Goal: Task Accomplishment & Management: Use online tool/utility

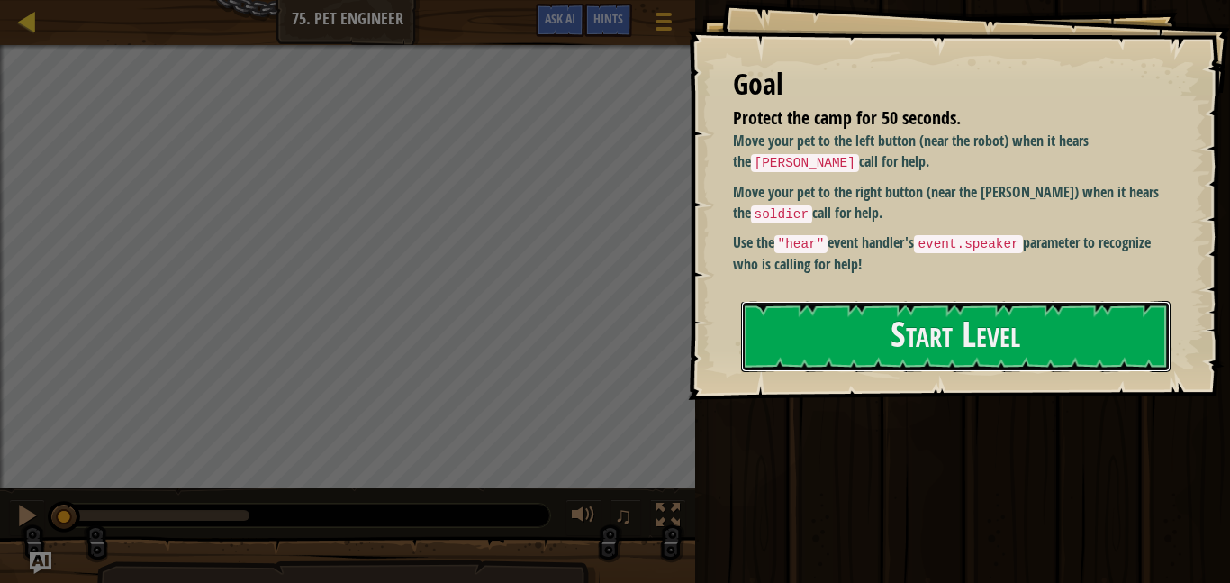
click at [1019, 348] on button "Start Level" at bounding box center [955, 336] width 429 height 71
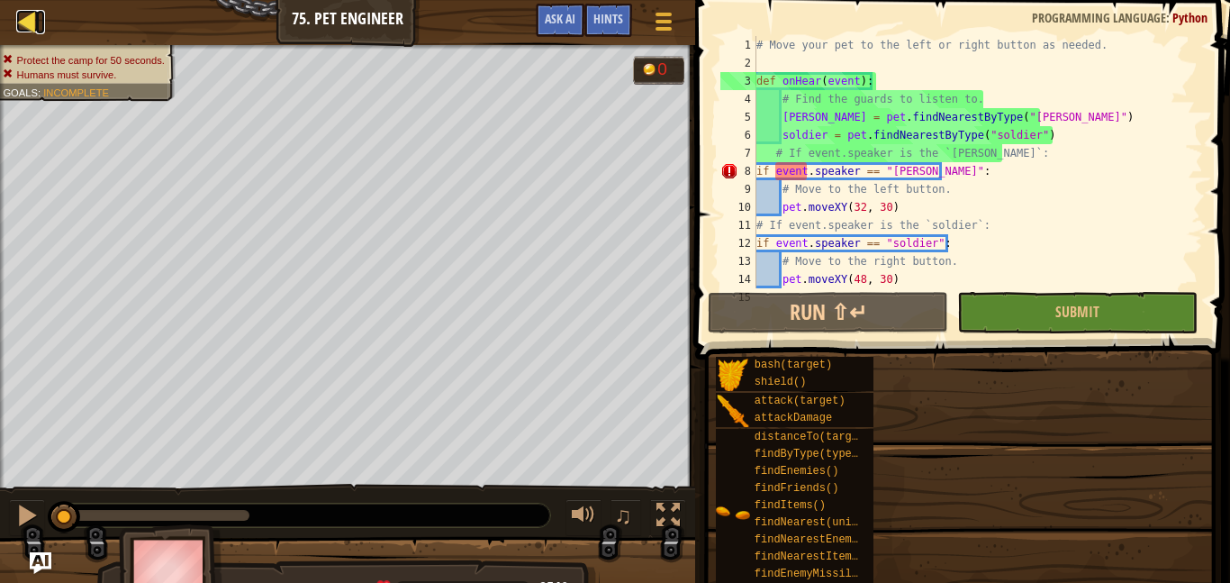
click at [31, 32] on div at bounding box center [27, 21] width 23 height 23
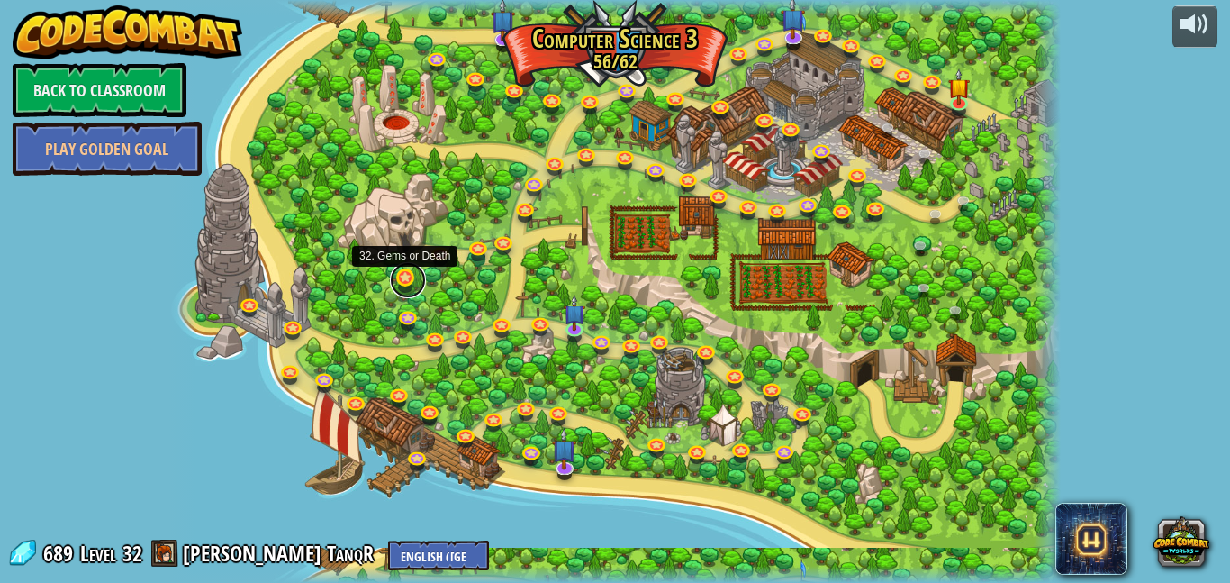
click at [405, 284] on link at bounding box center [408, 280] width 36 height 36
click at [411, 278] on link at bounding box center [408, 280] width 36 height 36
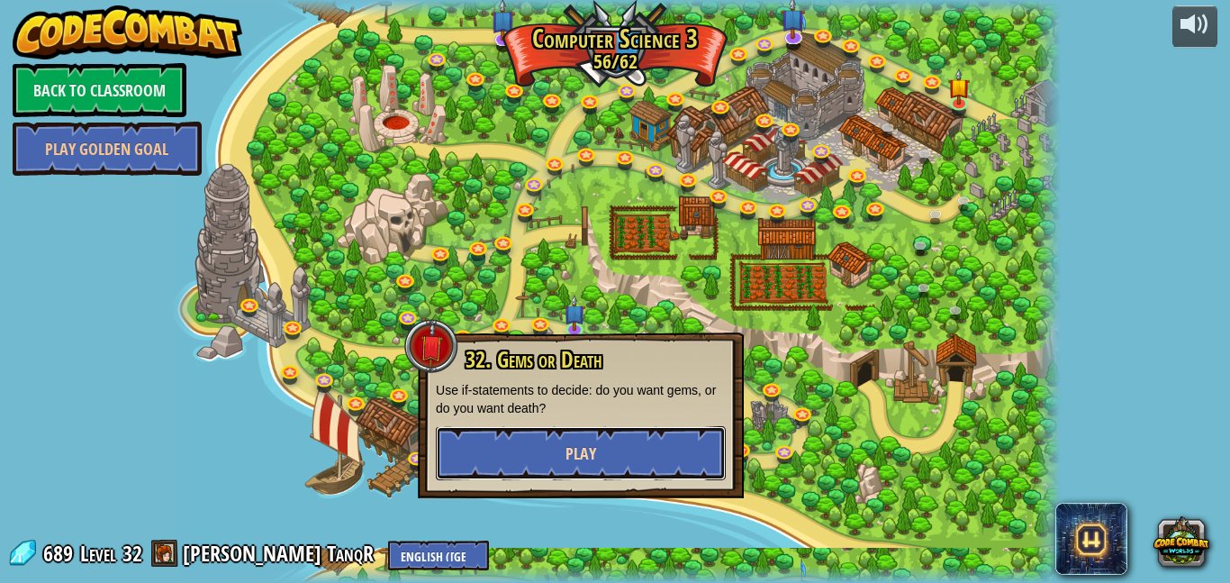
click at [530, 464] on button "Play" at bounding box center [581, 453] width 290 height 54
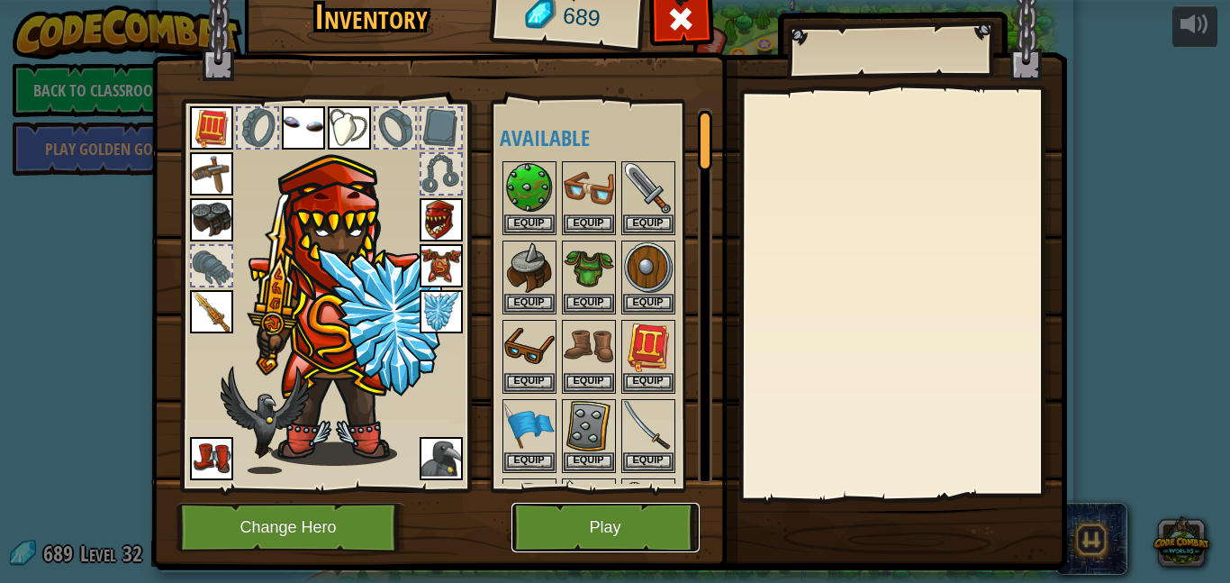
click at [654, 544] on button "Play" at bounding box center [605, 527] width 188 height 50
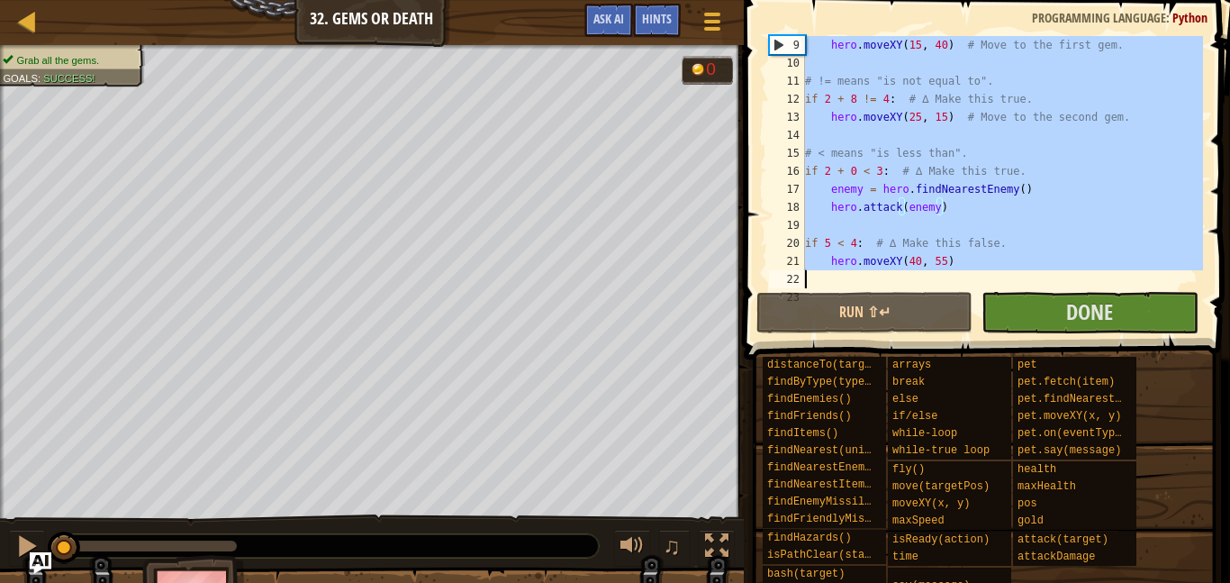
scroll to position [252, 0]
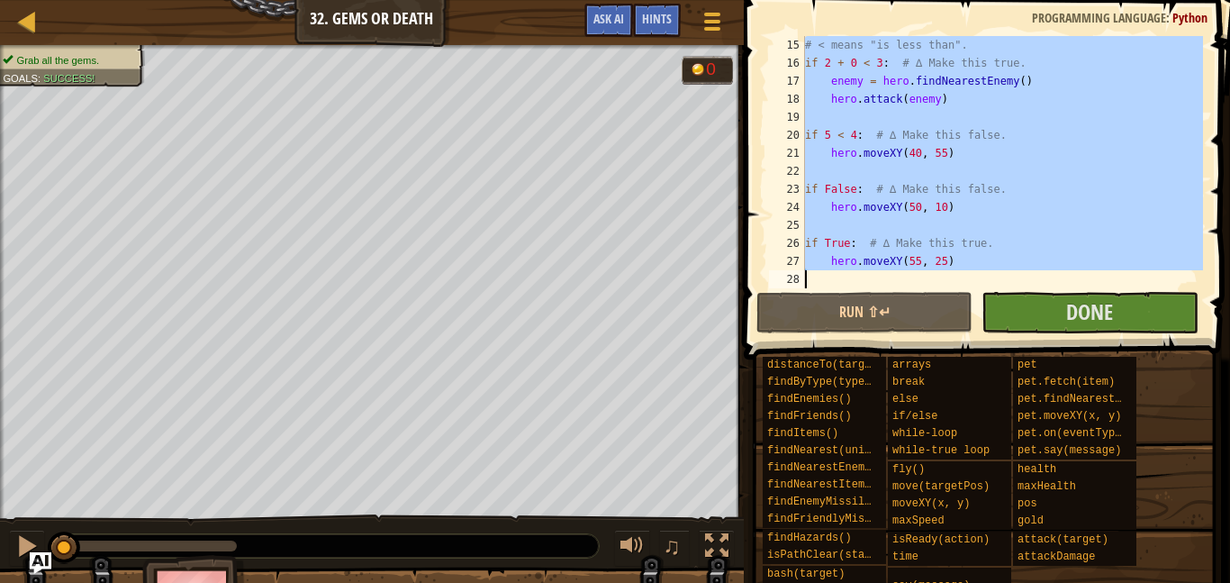
drag, startPoint x: 806, startPoint y: 118, endPoint x: 1071, endPoint y: 348, distance: 350.4
click at [1071, 348] on div "Hints 15 16 17 18 19 20 21 22 23 24 25 26 27 28 # < means "is less than". if 2 …" at bounding box center [984, 287] width 492 height 574
type textarea "hero.moveXY(55, 25)"
click at [30, 23] on div at bounding box center [27, 21] width 23 height 23
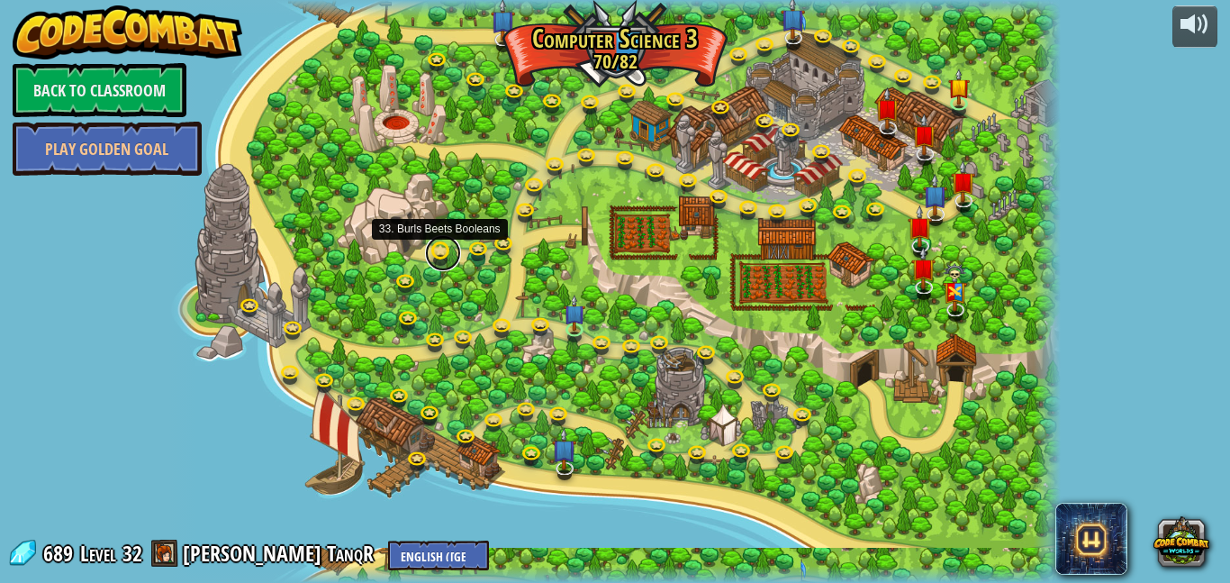
click at [447, 252] on link at bounding box center [443, 253] width 36 height 36
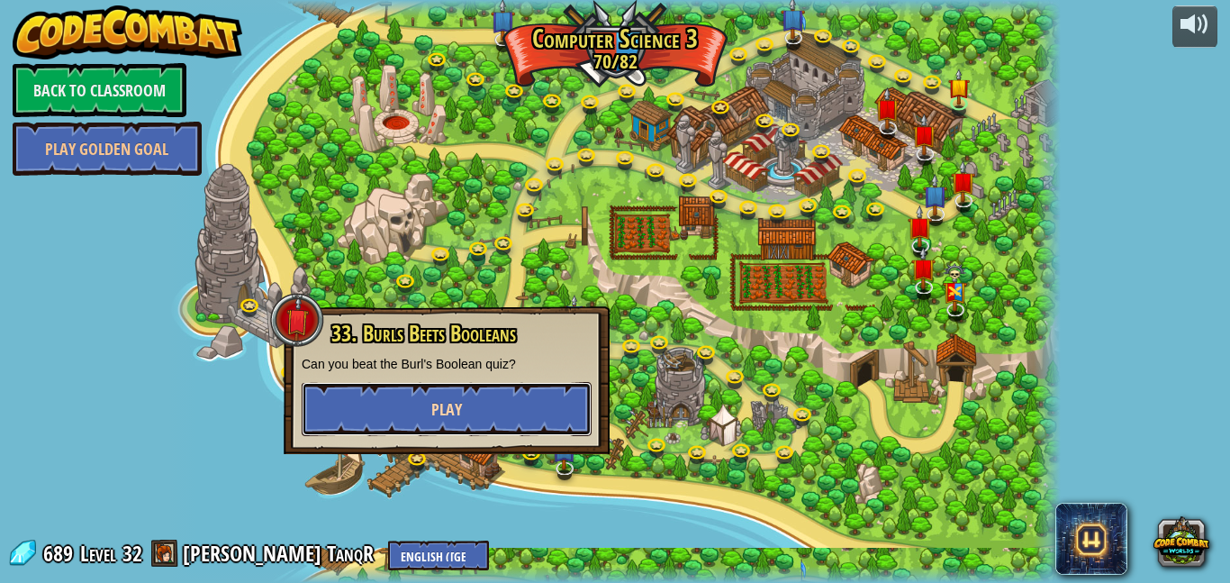
click at [466, 390] on button "Play" at bounding box center [447, 409] width 290 height 54
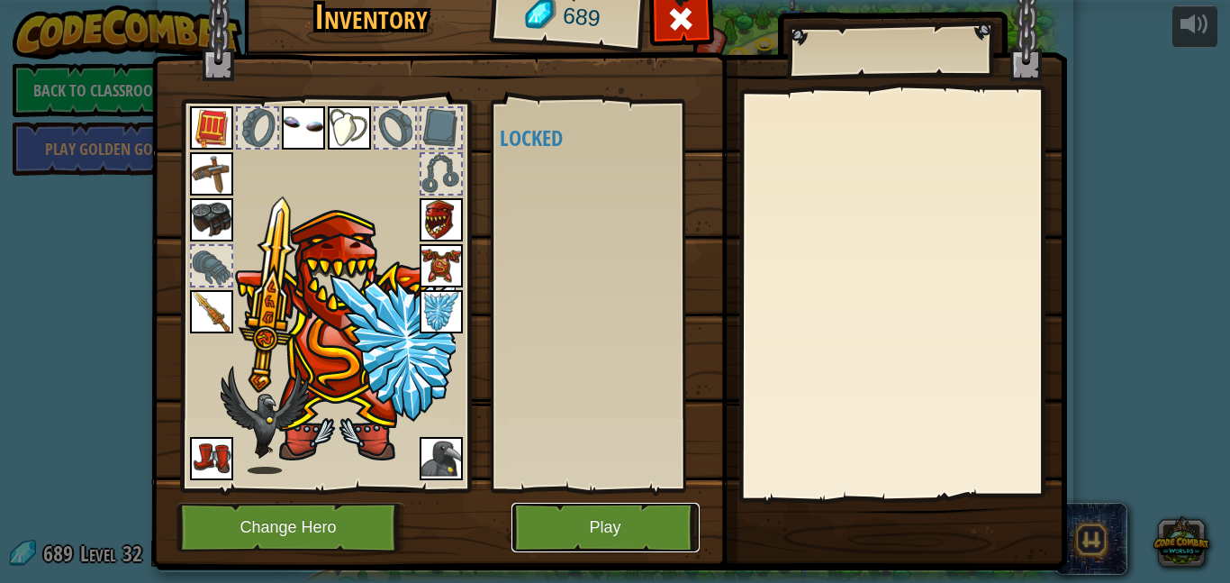
click at [567, 505] on button "Play" at bounding box center [605, 527] width 188 height 50
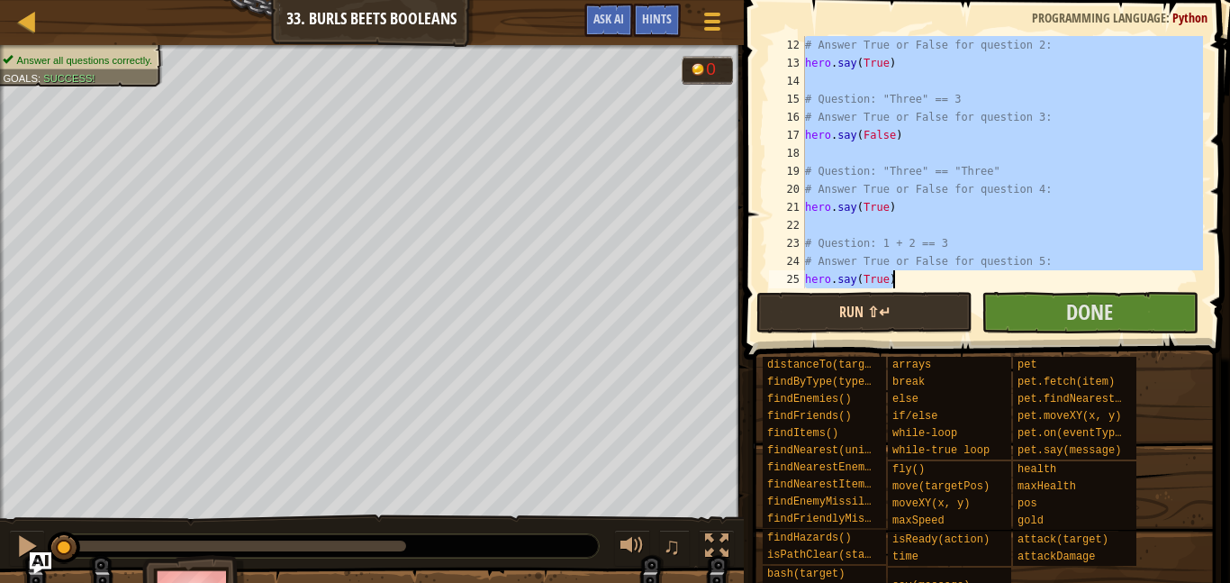
scroll to position [234, 0]
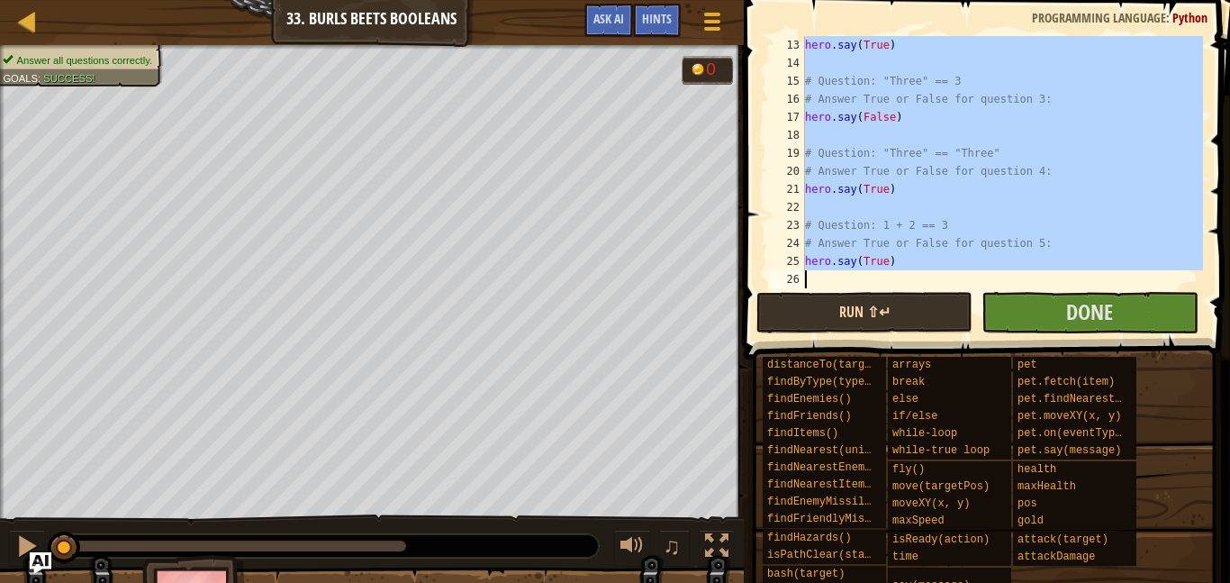
drag, startPoint x: 809, startPoint y: 151, endPoint x: 905, endPoint y: 322, distance: 196.3
click at [905, 322] on div "13 14 15 16 17 18 19 20 21 22 23 24 25 26 hero . say ( True ) # Question: "Thre…" at bounding box center [984, 215] width 492 height 412
type textarea "hero.say(True)"
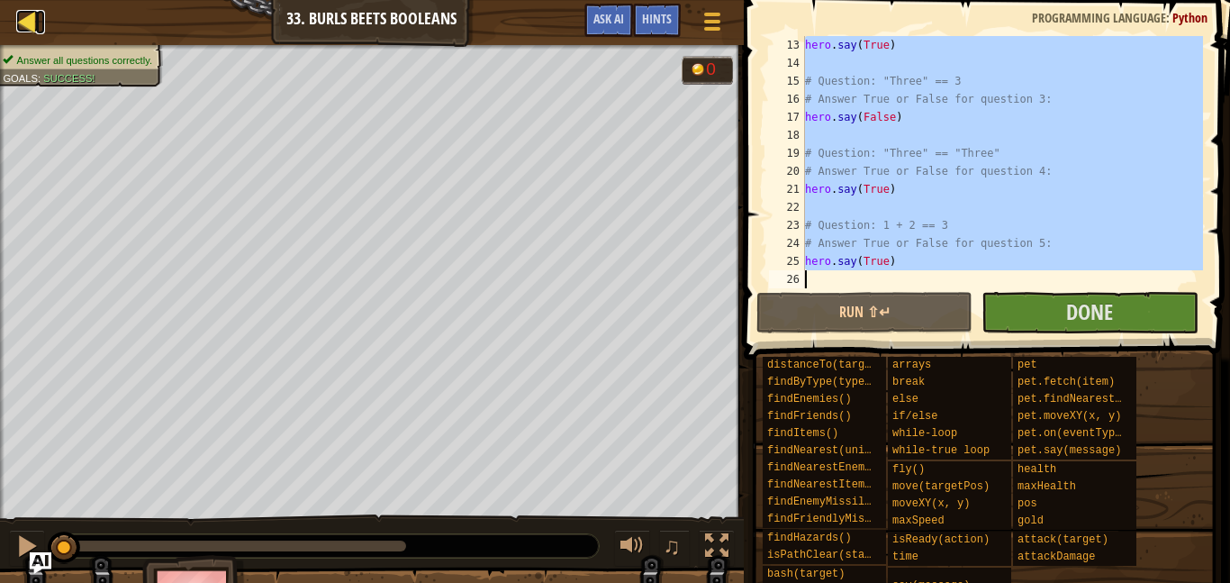
click at [36, 18] on div at bounding box center [27, 21] width 23 height 23
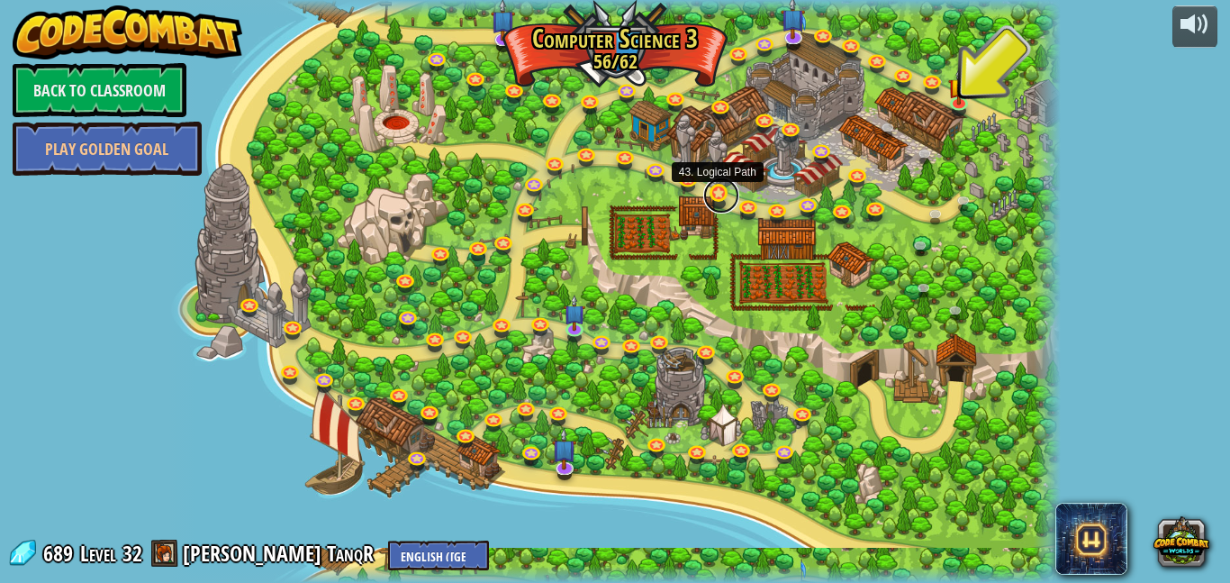
click at [721, 206] on link at bounding box center [721, 195] width 36 height 36
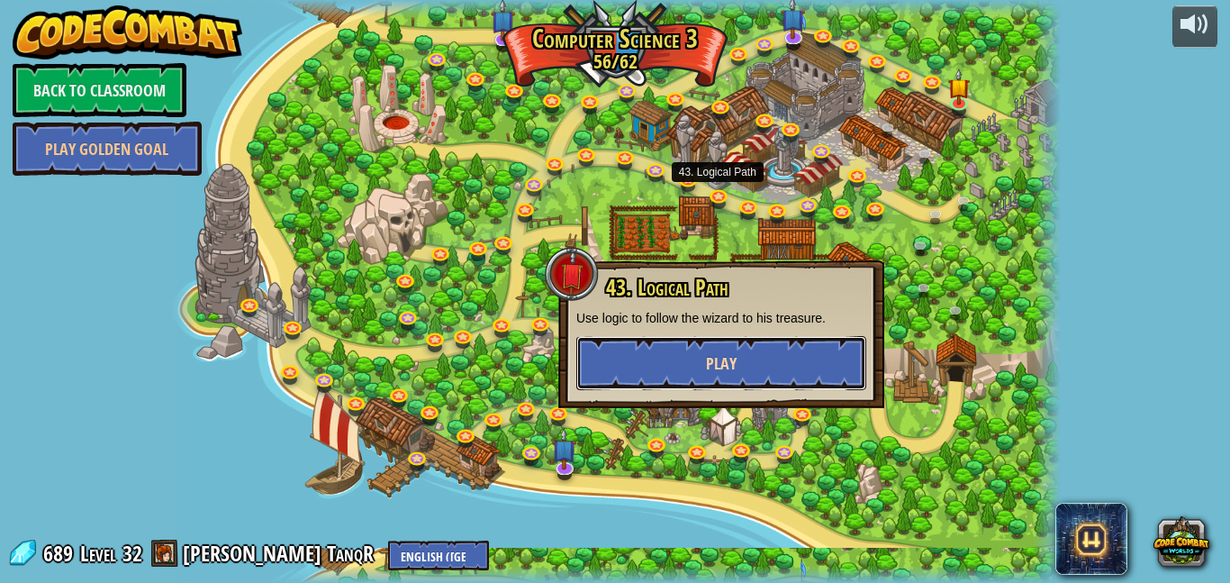
click at [646, 376] on button "Play" at bounding box center [721, 363] width 290 height 54
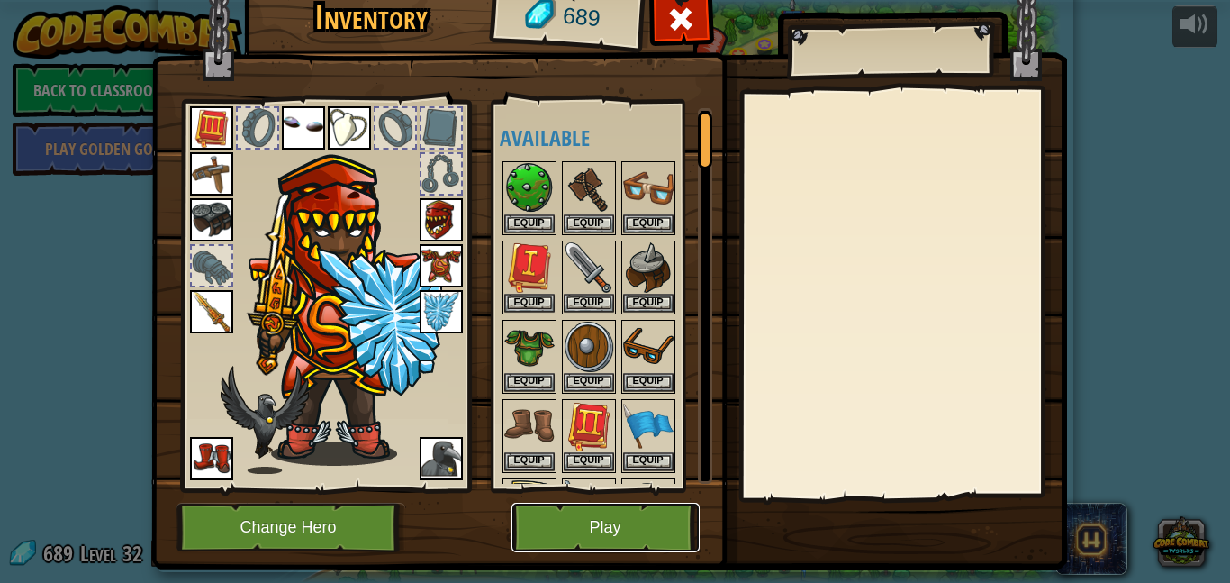
click at [648, 538] on button "Play" at bounding box center [605, 527] width 188 height 50
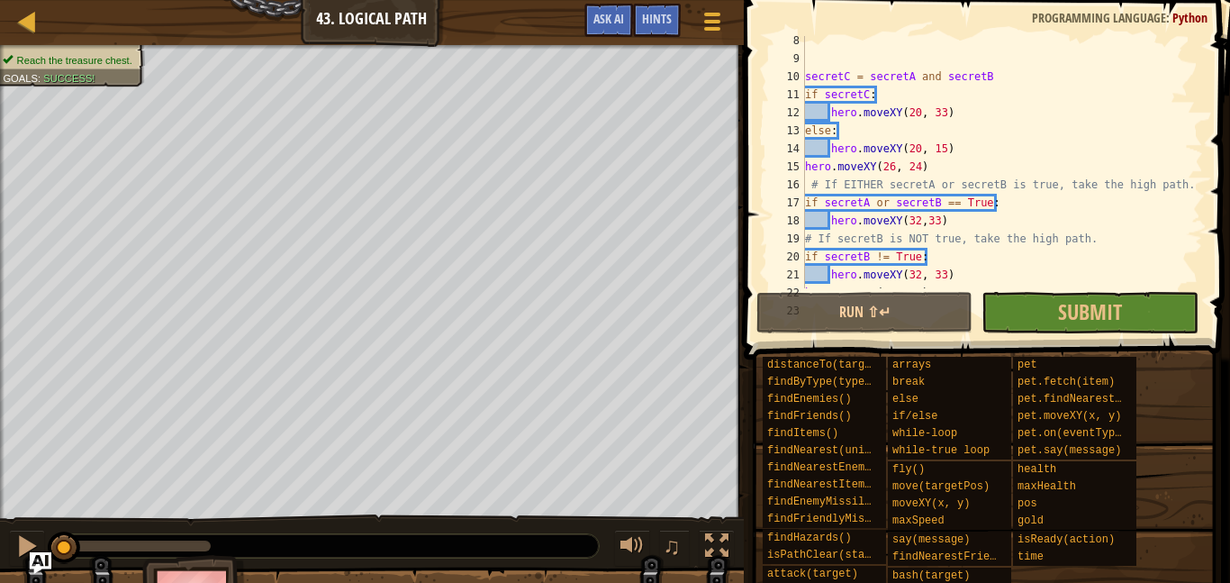
scroll to position [234, 0]
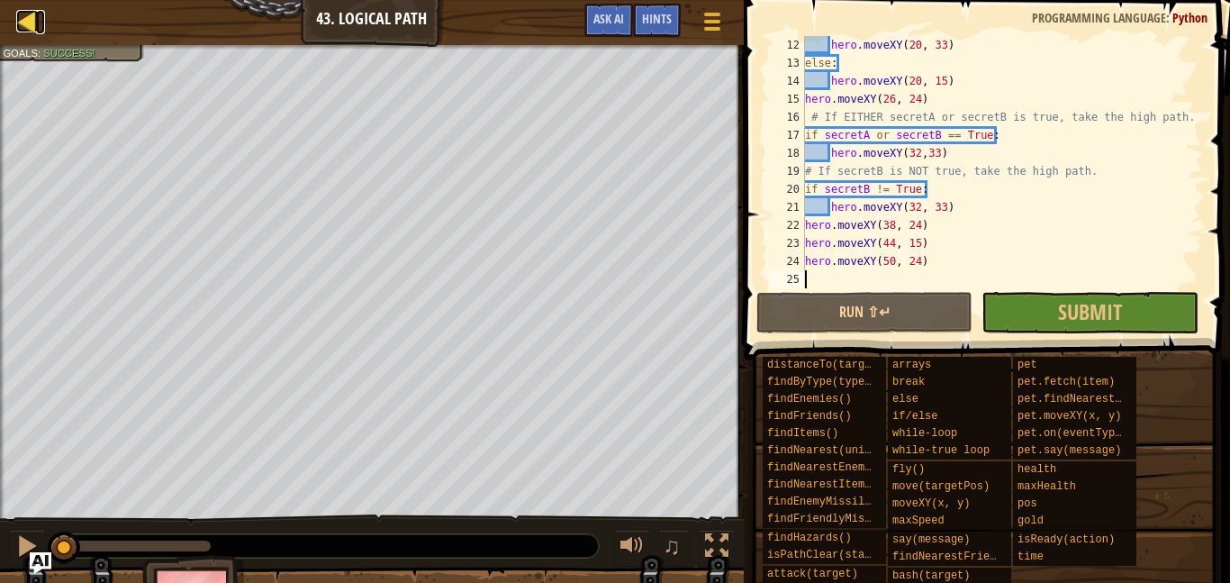
click at [33, 31] on div at bounding box center [27, 21] width 23 height 23
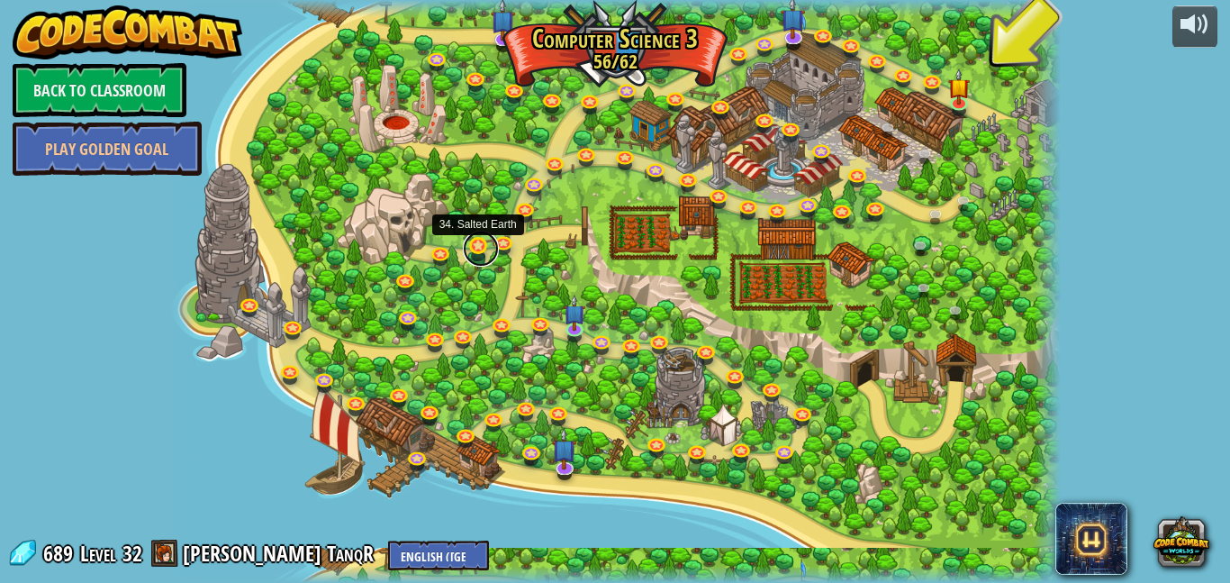
click at [475, 244] on link at bounding box center [481, 249] width 36 height 36
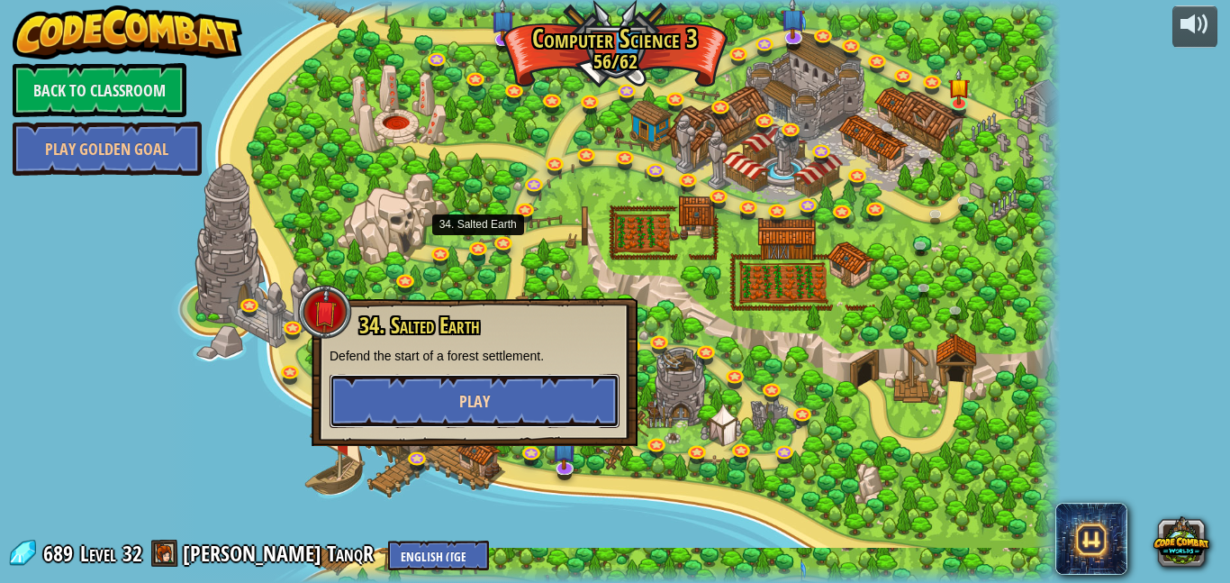
click at [532, 393] on button "Play" at bounding box center [475, 401] width 290 height 54
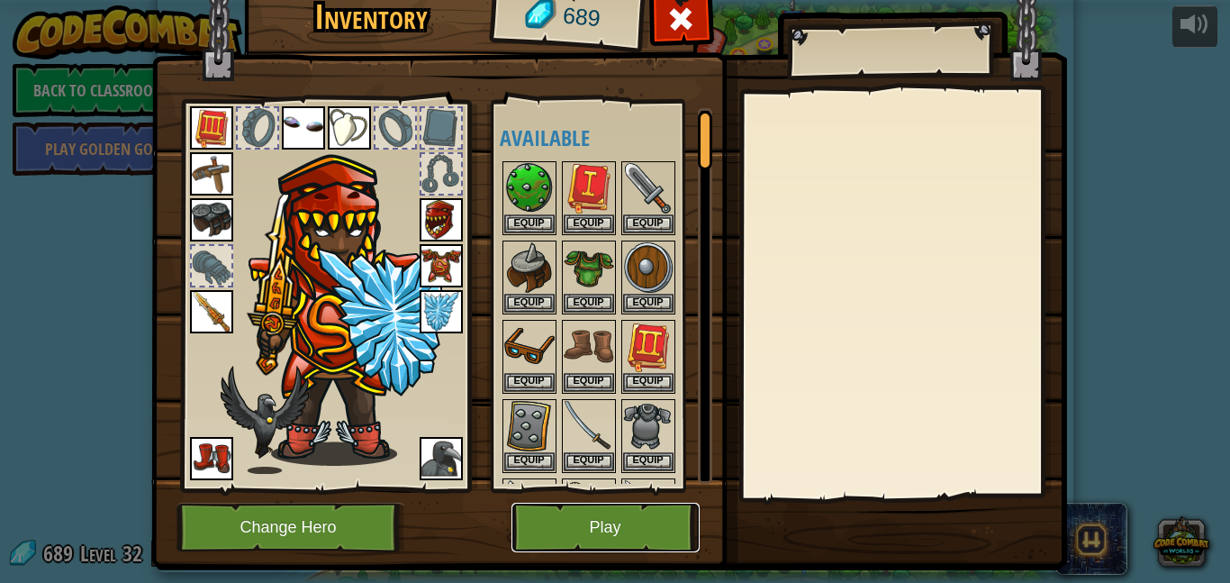
click at [666, 515] on button "Play" at bounding box center [605, 527] width 188 height 50
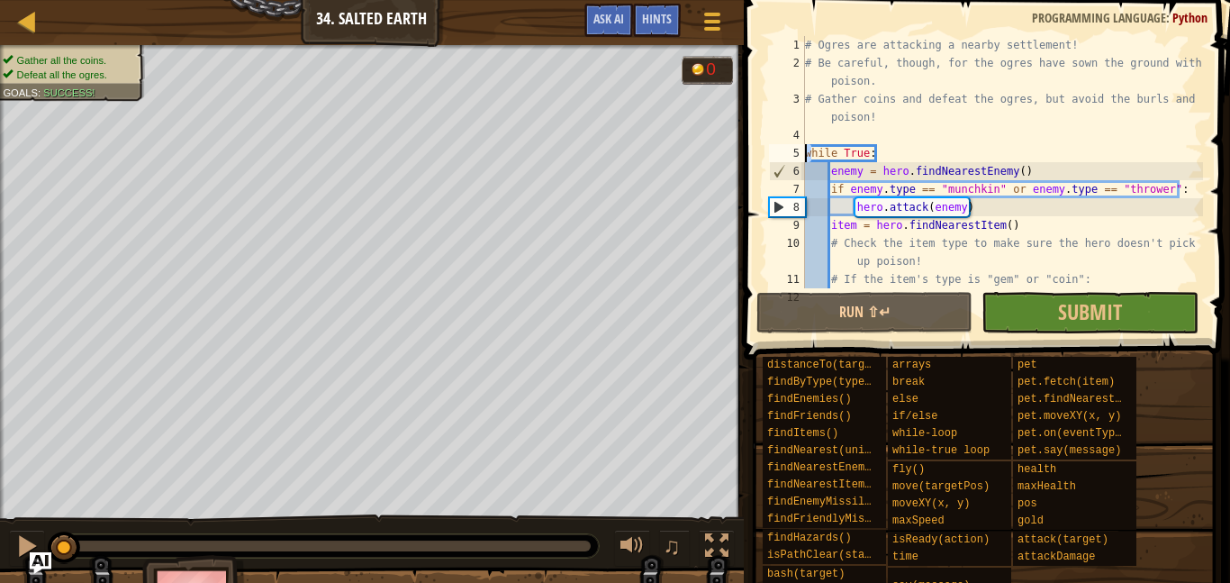
click at [806, 153] on div "# Ogres are attacking a nearby settlement! # Be careful, though, for the ogres …" at bounding box center [1002, 180] width 402 height 288
click at [806, 153] on div "# Ogres are attacking a nearby settlement! # Be careful, though, for the ogres …" at bounding box center [1002, 162] width 402 height 252
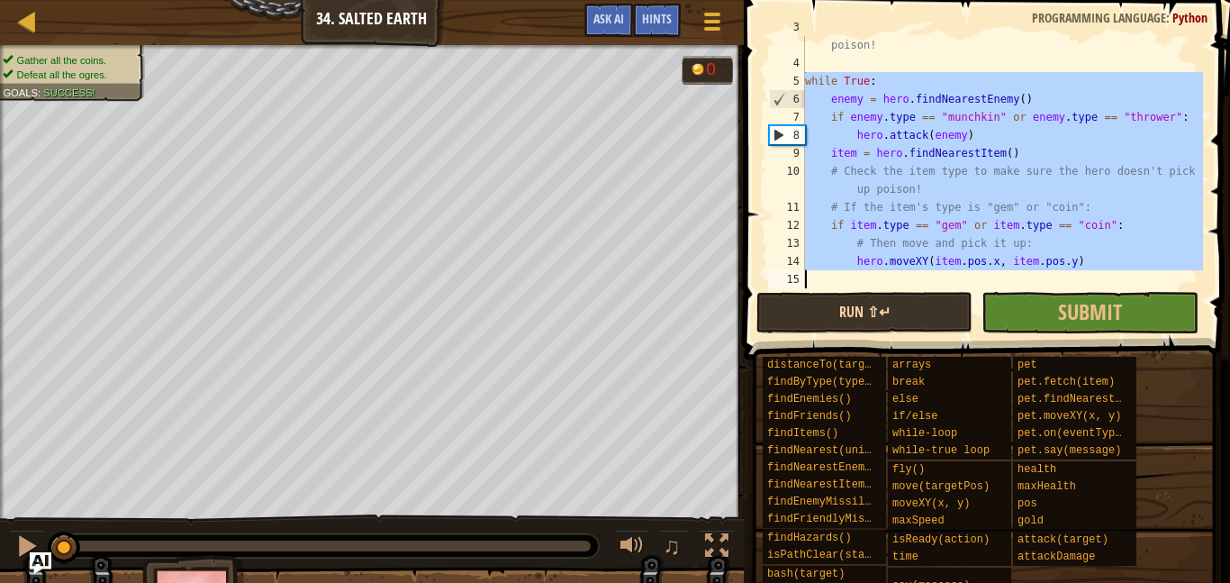
scroll to position [72, 0]
type textarea "hero.moveXY(item.pos.x, item.pos.y)"
drag, startPoint x: 806, startPoint y: 153, endPoint x: 950, endPoint y: 318, distance: 218.9
click at [950, 318] on div "hero.moveXY(item.pos.x, item.pos.y) 3 4 5 6 7 8 9 10 11 12 13 14 15 # Gather co…" at bounding box center [984, 215] width 492 height 412
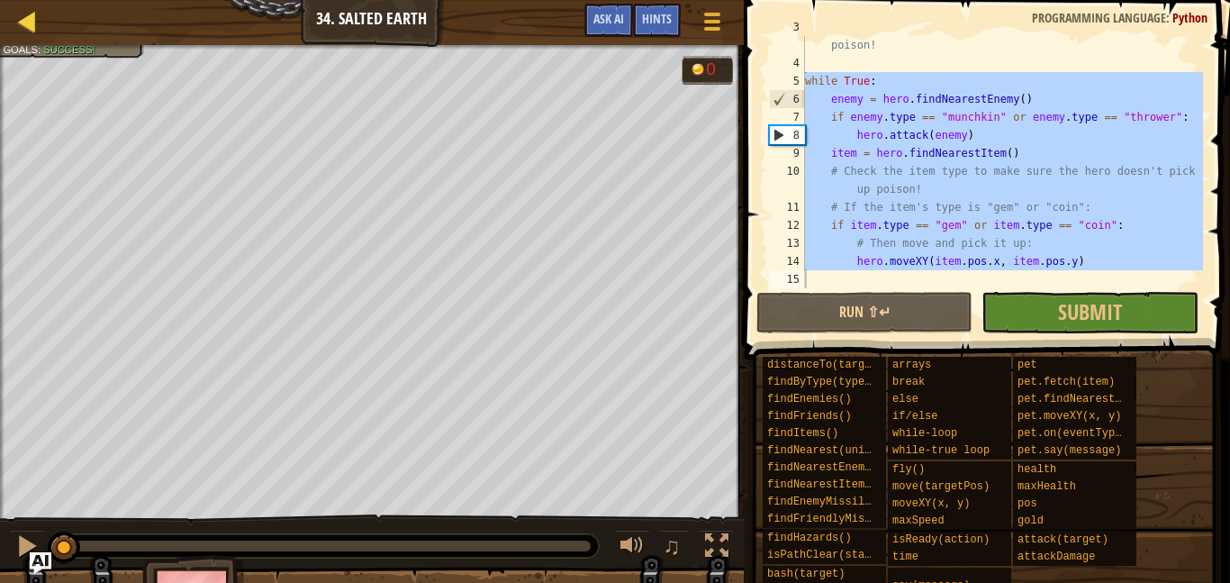
click at [41, 34] on div "Map" at bounding box center [40, 22] width 9 height 45
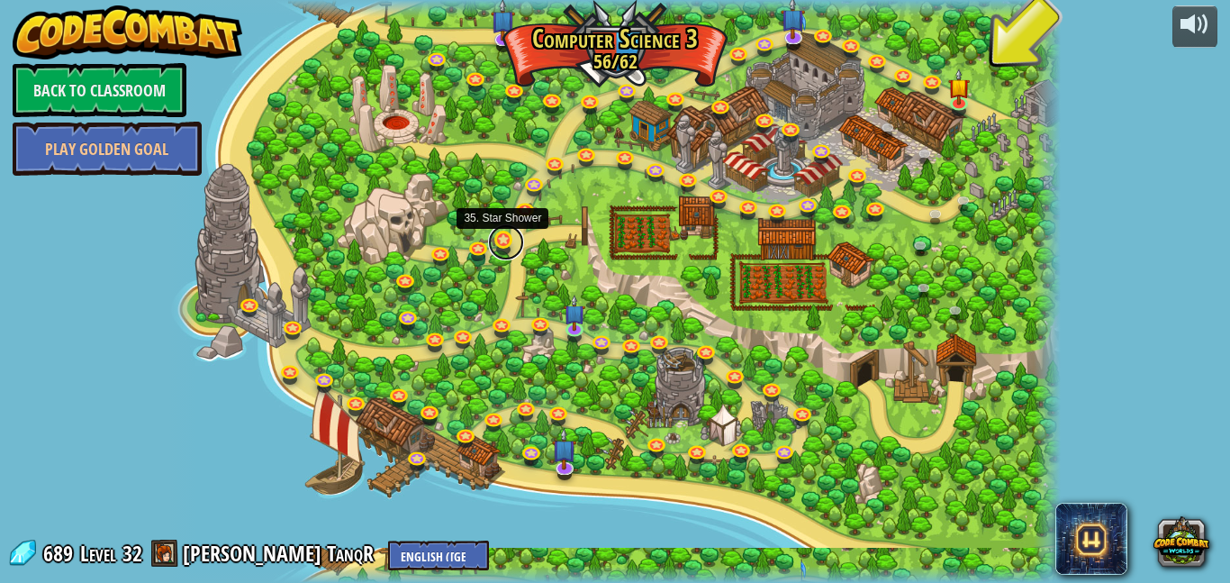
click at [510, 246] on link at bounding box center [506, 242] width 36 height 36
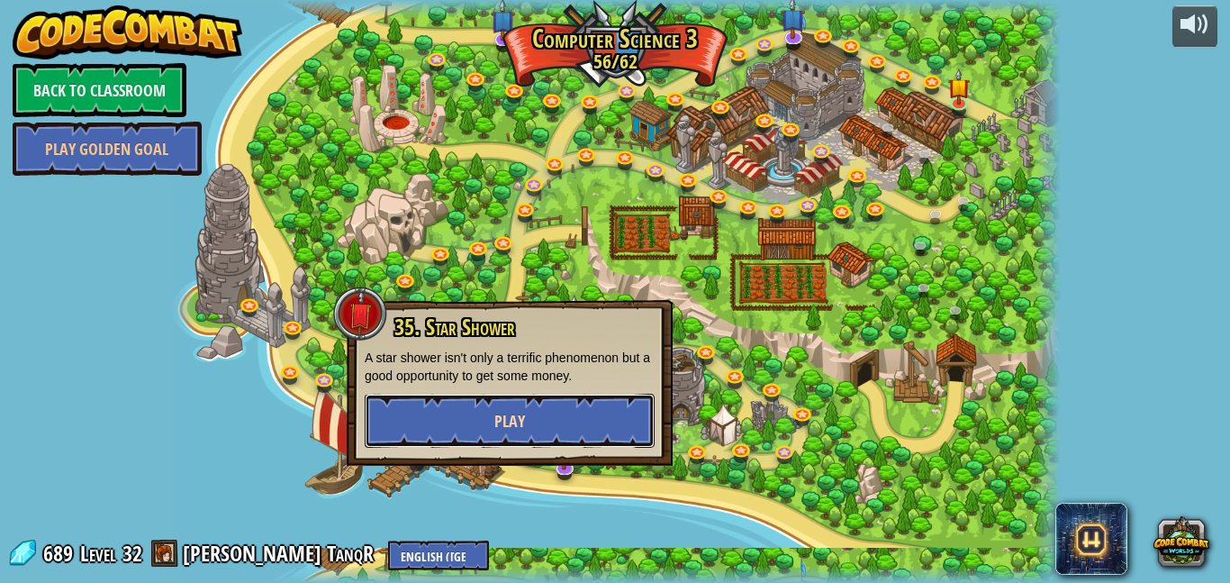
click at [569, 410] on button "Play" at bounding box center [510, 420] width 290 height 54
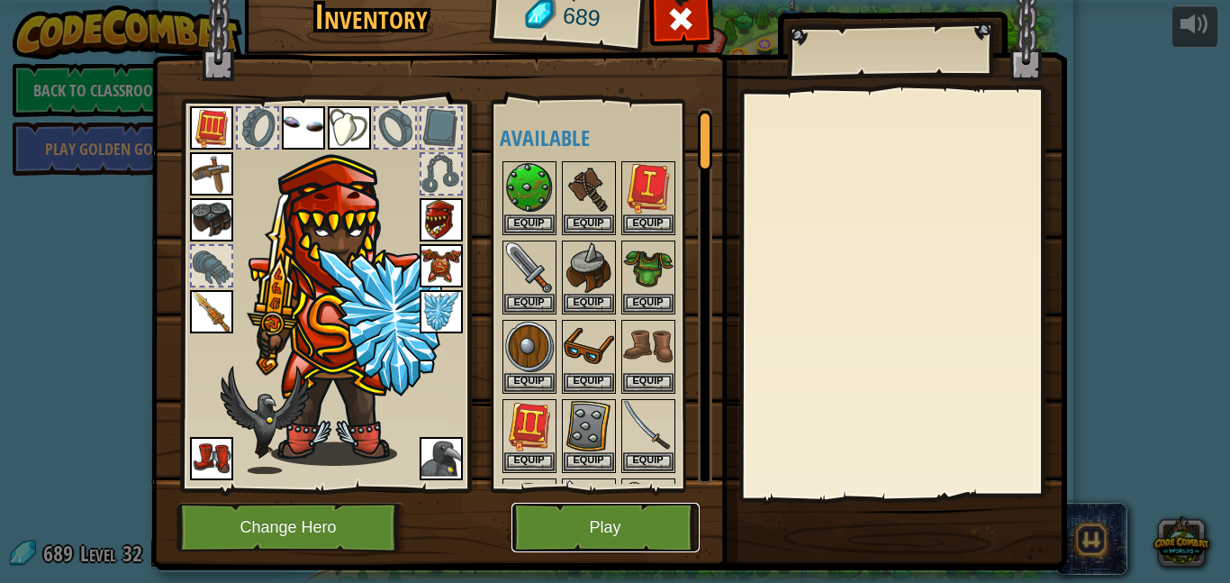
click at [645, 508] on button "Play" at bounding box center [605, 527] width 188 height 50
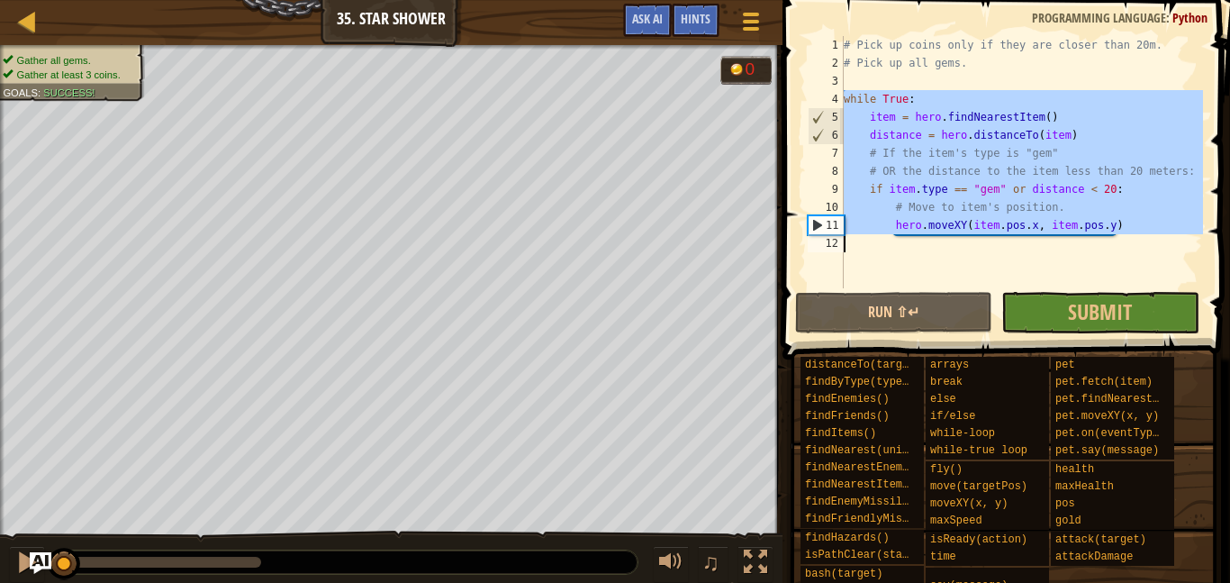
drag, startPoint x: 844, startPoint y: 101, endPoint x: 1144, endPoint y: 235, distance: 328.5
click at [1144, 235] on div "# Pick up coins only if they are closer than 20m. # Pick up all gems. while Tru…" at bounding box center [1021, 180] width 363 height 288
type textarea "hero.moveXY(item.pos.x, item.pos.y)"
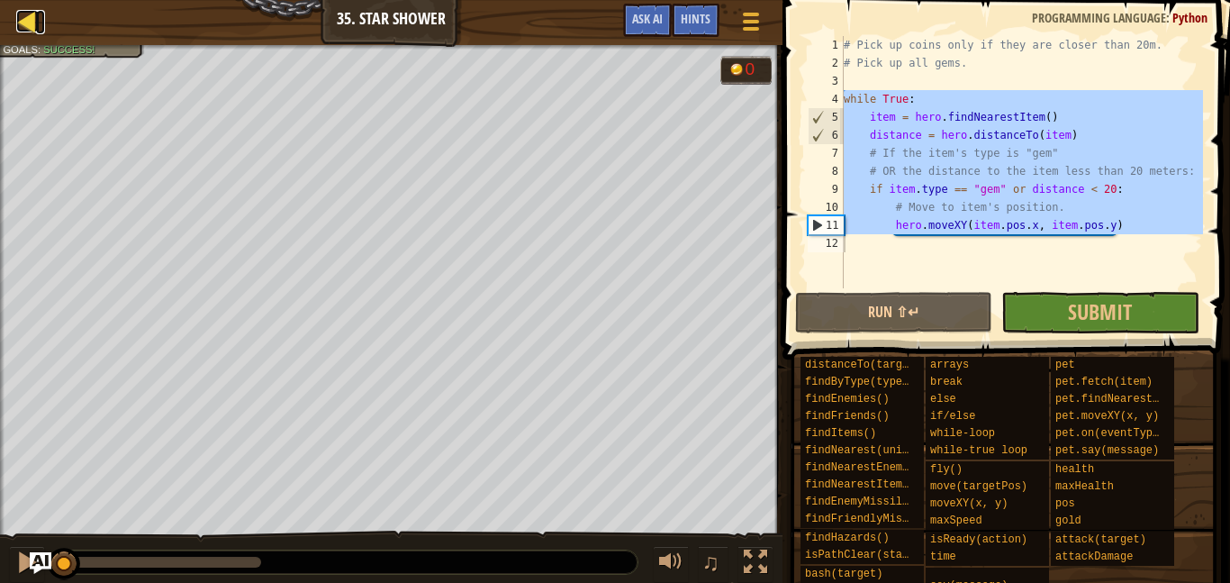
click at [25, 31] on div at bounding box center [27, 21] width 23 height 23
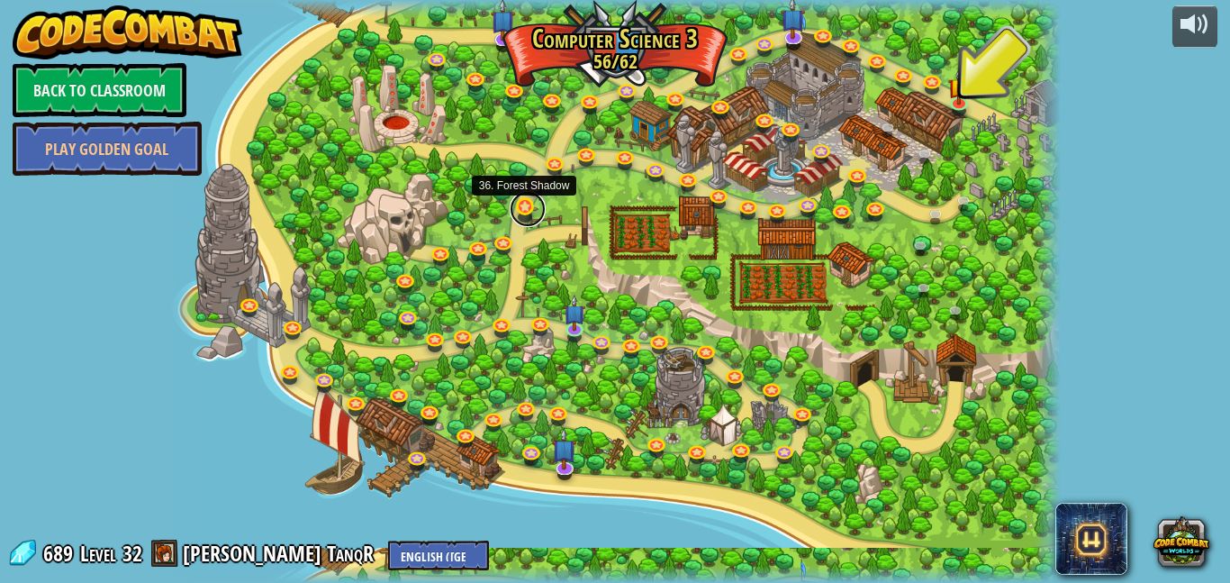
click at [527, 207] on link at bounding box center [528, 209] width 36 height 36
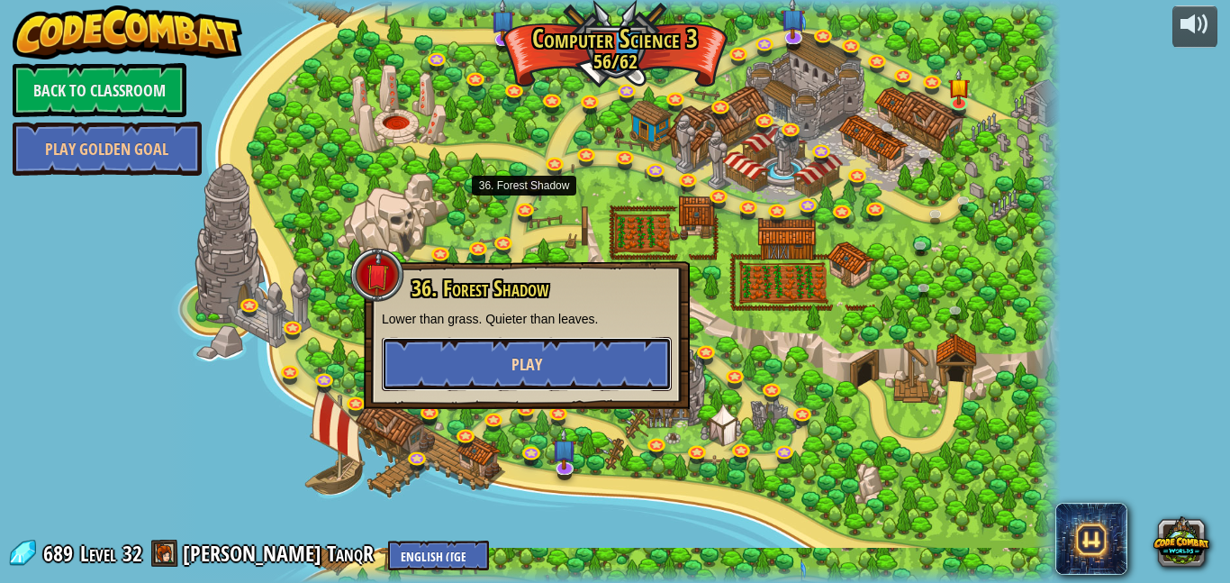
click at [583, 362] on button "Play" at bounding box center [527, 364] width 290 height 54
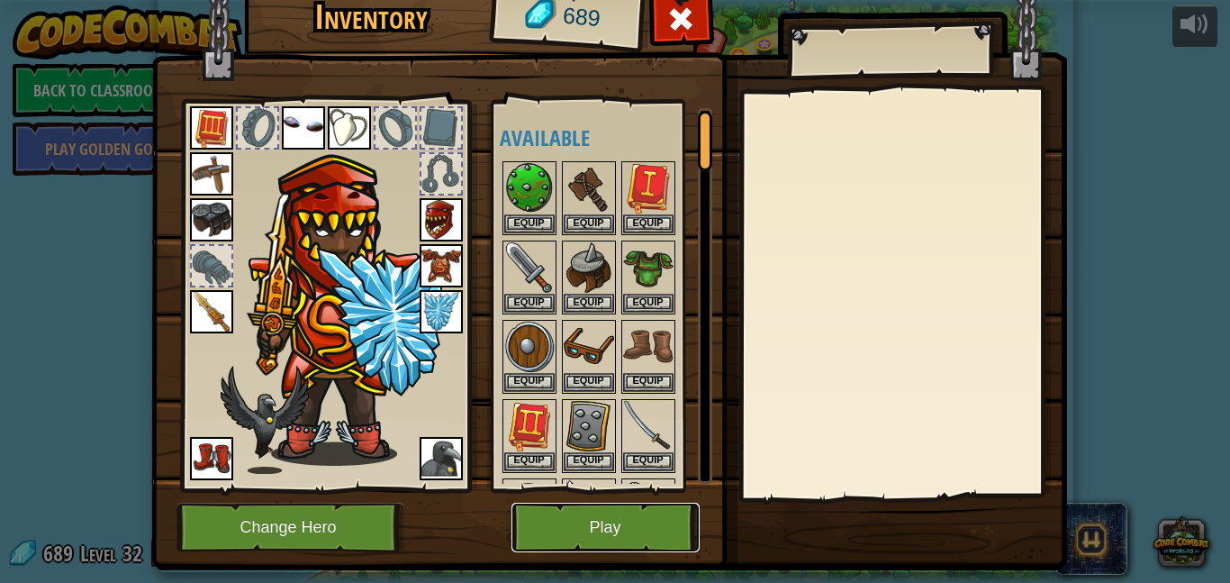
click at [653, 522] on button "Play" at bounding box center [605, 527] width 188 height 50
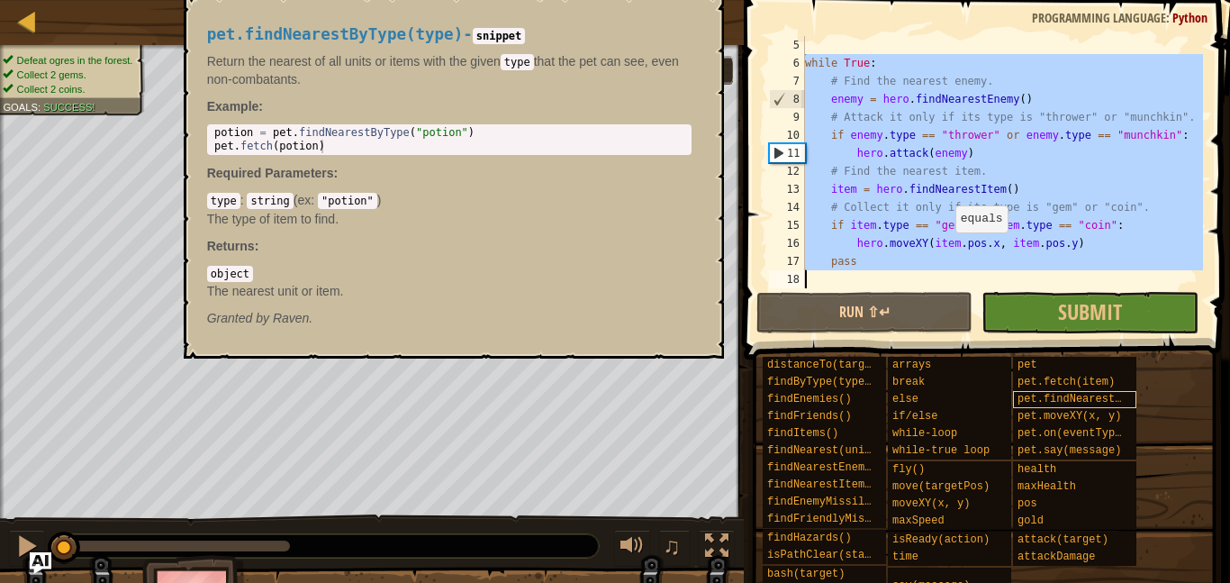
scroll to position [72, 0]
type textarea "pass"
drag, startPoint x: 802, startPoint y: 61, endPoint x: 1087, endPoint y: 393, distance: 436.7
click at [1087, 393] on div "Hints pass 5 6 7 8 9 10 11 12 13 14 15 16 17 18 while True : # Find the nearest…" at bounding box center [984, 287] width 492 height 574
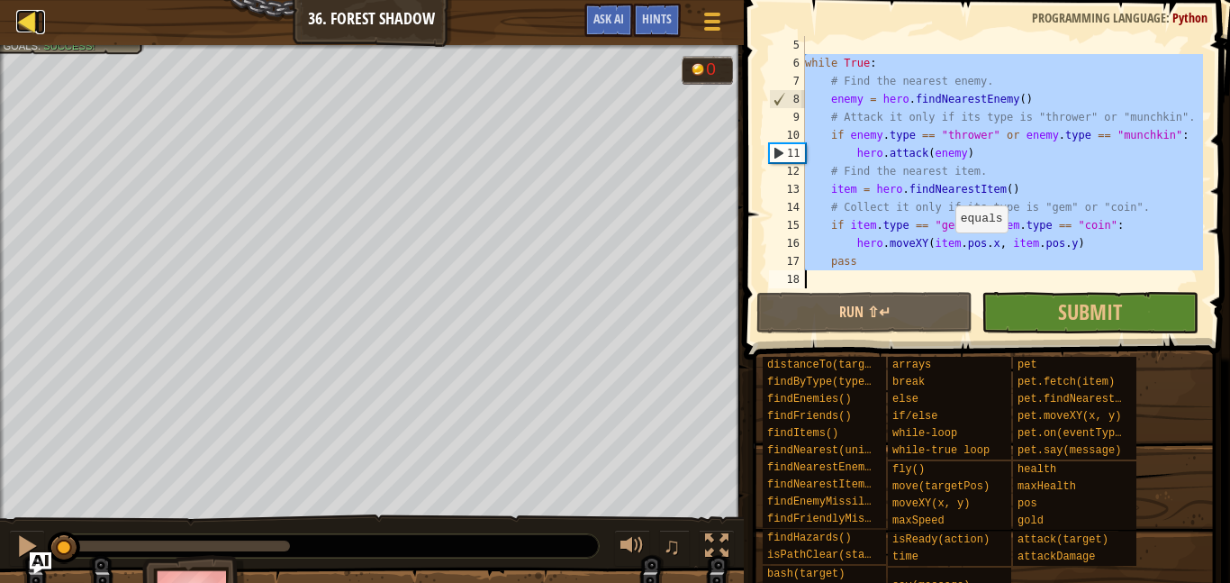
click at [33, 31] on div at bounding box center [27, 21] width 23 height 23
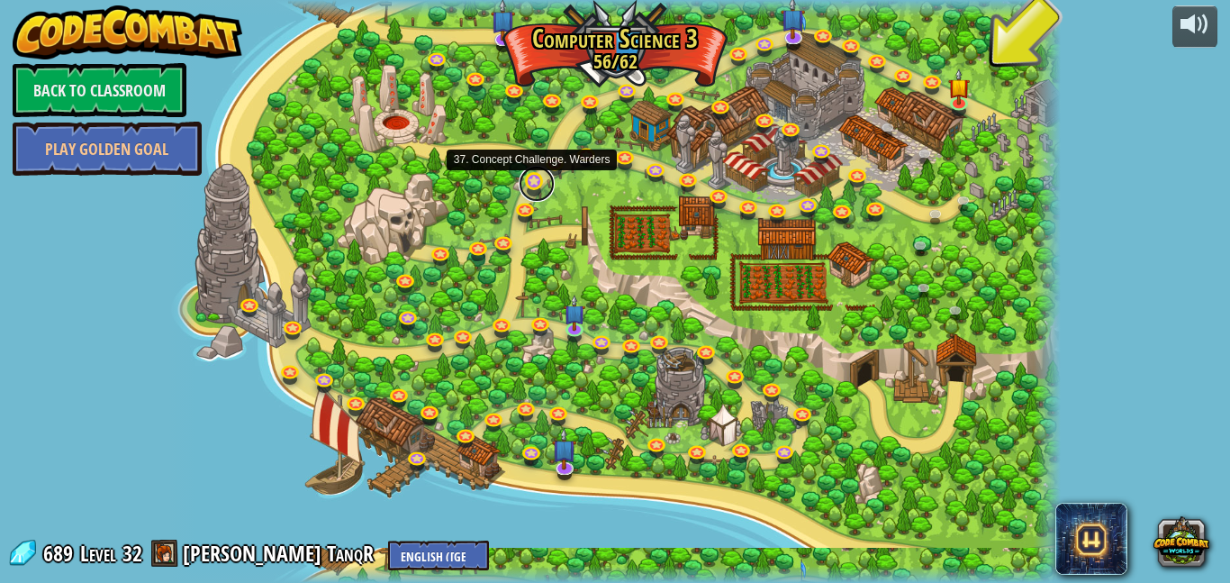
click at [538, 190] on link at bounding box center [537, 184] width 36 height 36
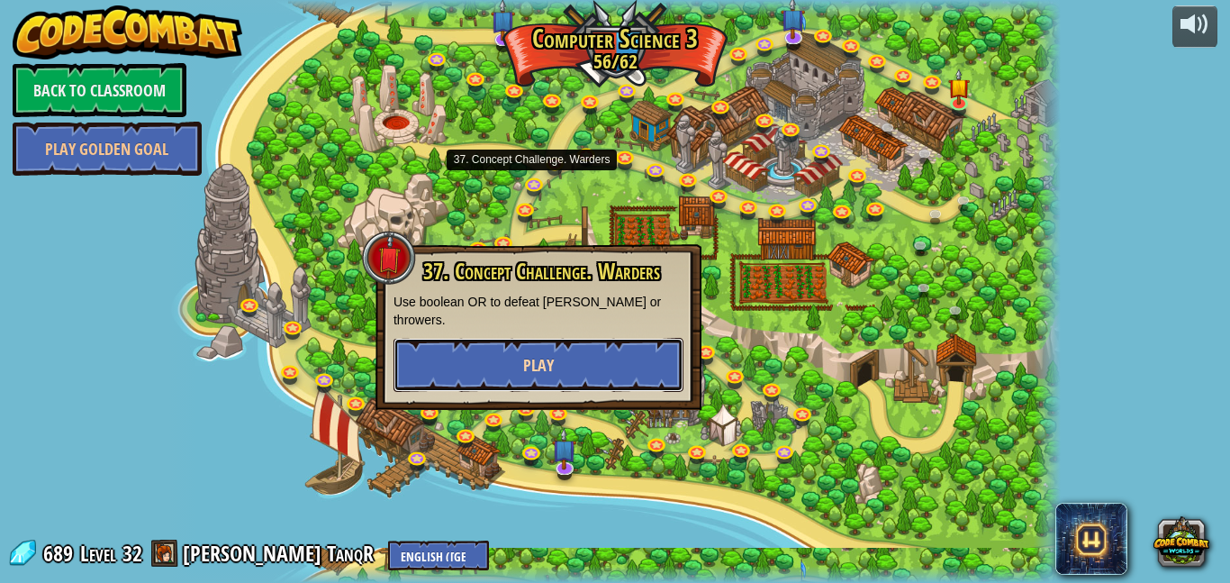
click at [557, 352] on button "Play" at bounding box center [538, 365] width 290 height 54
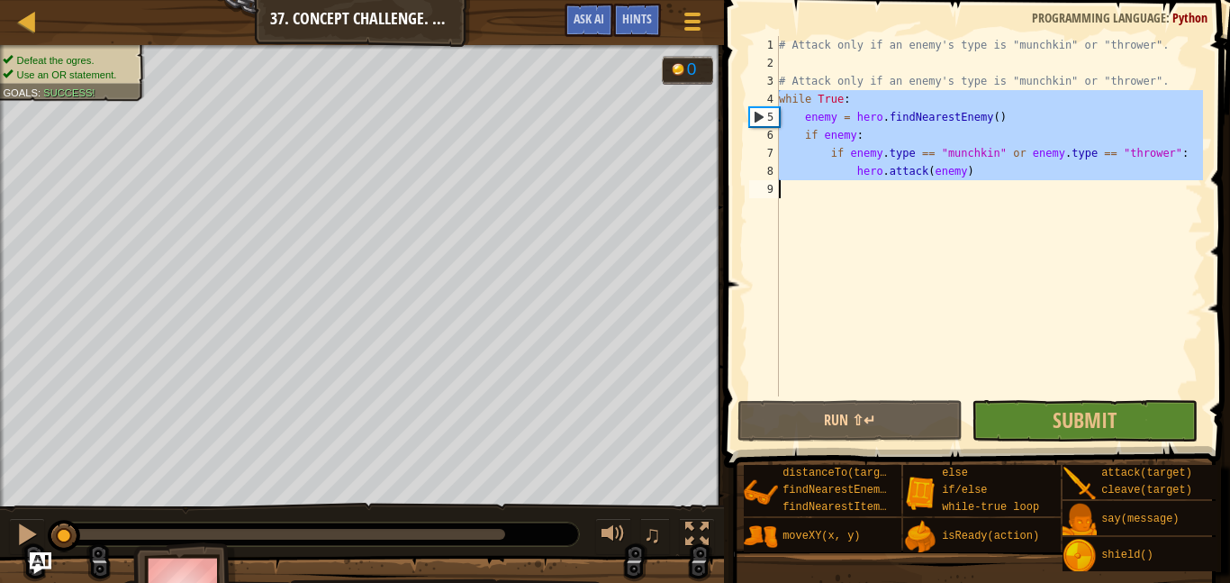
drag, startPoint x: 782, startPoint y: 96, endPoint x: 986, endPoint y: 190, distance: 224.8
click at [986, 190] on div "# Attack only if an enemy's type is "munchkin" or "thrower". # Attack only if a…" at bounding box center [989, 234] width 428 height 396
type textarea "hero.attack(enemy)"
click at [37, 13] on div at bounding box center [27, 21] width 23 height 23
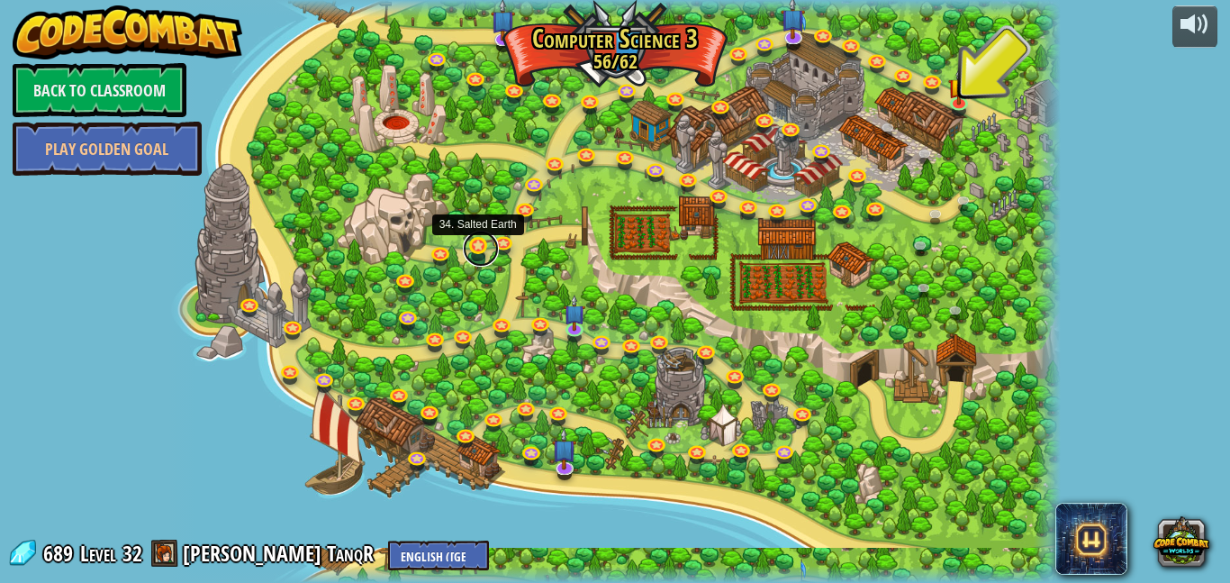
click at [476, 253] on link at bounding box center [481, 249] width 36 height 36
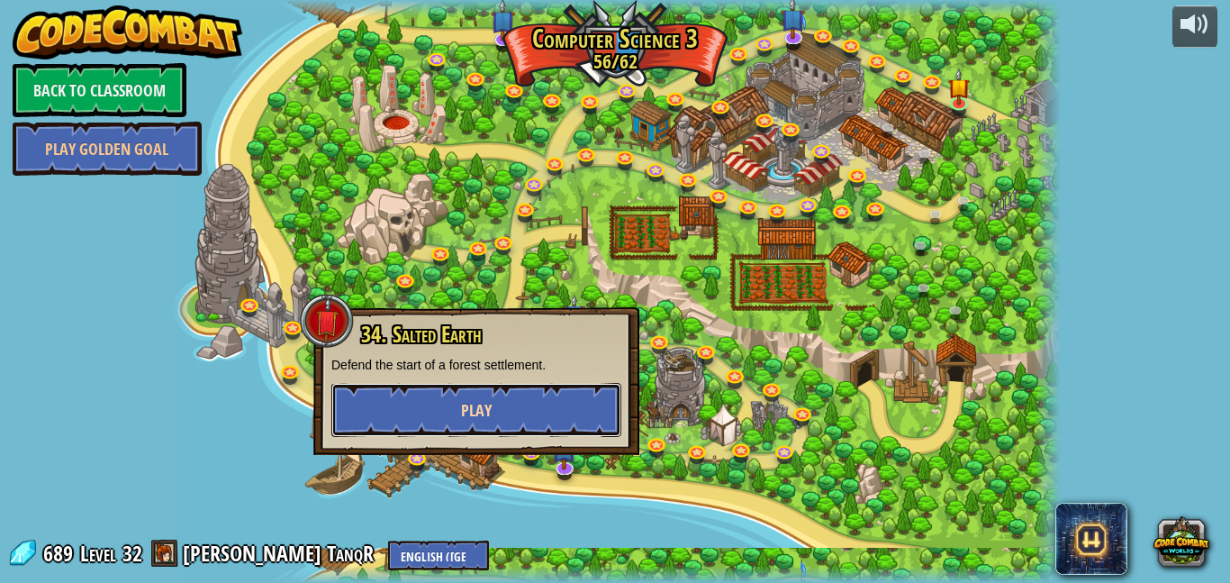
click at [470, 400] on span "Play" at bounding box center [476, 410] width 31 height 23
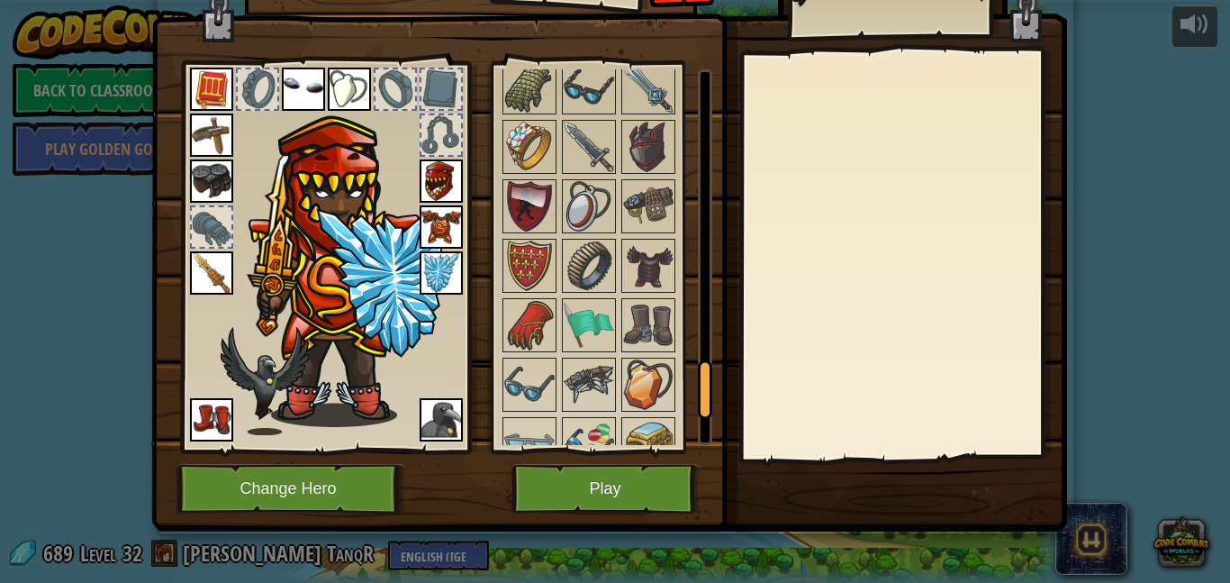
scroll to position [2239, 0]
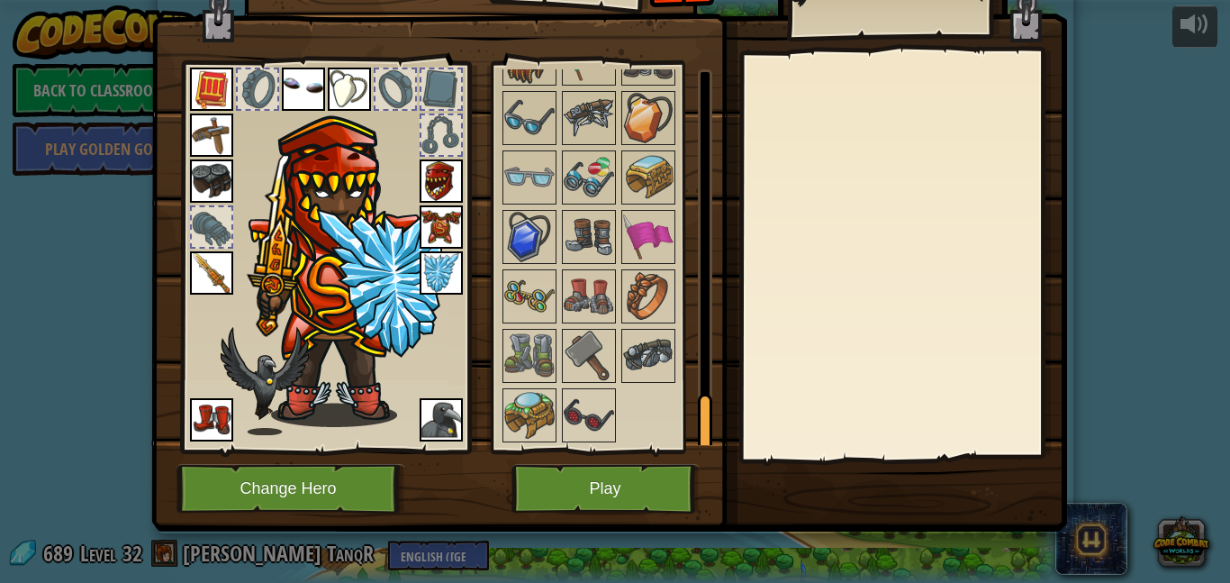
drag, startPoint x: 702, startPoint y: 327, endPoint x: 623, endPoint y: 582, distance: 266.8
click at [623, 582] on div "Inventory 689 Available Equip Equip Equip Equip Equip Equip Equip Equip Equip E…" at bounding box center [616, 285] width 916 height 594
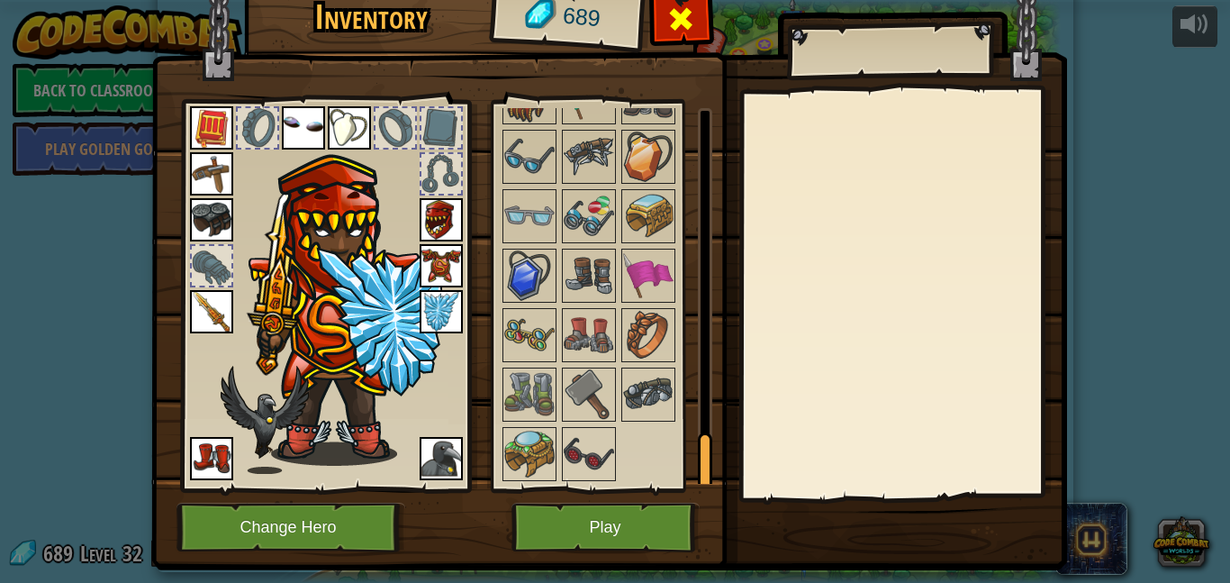
click at [673, 37] on div at bounding box center [681, 23] width 57 height 57
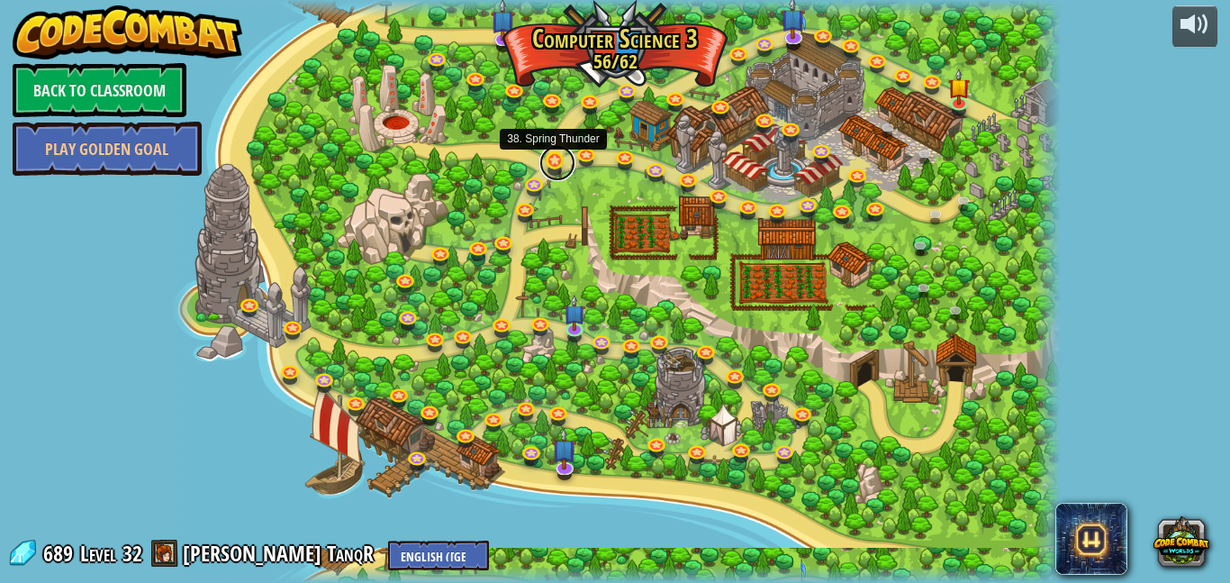
click at [557, 165] on link at bounding box center [557, 163] width 36 height 36
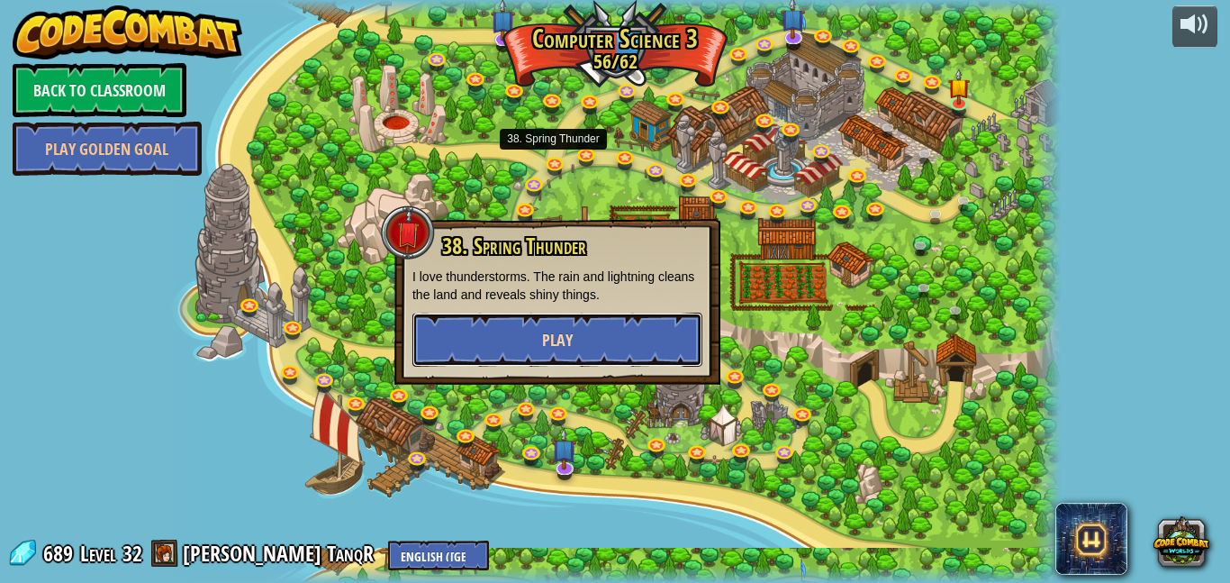
click at [552, 319] on button "Play" at bounding box center [557, 339] width 290 height 54
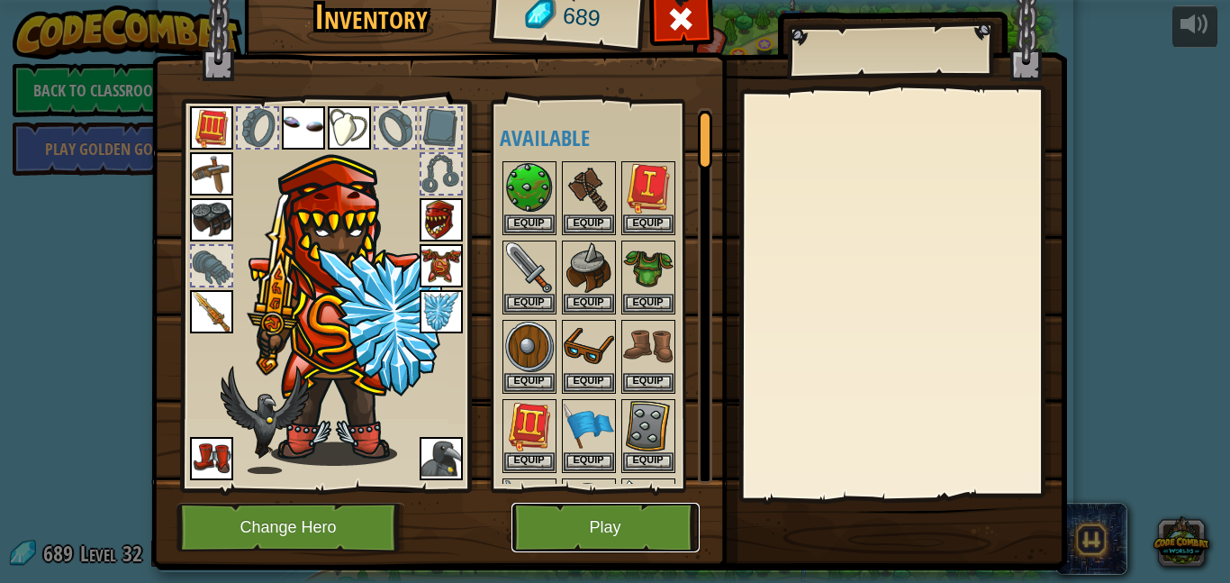
click at [593, 529] on button "Play" at bounding box center [605, 527] width 188 height 50
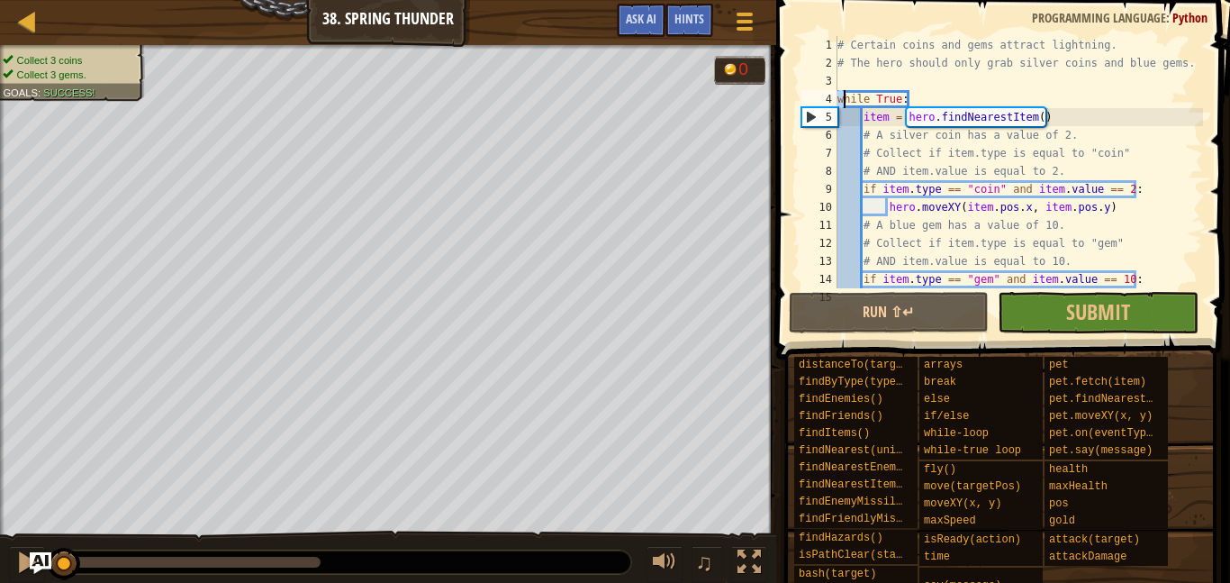
scroll to position [36, 0]
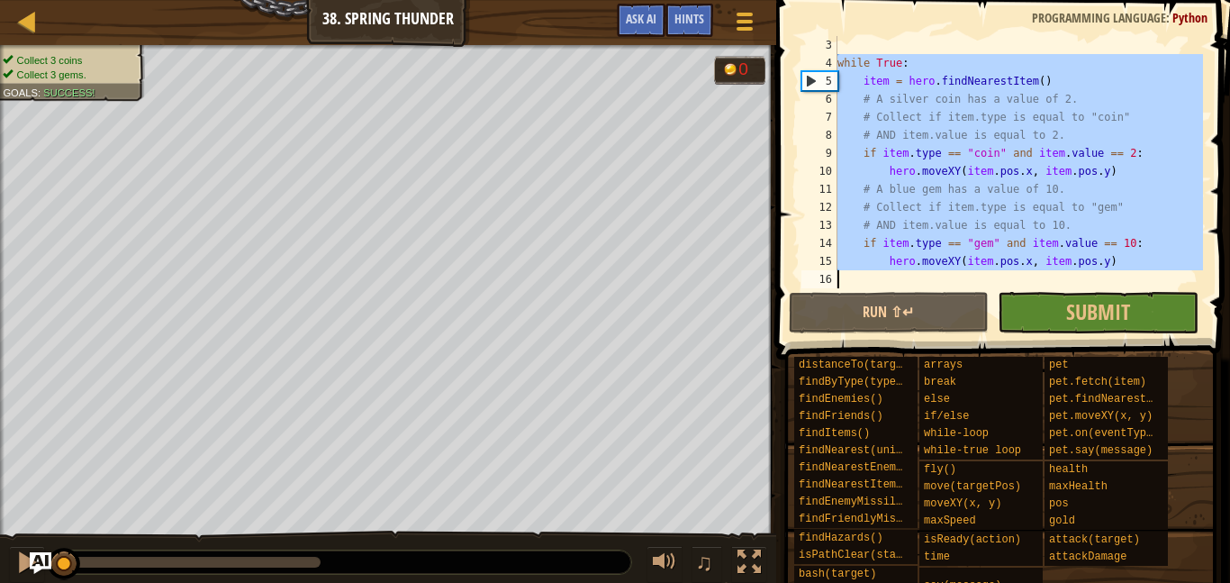
type textarea "hero.moveXY(item.pos.x, item.pos.y)"
drag, startPoint x: 838, startPoint y: 94, endPoint x: 1043, endPoint y: 363, distance: 338.0
click at [1043, 363] on div "Hints hero.moveXY(item.pos.x, item.pos.y) 3 4 5 6 7 8 9 10 11 12 13 14 15 16 wh…" at bounding box center [1000, 287] width 459 height 574
click at [31, 23] on div at bounding box center [27, 21] width 23 height 23
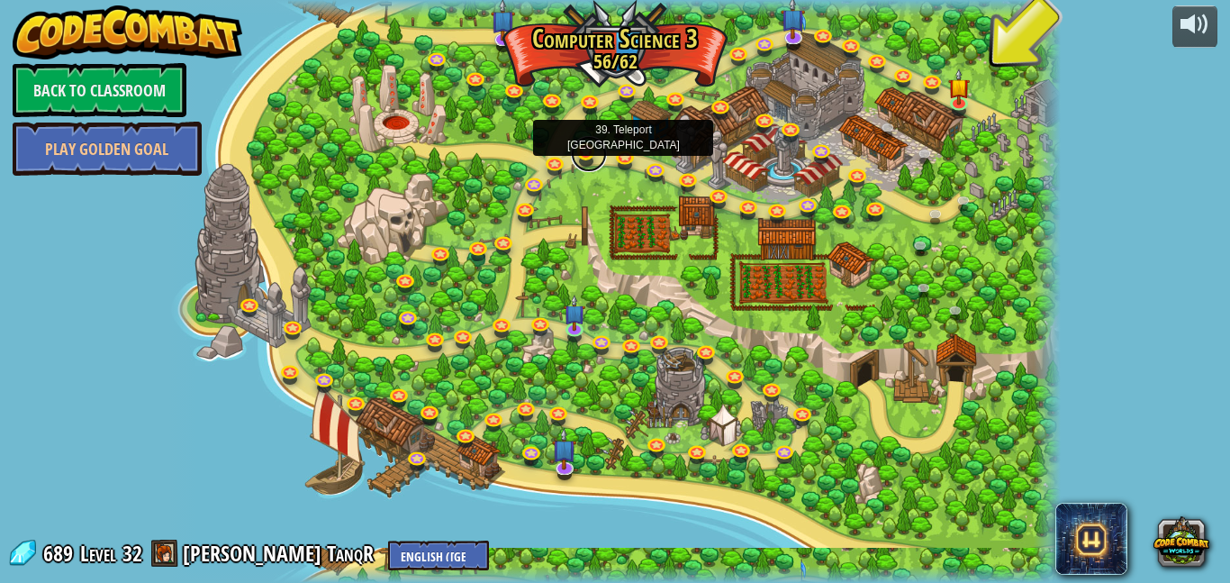
click at [593, 156] on link at bounding box center [589, 154] width 36 height 36
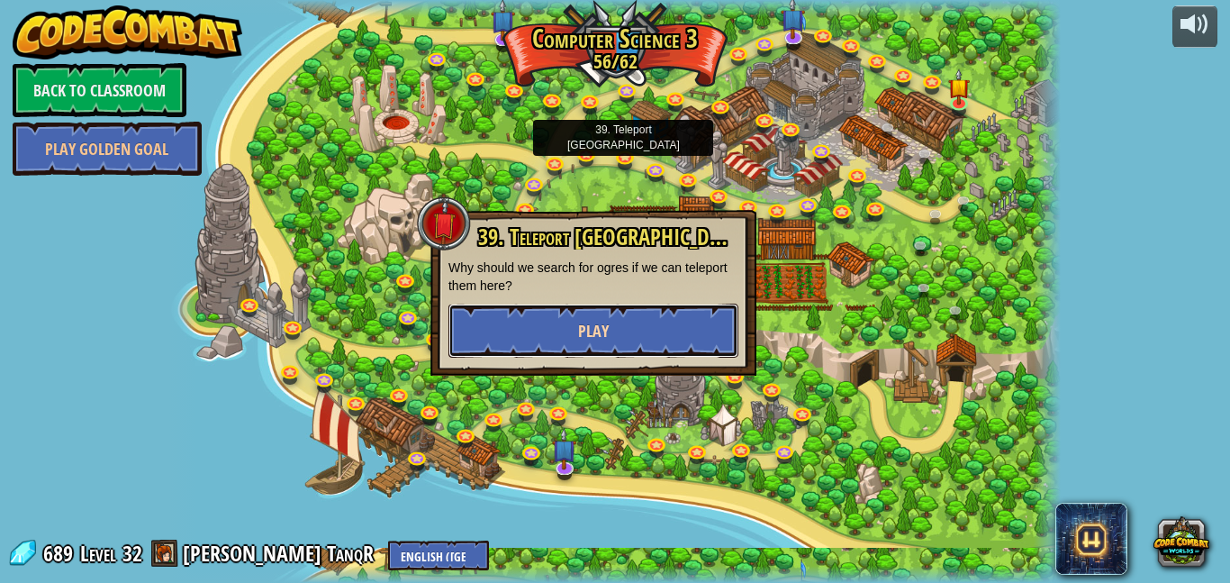
click at [623, 344] on button "Play" at bounding box center [593, 330] width 290 height 54
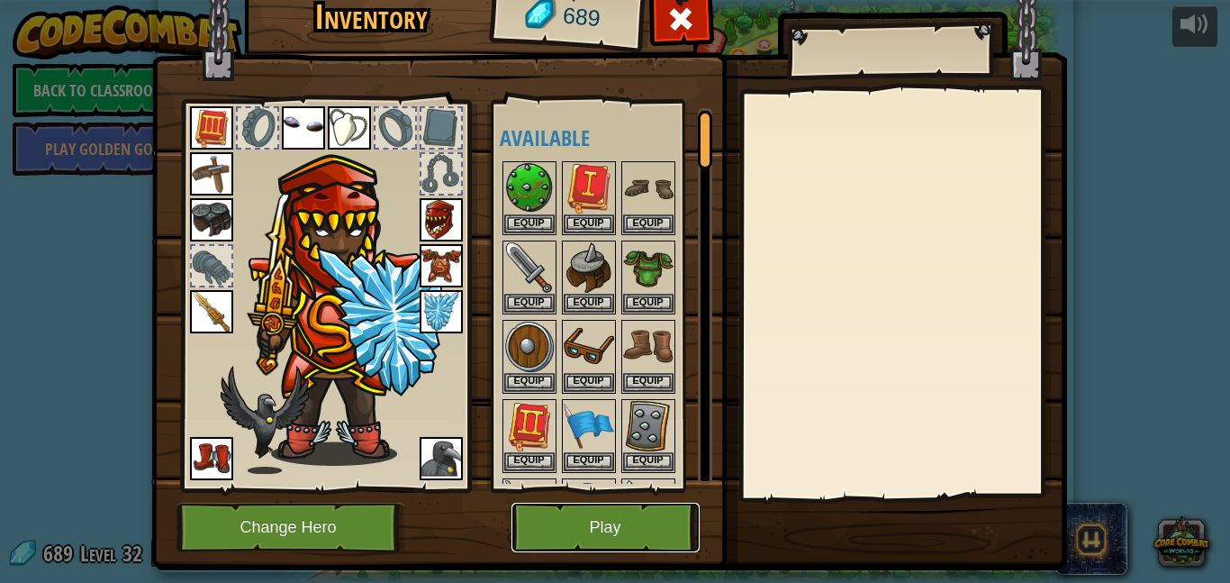
click at [601, 507] on button "Play" at bounding box center [605, 527] width 188 height 50
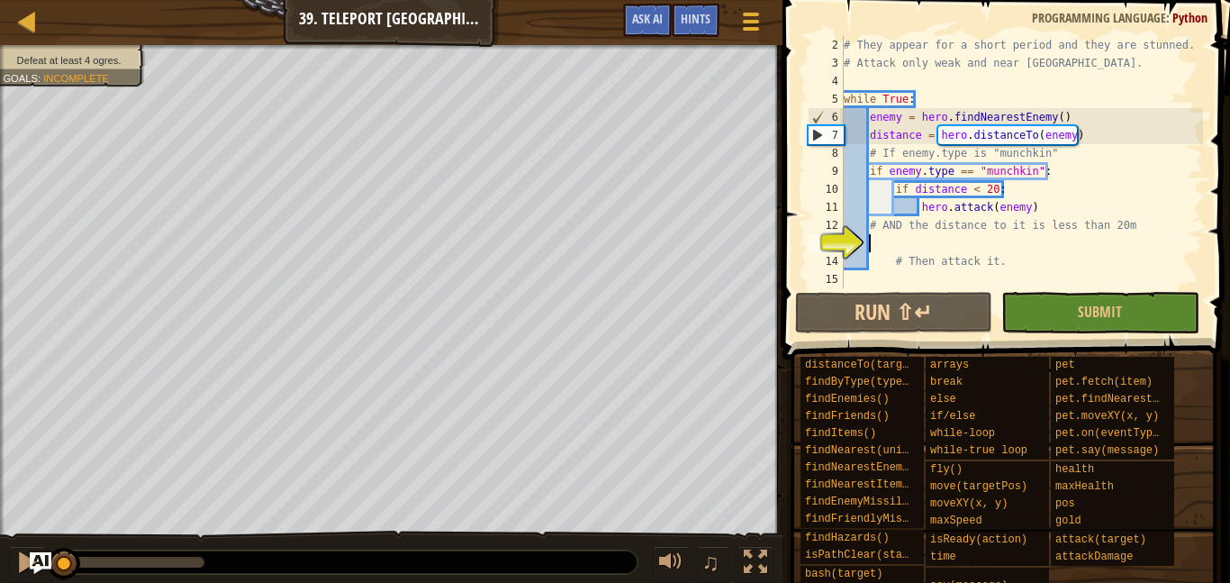
scroll to position [18, 0]
click at [37, 31] on div at bounding box center [27, 21] width 23 height 23
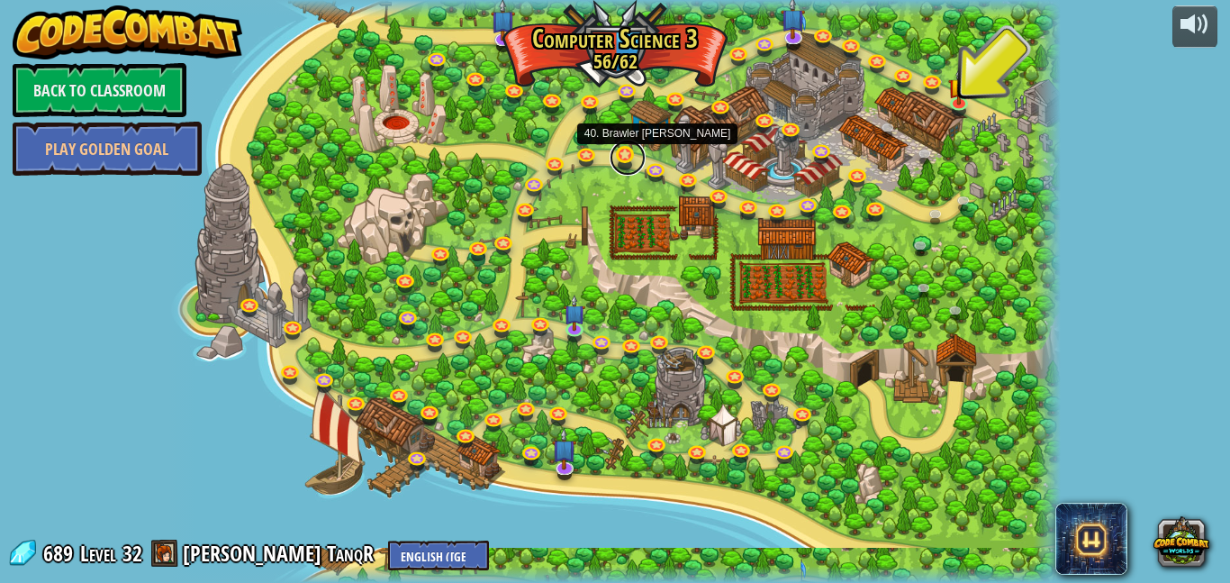
click at [628, 166] on link at bounding box center [628, 158] width 36 height 36
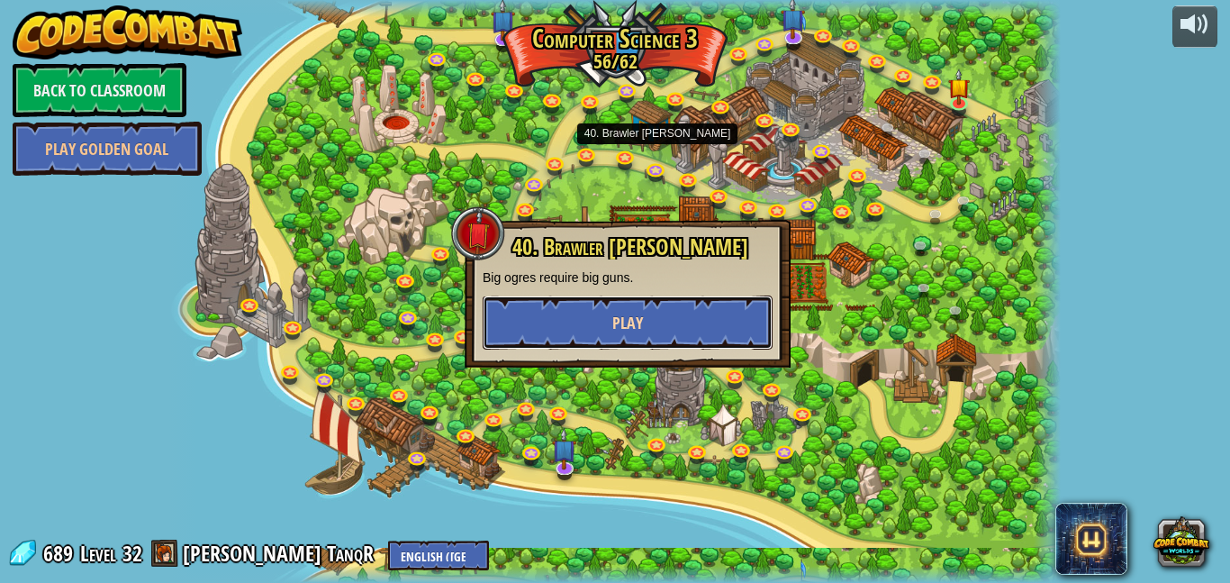
click at [633, 312] on span "Play" at bounding box center [627, 323] width 31 height 23
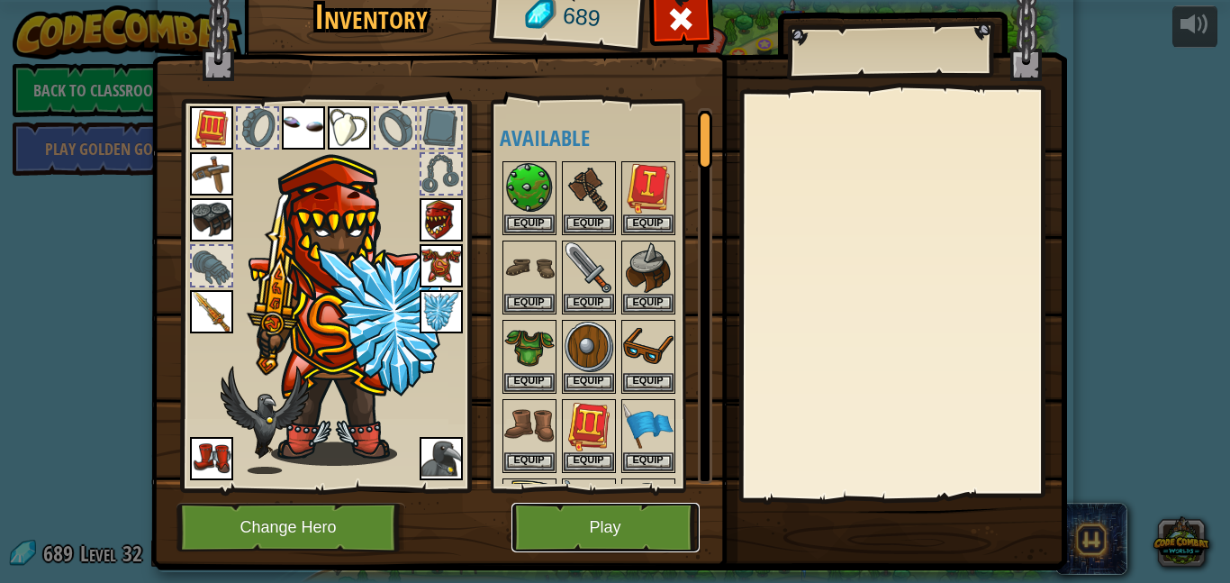
click at [569, 523] on button "Play" at bounding box center [605, 527] width 188 height 50
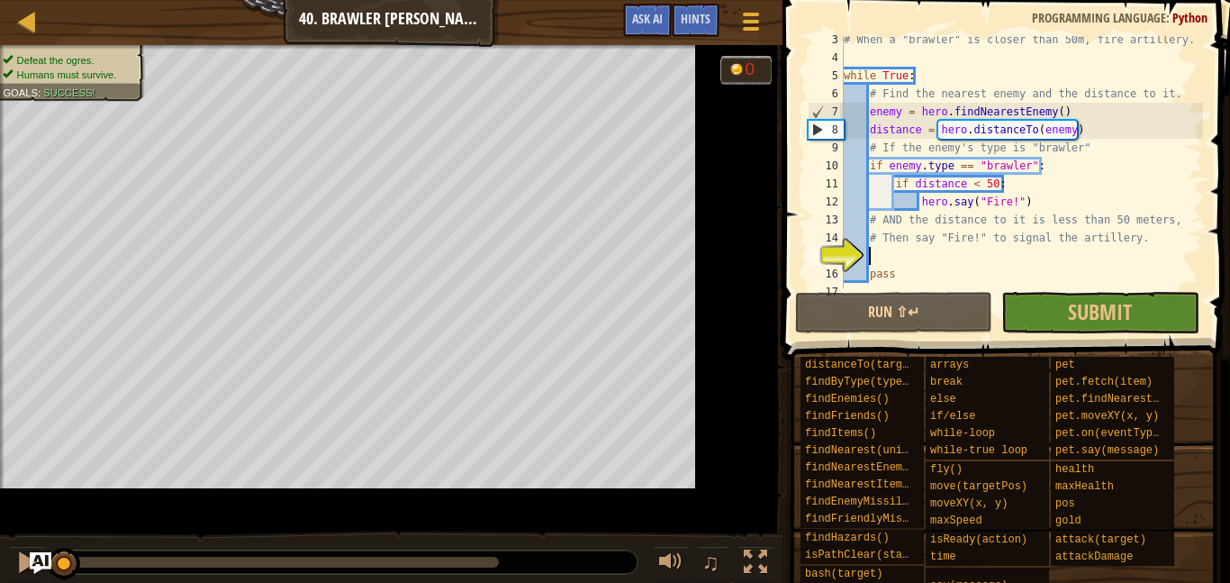
scroll to position [54, 0]
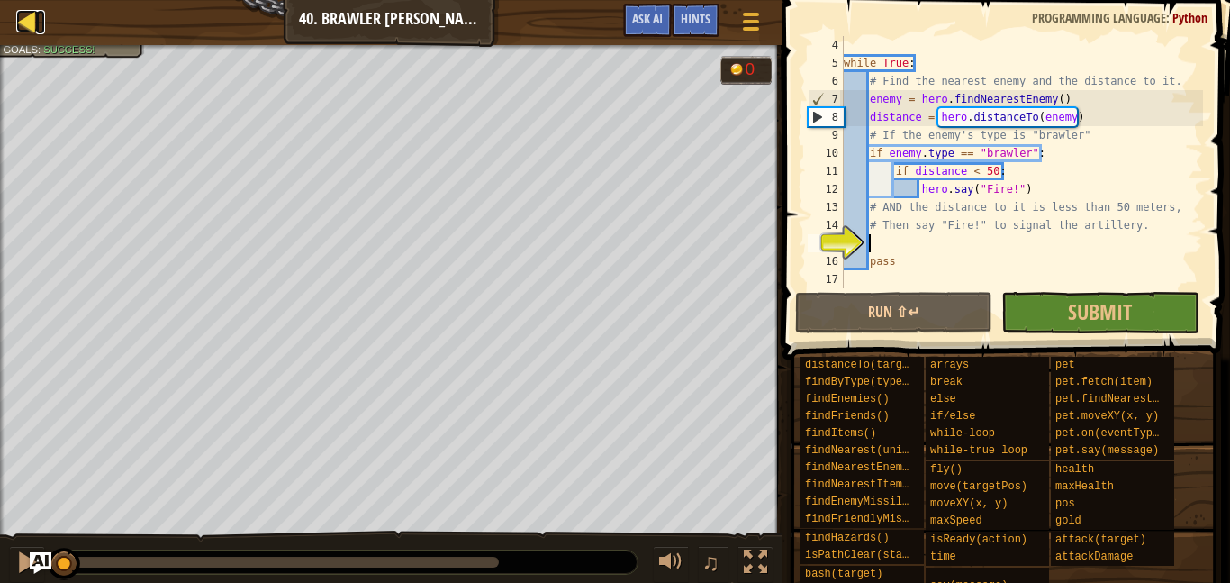
click at [25, 32] on div at bounding box center [27, 21] width 23 height 23
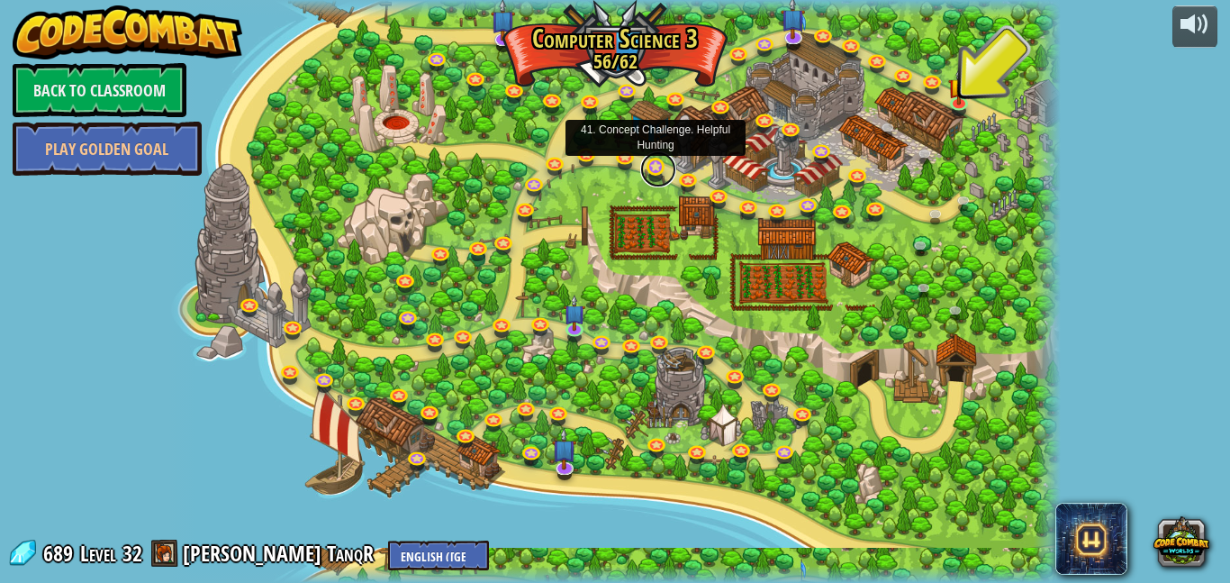
click at [659, 178] on link at bounding box center [658, 169] width 36 height 36
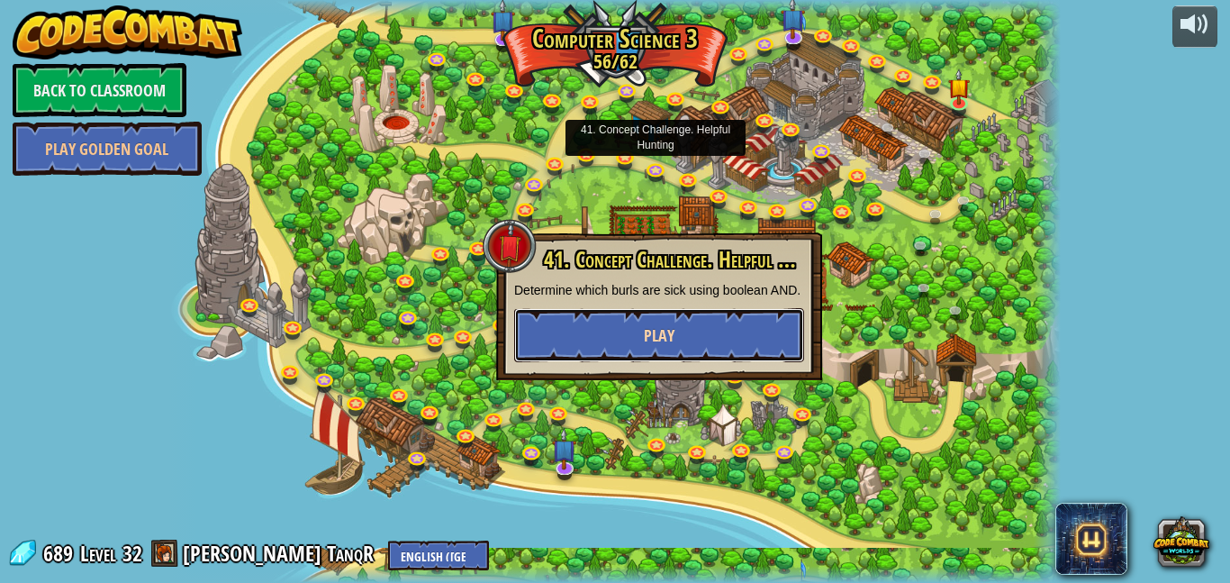
click at [637, 340] on button "Play" at bounding box center [659, 335] width 290 height 54
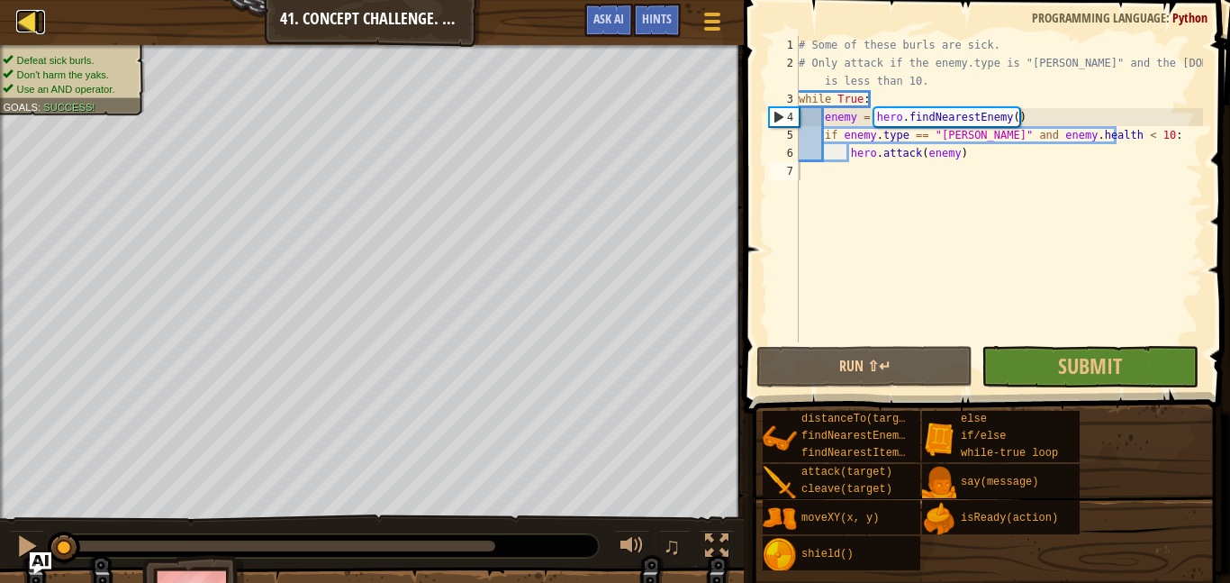
click at [22, 16] on div at bounding box center [27, 21] width 23 height 23
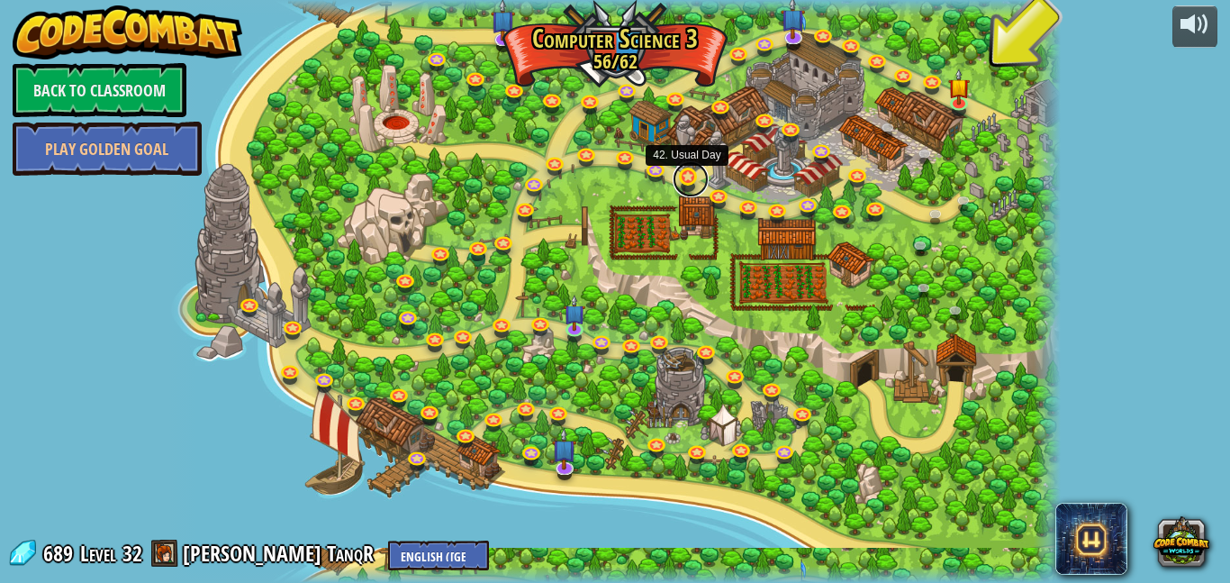
click at [678, 180] on link at bounding box center [691, 179] width 36 height 36
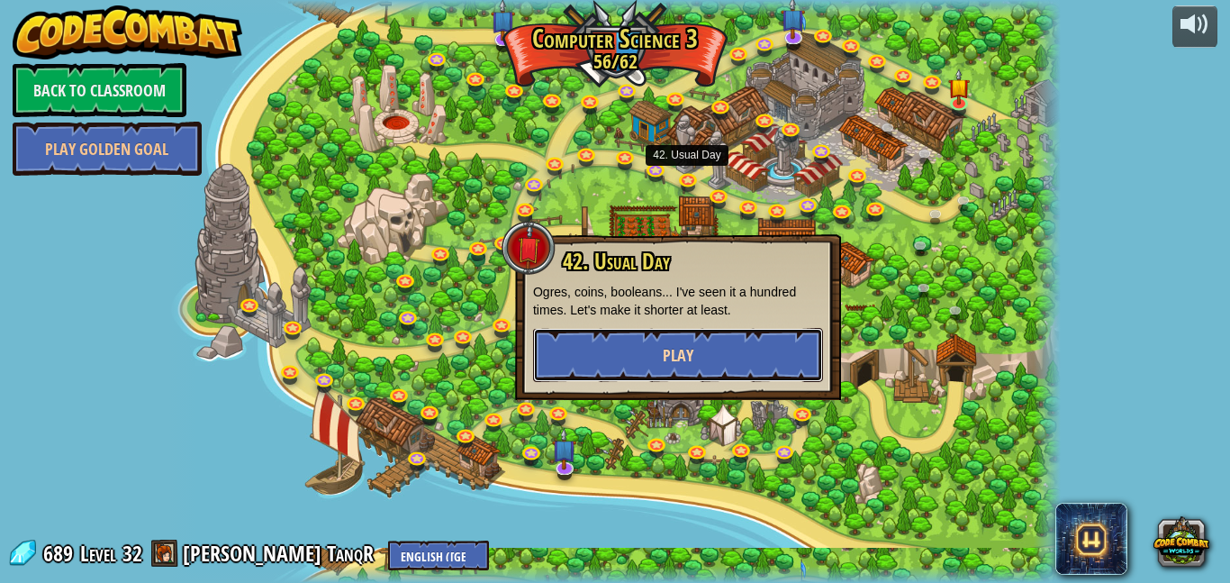
click at [721, 365] on button "Play" at bounding box center [678, 355] width 290 height 54
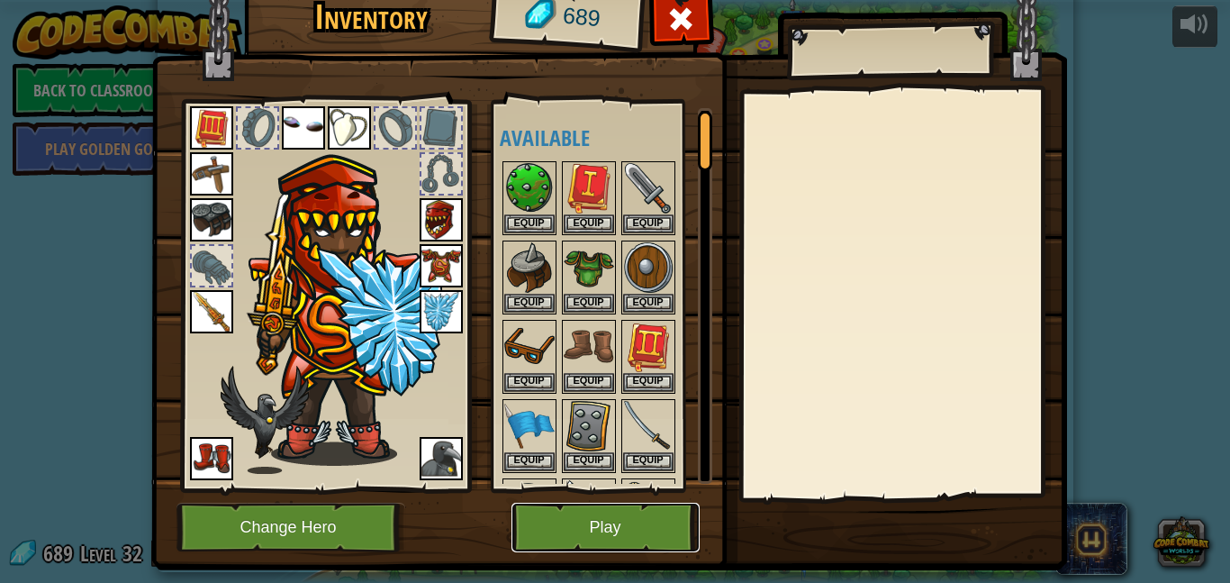
click at [651, 533] on button "Play" at bounding box center [605, 527] width 188 height 50
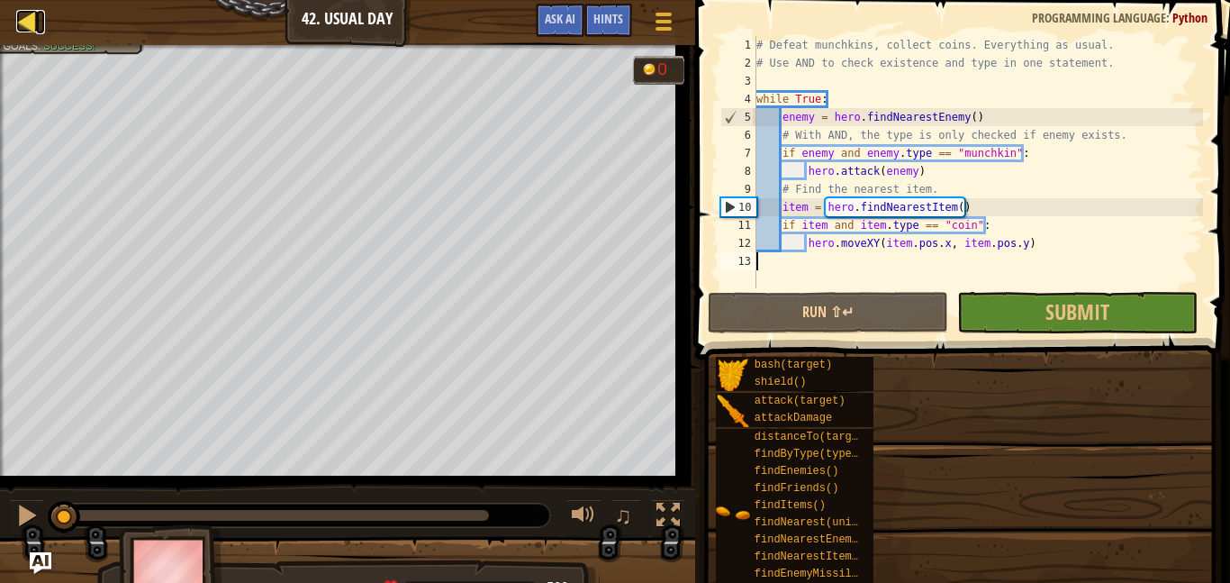
click at [25, 32] on div at bounding box center [27, 21] width 23 height 23
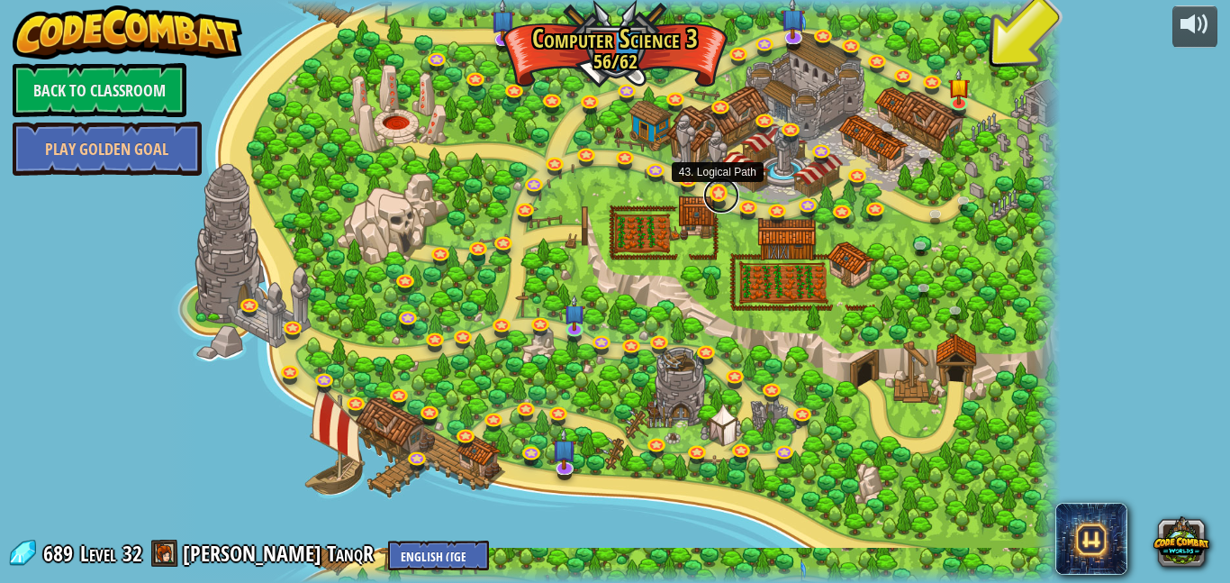
click at [721, 196] on link at bounding box center [721, 195] width 36 height 36
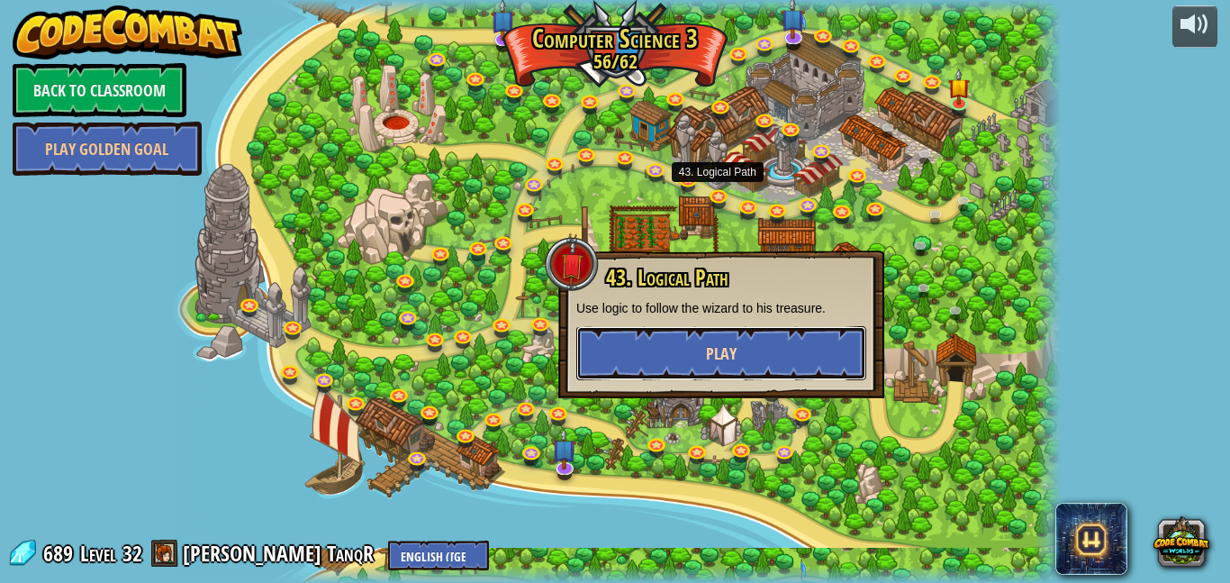
click at [753, 363] on button "Play" at bounding box center [721, 353] width 290 height 54
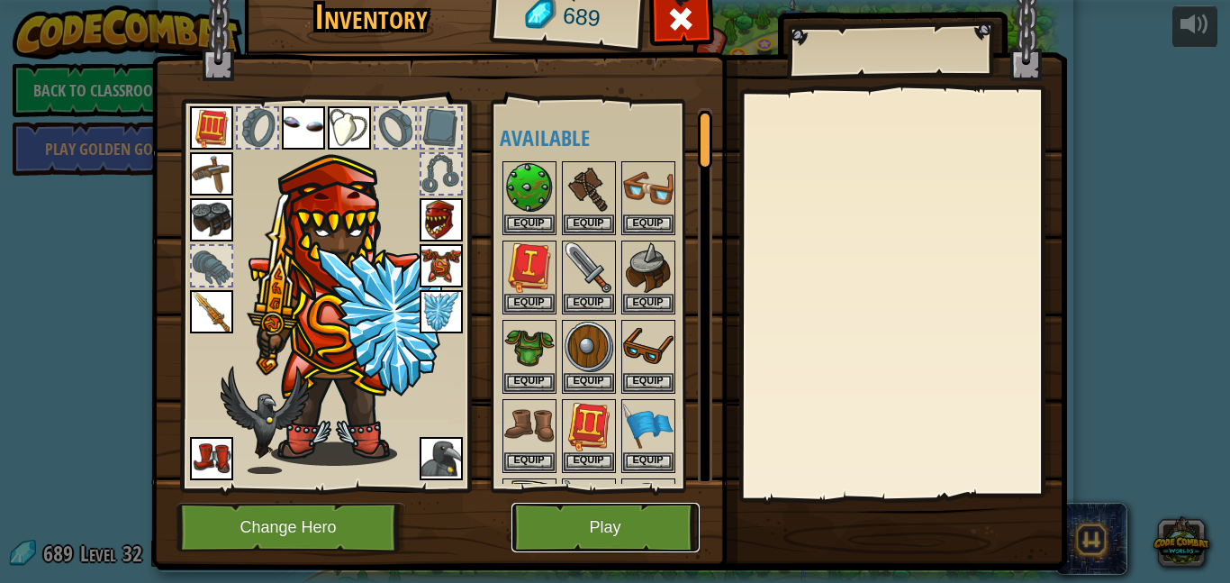
click at [664, 516] on button "Play" at bounding box center [605, 527] width 188 height 50
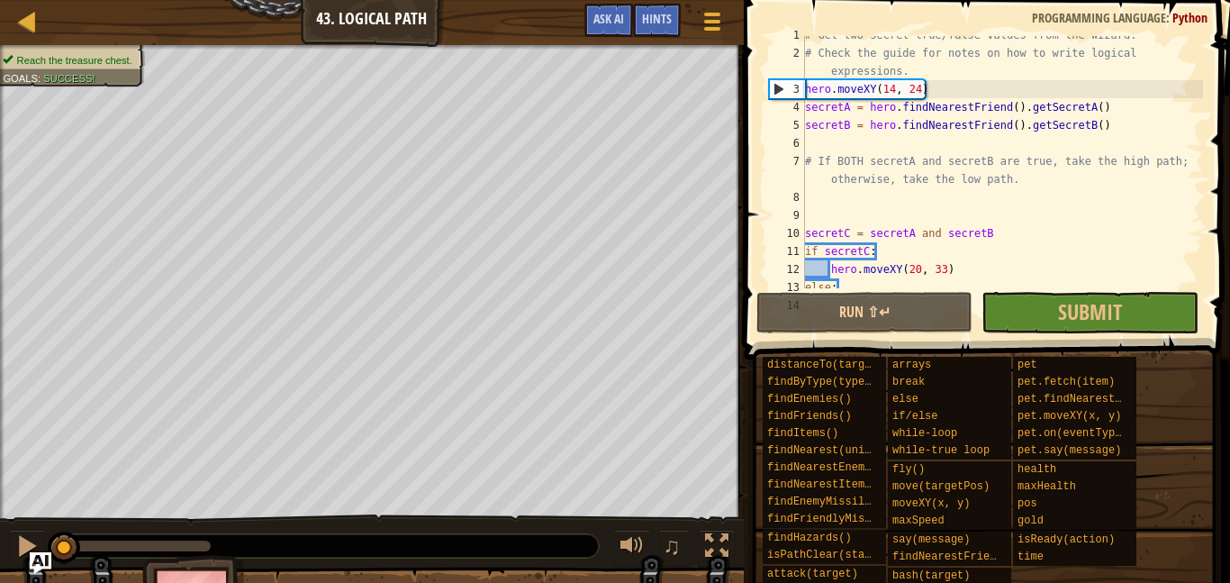
scroll to position [10, 0]
click at [41, 19] on link "Map" at bounding box center [40, 22] width 9 height 24
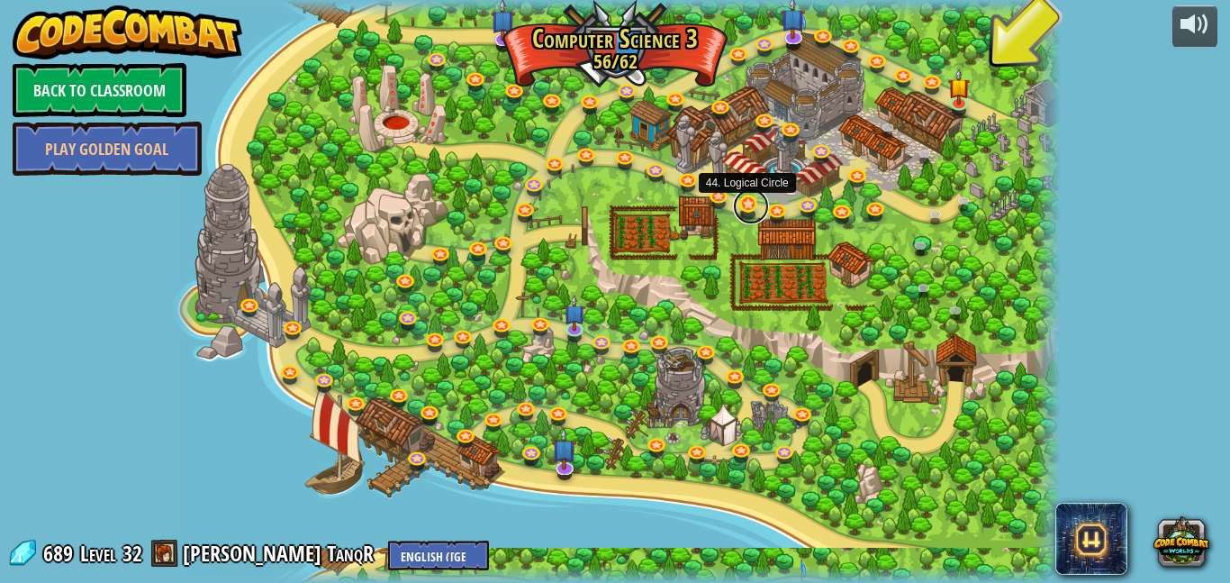
click at [748, 212] on link at bounding box center [751, 206] width 36 height 36
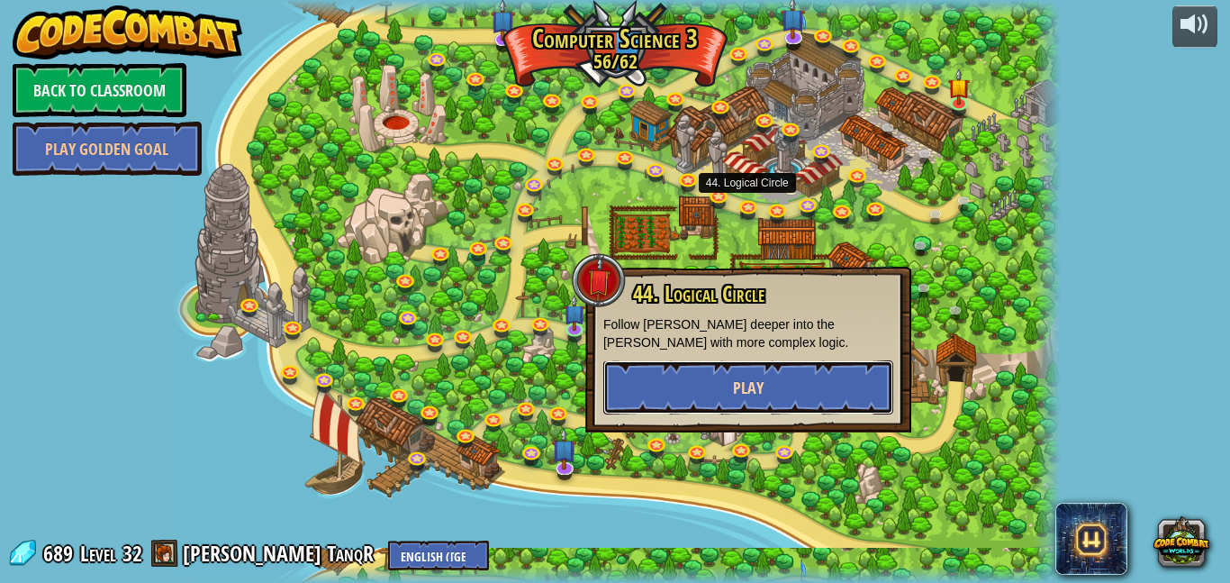
click at [786, 375] on button "Play" at bounding box center [748, 387] width 290 height 54
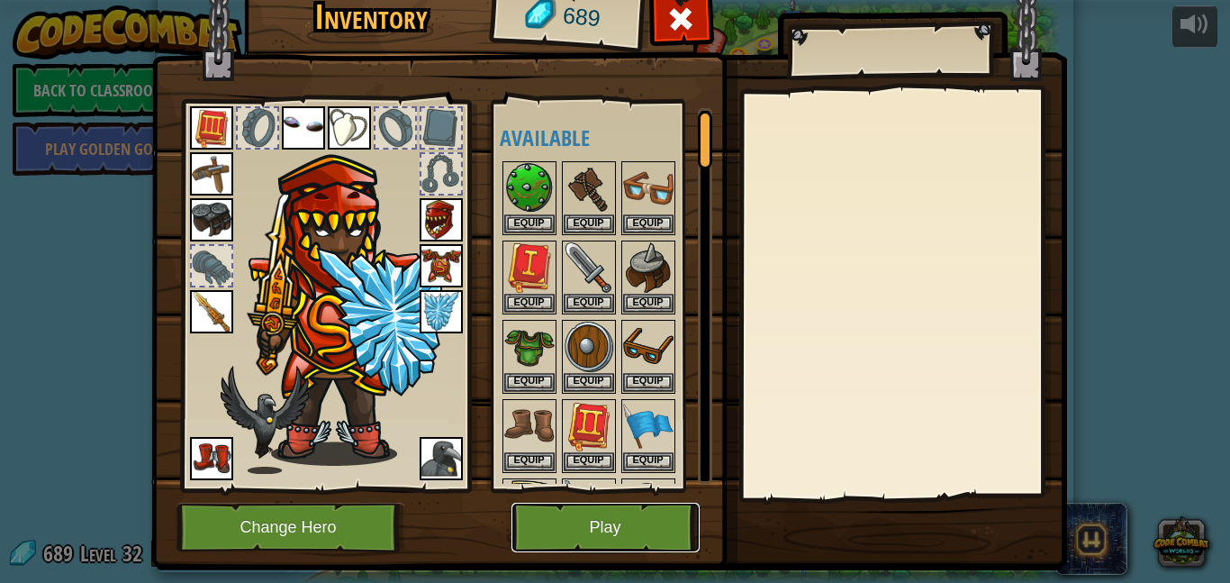
click at [658, 520] on button "Play" at bounding box center [605, 527] width 188 height 50
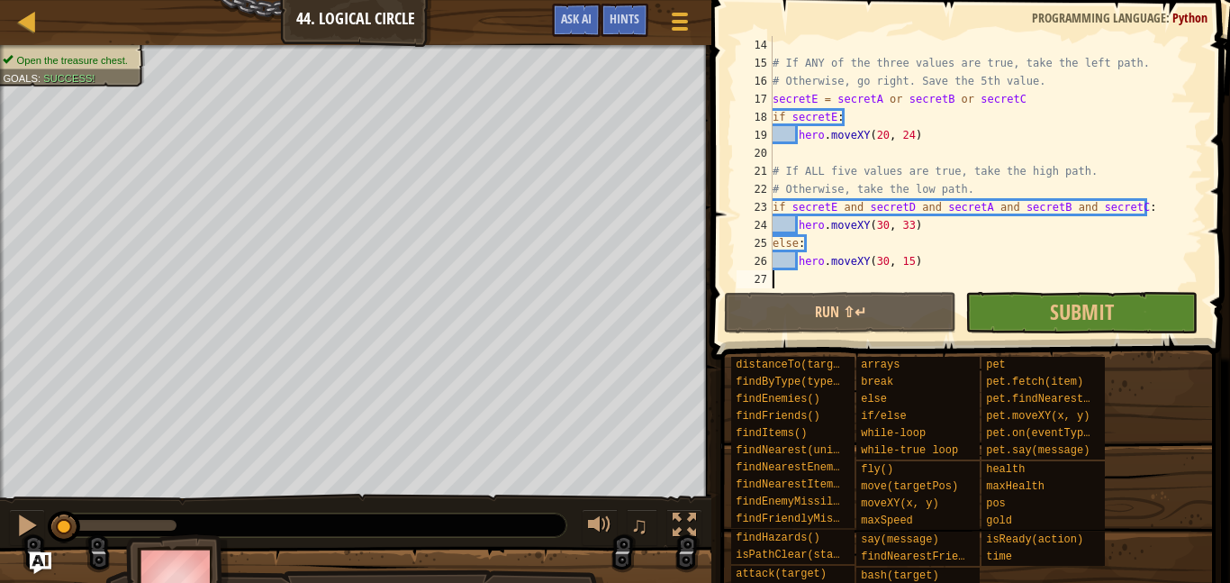
scroll to position [234, 0]
click at [30, 24] on div at bounding box center [27, 21] width 23 height 23
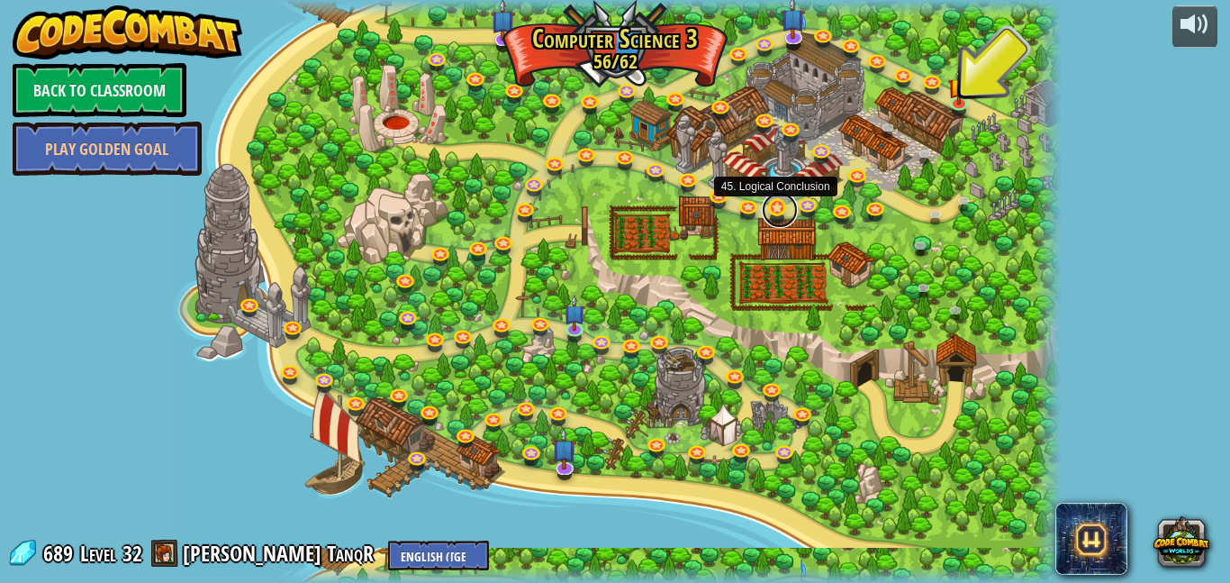
click at [783, 212] on link at bounding box center [780, 210] width 36 height 36
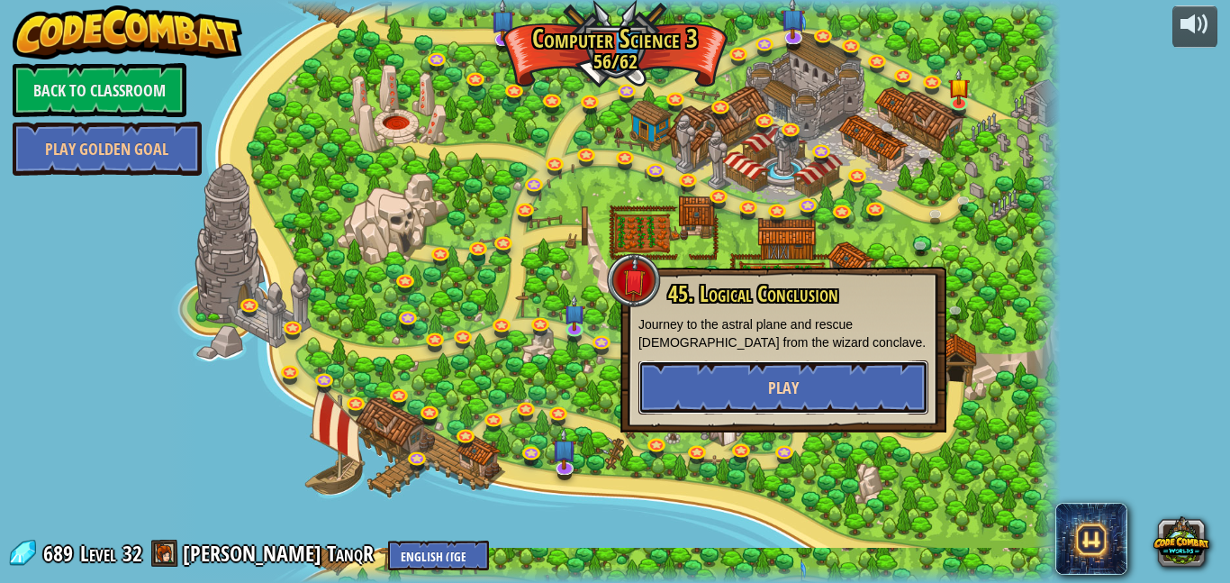
click at [793, 366] on button "Play" at bounding box center [783, 387] width 290 height 54
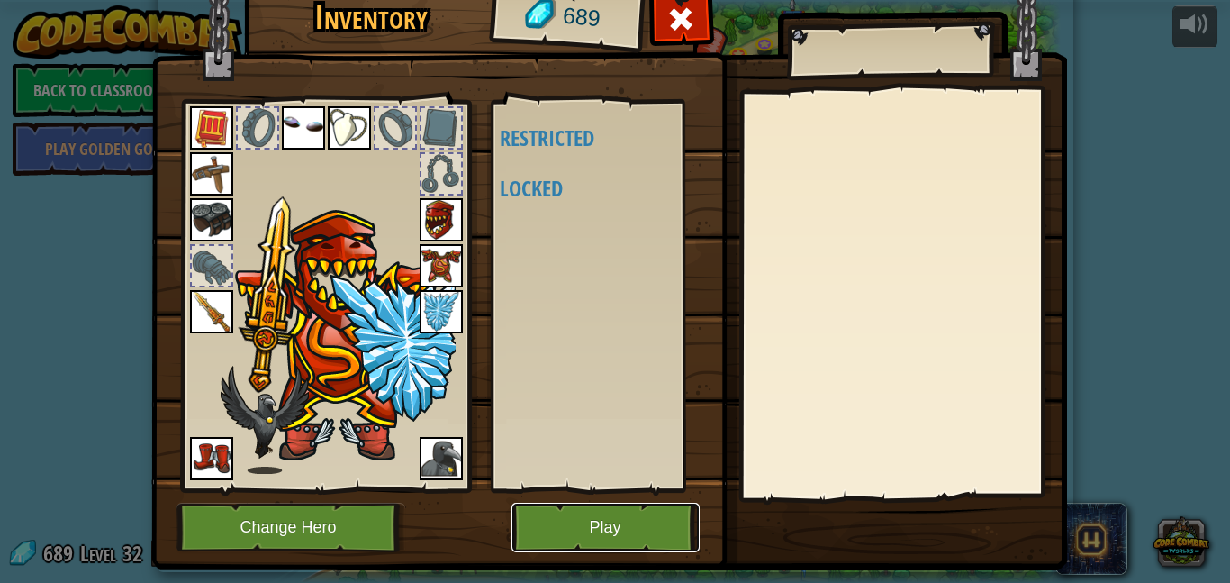
click at [680, 523] on button "Play" at bounding box center [605, 527] width 188 height 50
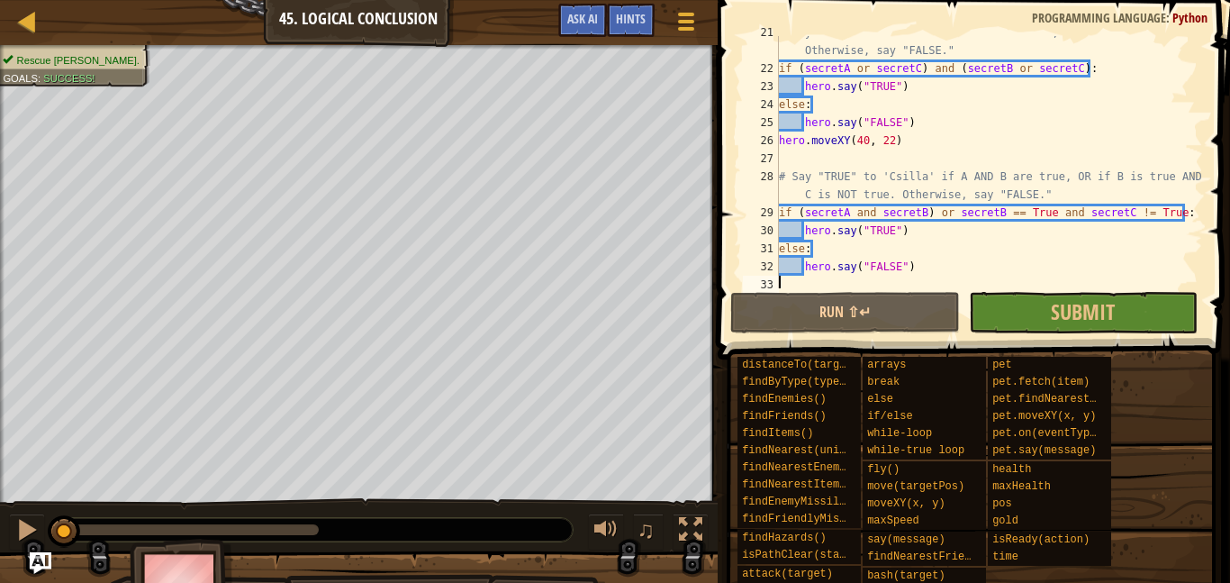
scroll to position [432, 0]
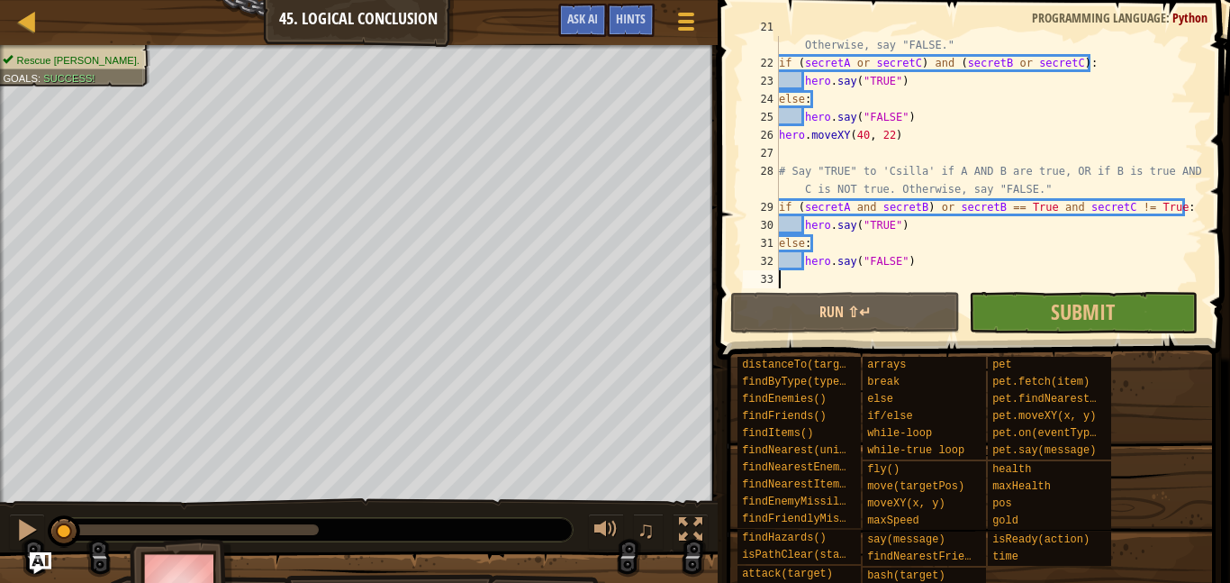
click at [29, 41] on div "Map Computer Science 3 45. Logical Conclusion Game Menu Done Hints Ask AI" at bounding box center [359, 22] width 718 height 45
click at [29, 29] on div at bounding box center [27, 21] width 23 height 23
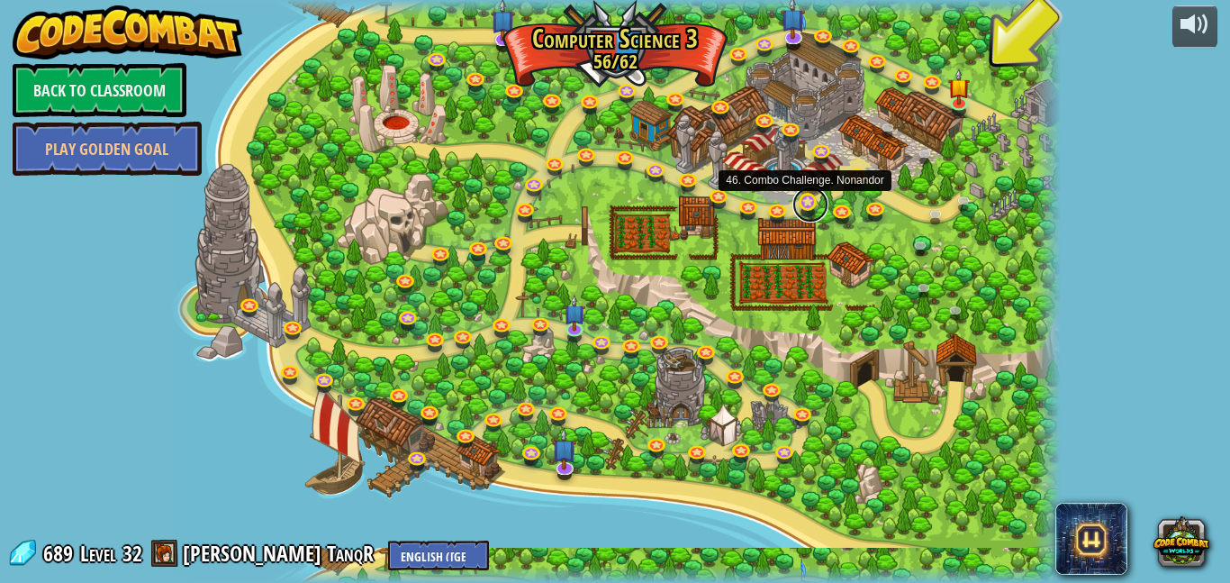
click at [809, 210] on link at bounding box center [810, 204] width 36 height 36
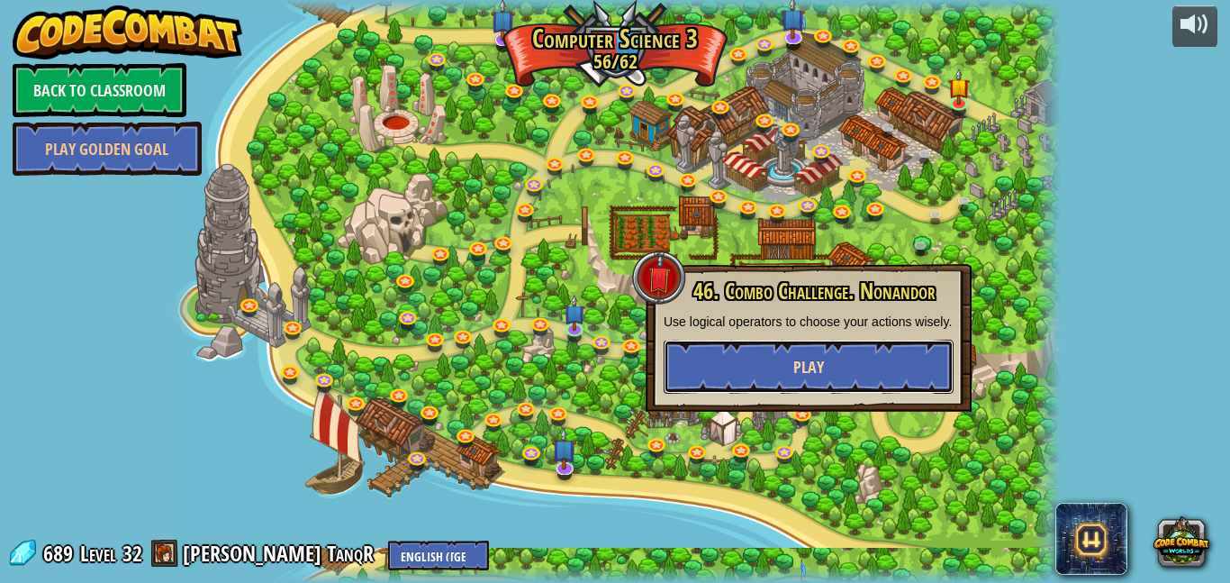
click at [848, 377] on button "Play" at bounding box center [809, 366] width 290 height 54
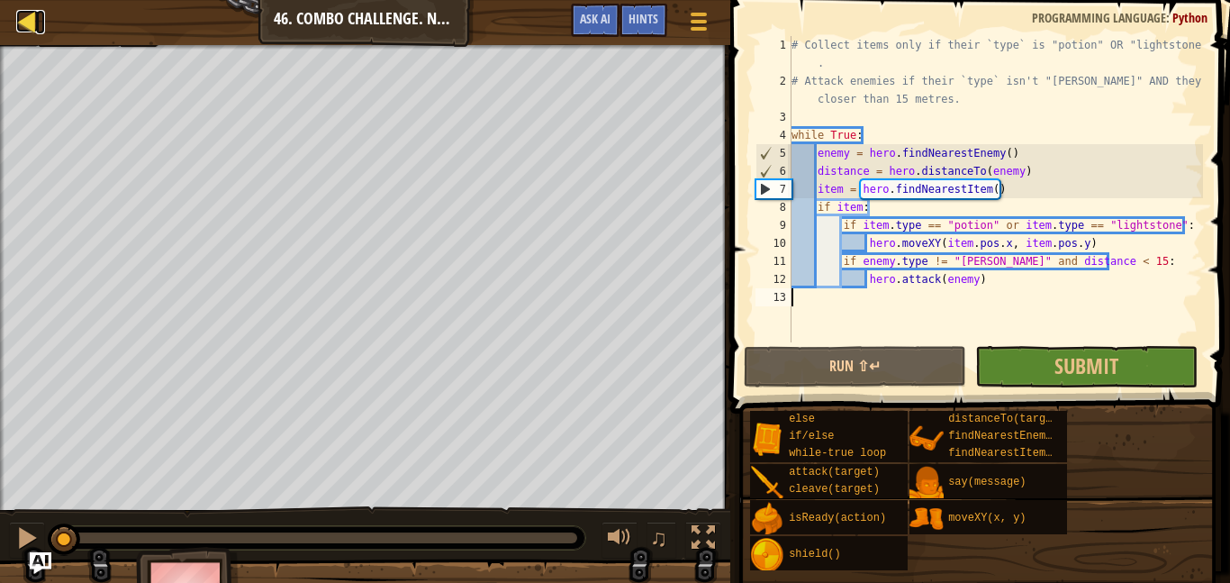
click at [36, 16] on div at bounding box center [27, 21] width 23 height 23
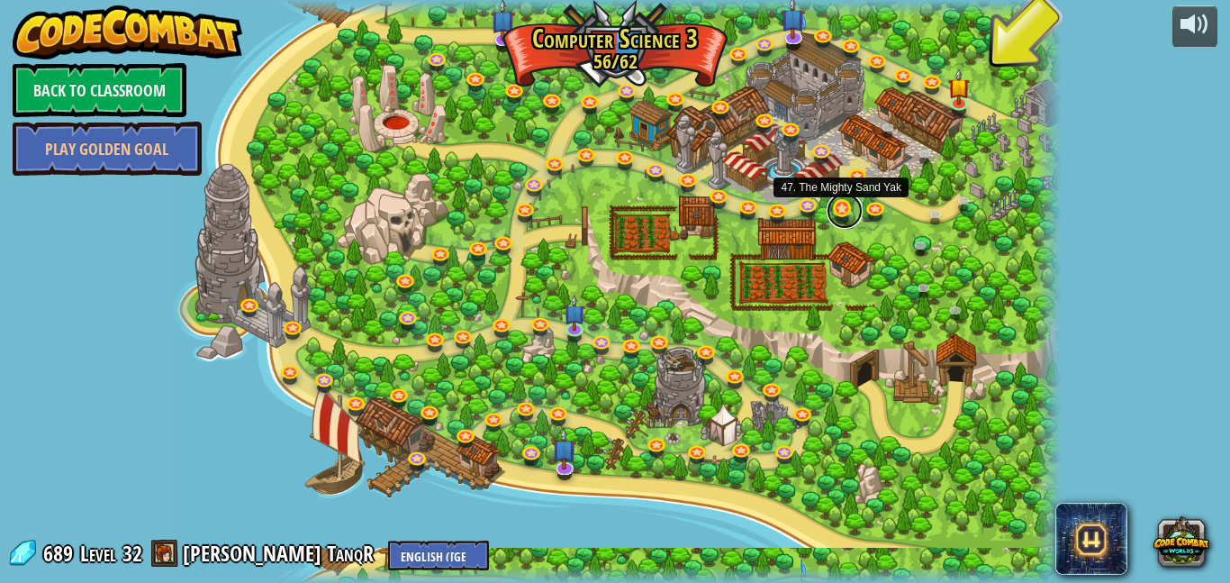
click at [835, 208] on link at bounding box center [845, 211] width 36 height 36
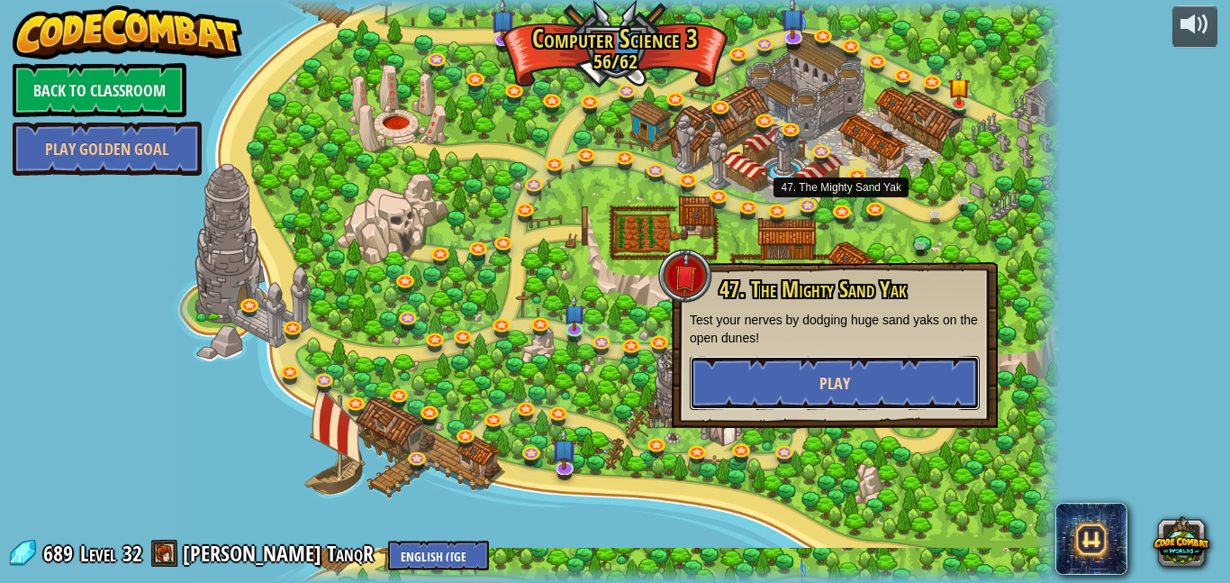
click at [823, 379] on span "Play" at bounding box center [834, 383] width 31 height 23
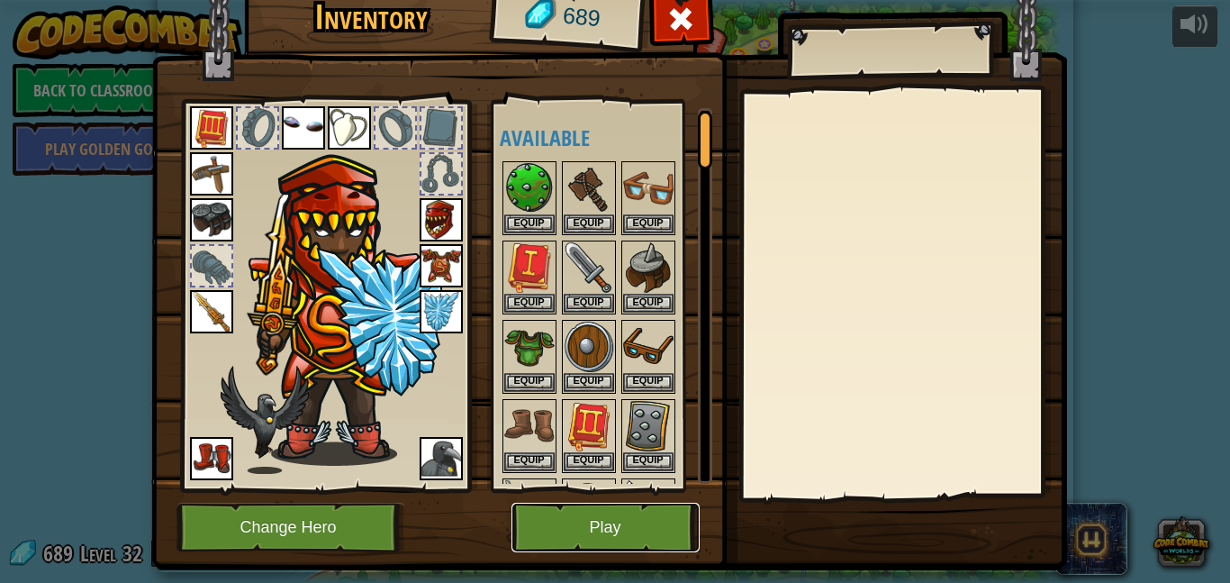
click at [608, 534] on button "Play" at bounding box center [605, 527] width 188 height 50
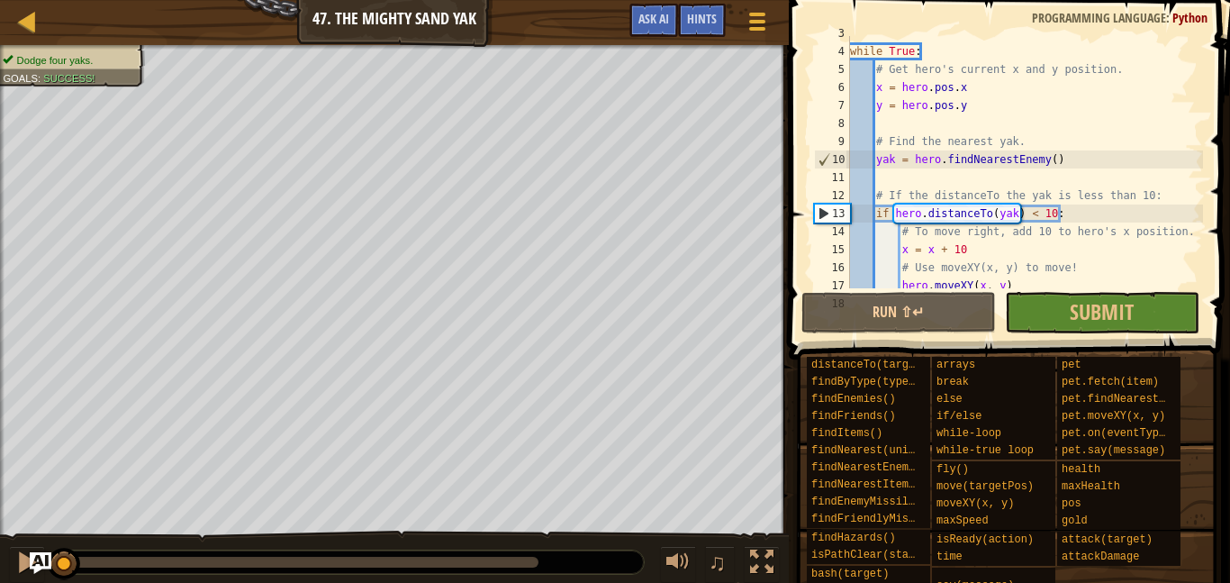
scroll to position [90, 0]
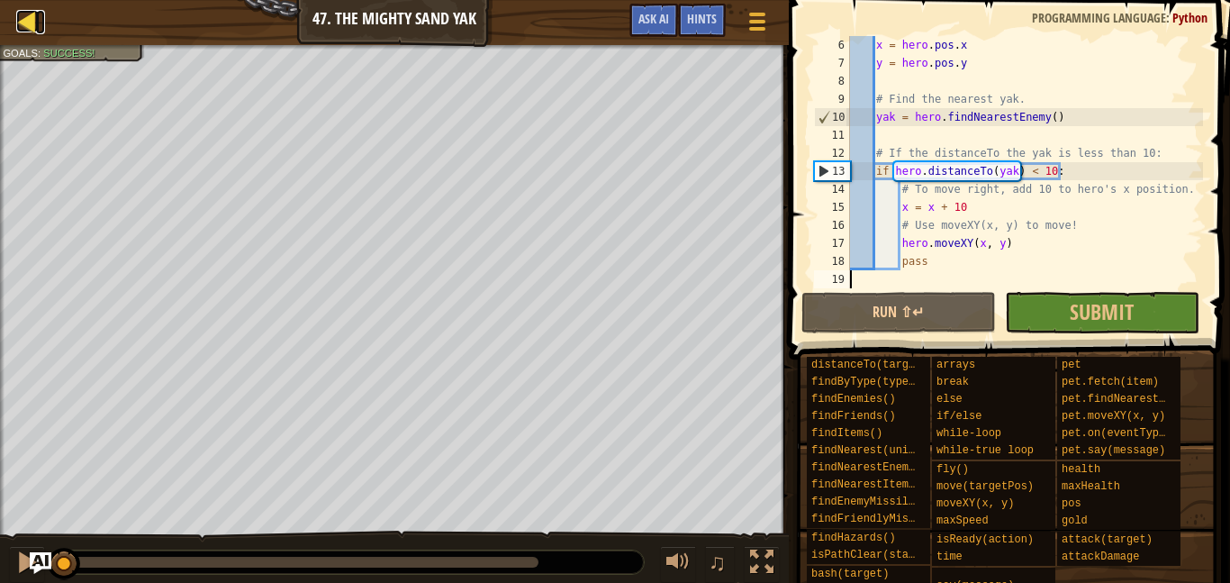
click at [32, 32] on div at bounding box center [27, 21] width 23 height 23
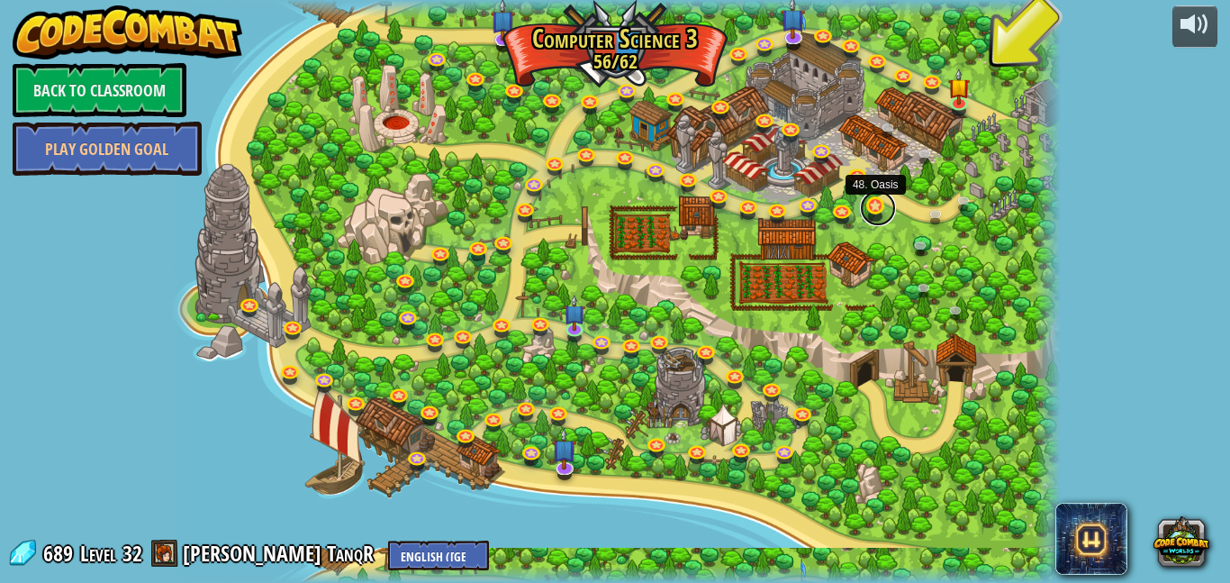
click at [873, 203] on link at bounding box center [878, 208] width 36 height 36
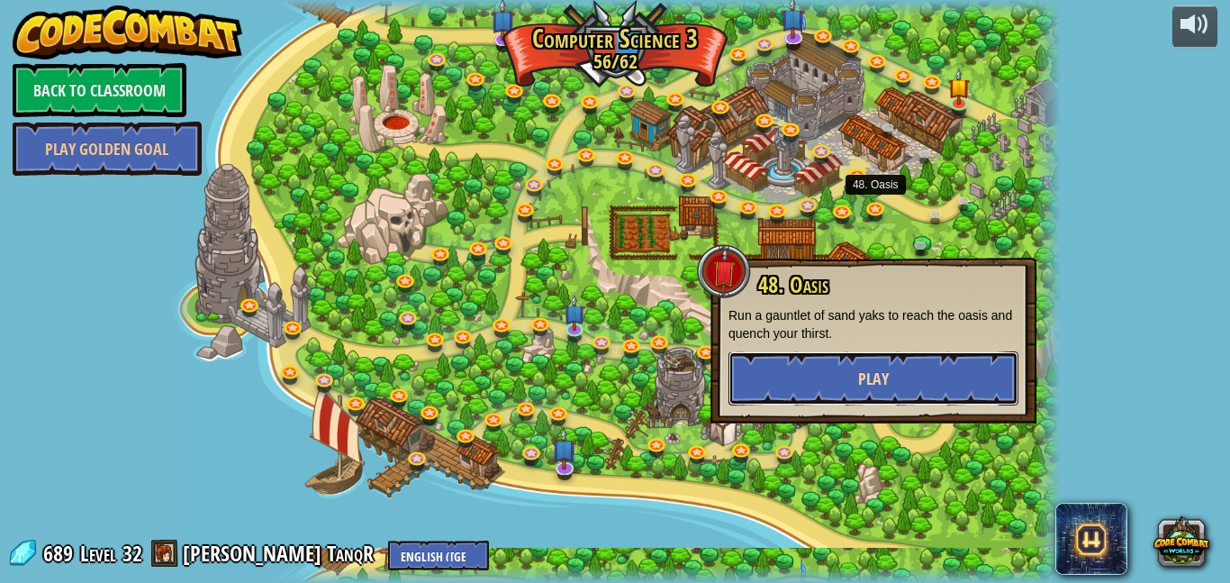
click at [856, 366] on button "Play" at bounding box center [873, 378] width 290 height 54
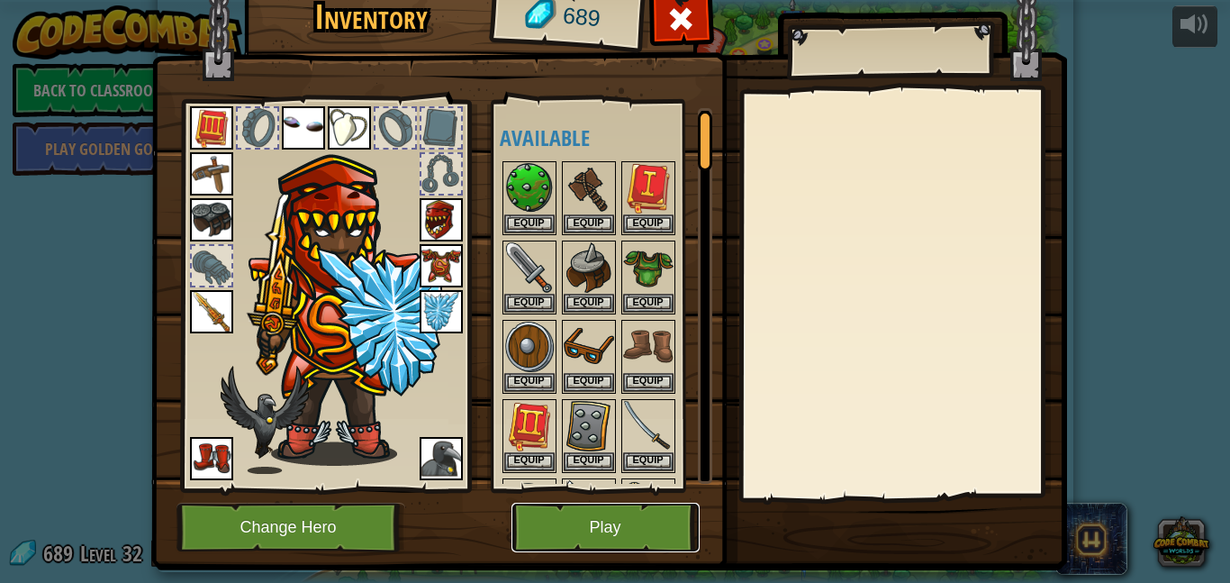
click at [602, 512] on button "Play" at bounding box center [605, 527] width 188 height 50
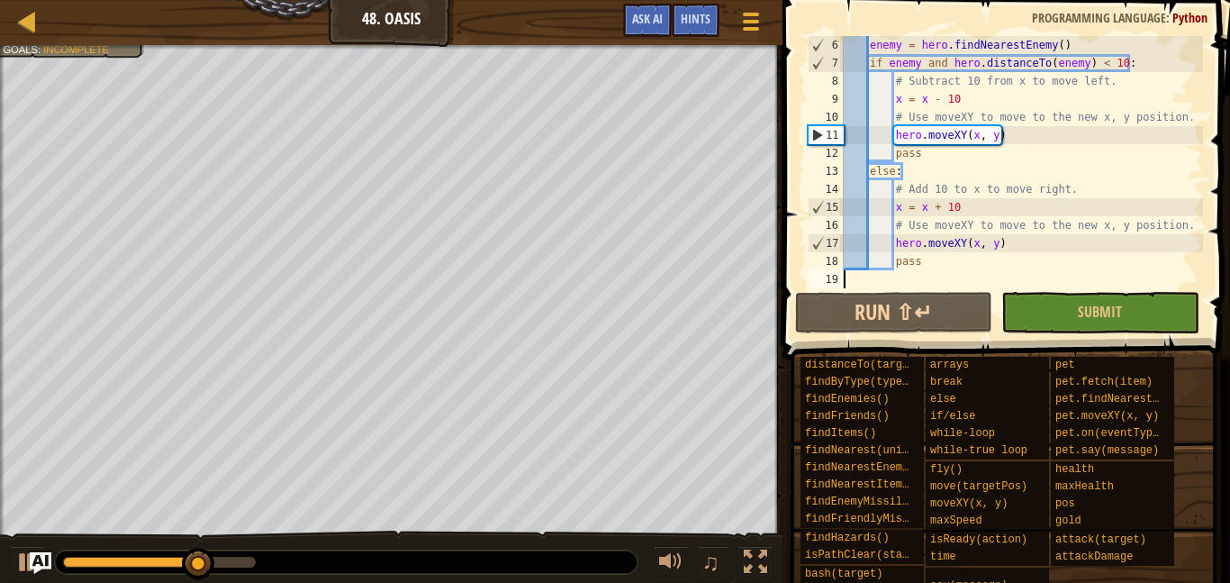
scroll to position [90, 0]
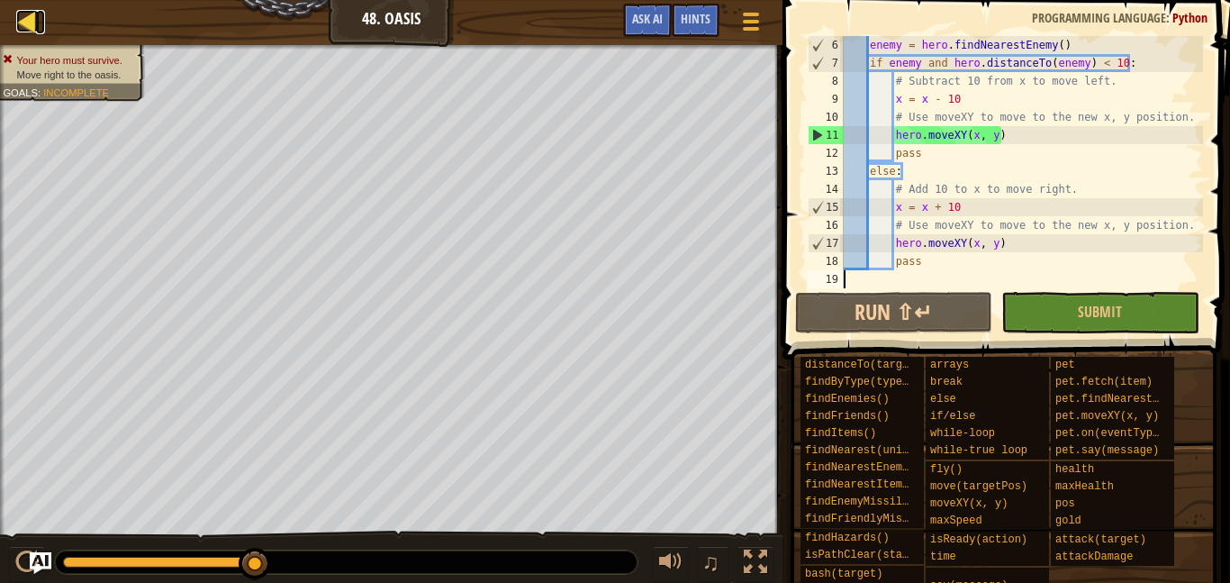
click at [23, 20] on div at bounding box center [27, 21] width 23 height 23
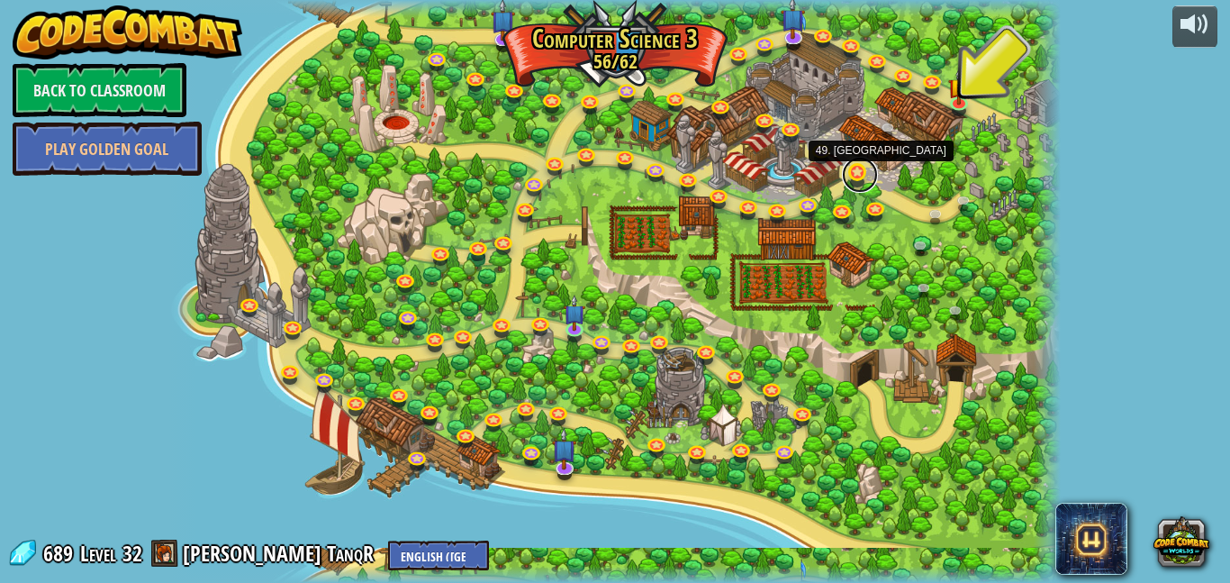
click at [857, 176] on link at bounding box center [860, 175] width 36 height 36
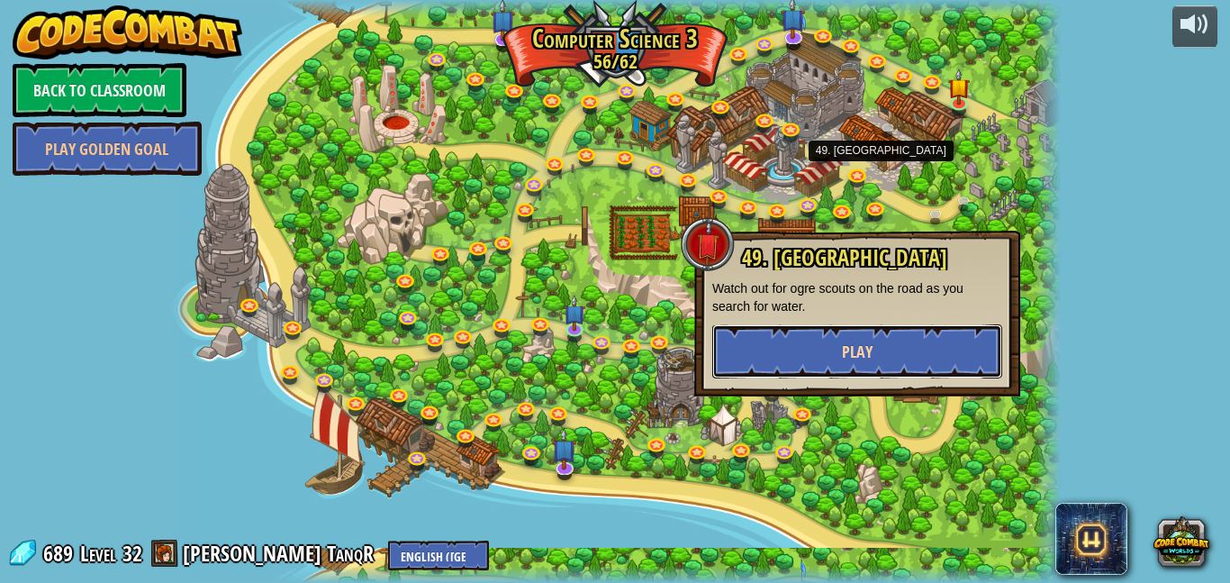
click at [908, 355] on button "Play" at bounding box center [857, 351] width 290 height 54
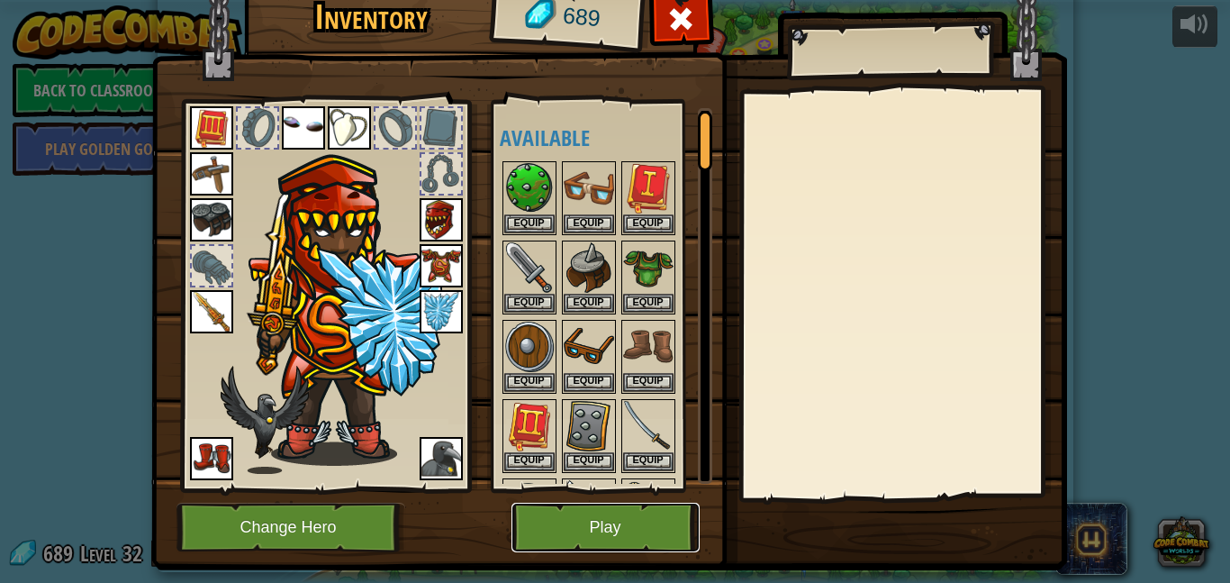
click at [630, 536] on button "Play" at bounding box center [605, 527] width 188 height 50
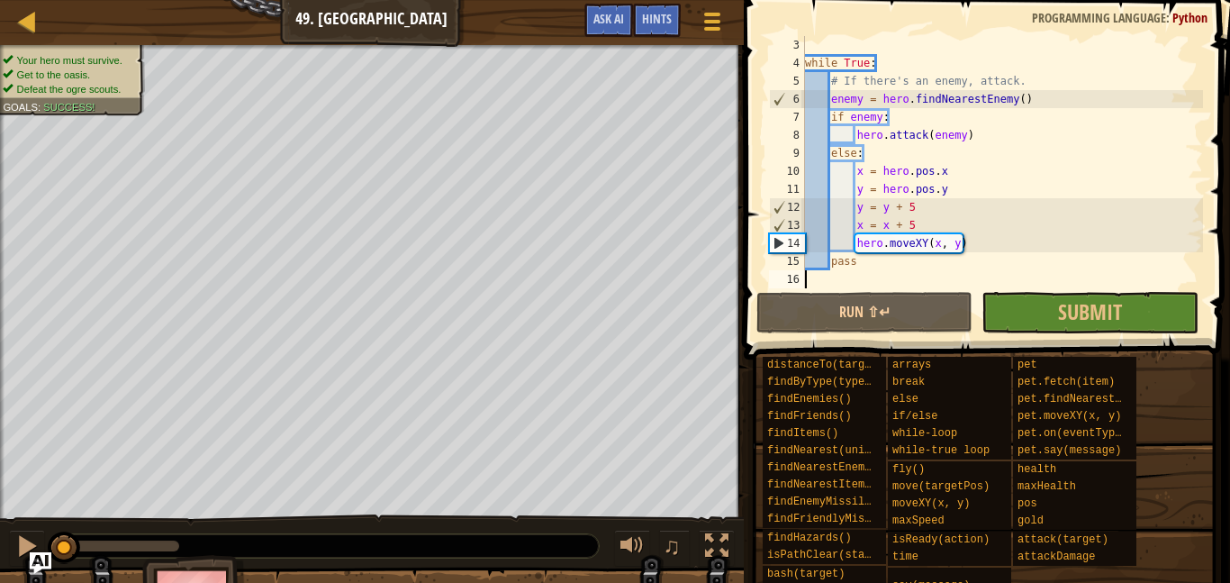
scroll to position [36, 0]
click at [31, 25] on div at bounding box center [27, 21] width 23 height 23
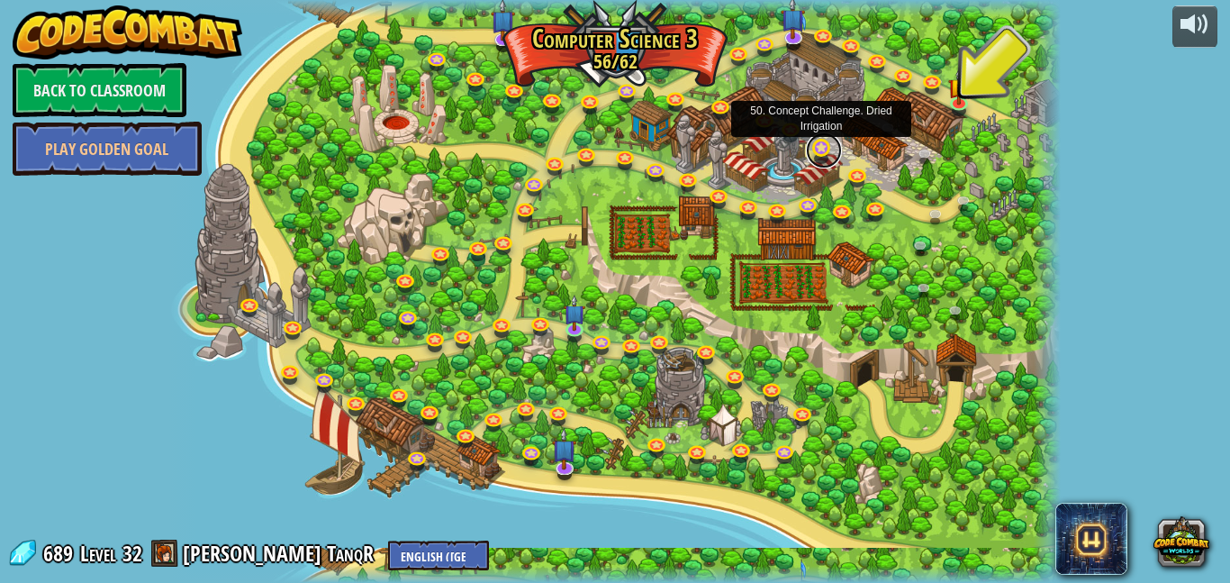
click at [820, 153] on link at bounding box center [824, 150] width 36 height 36
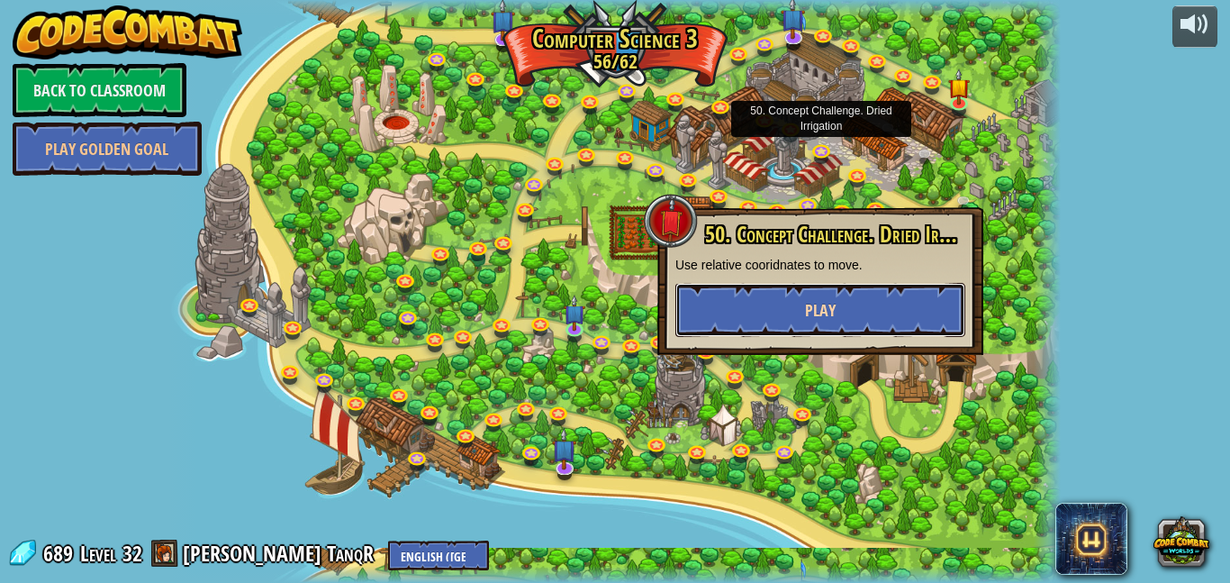
click at [805, 294] on button "Play" at bounding box center [820, 310] width 290 height 54
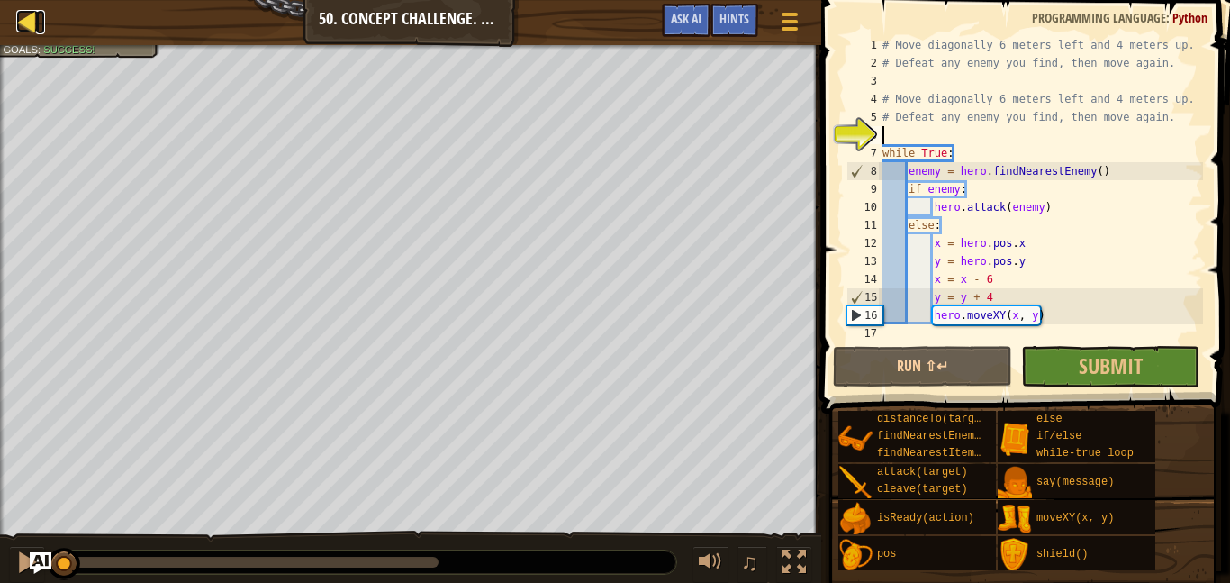
click at [28, 19] on div at bounding box center [27, 21] width 23 height 23
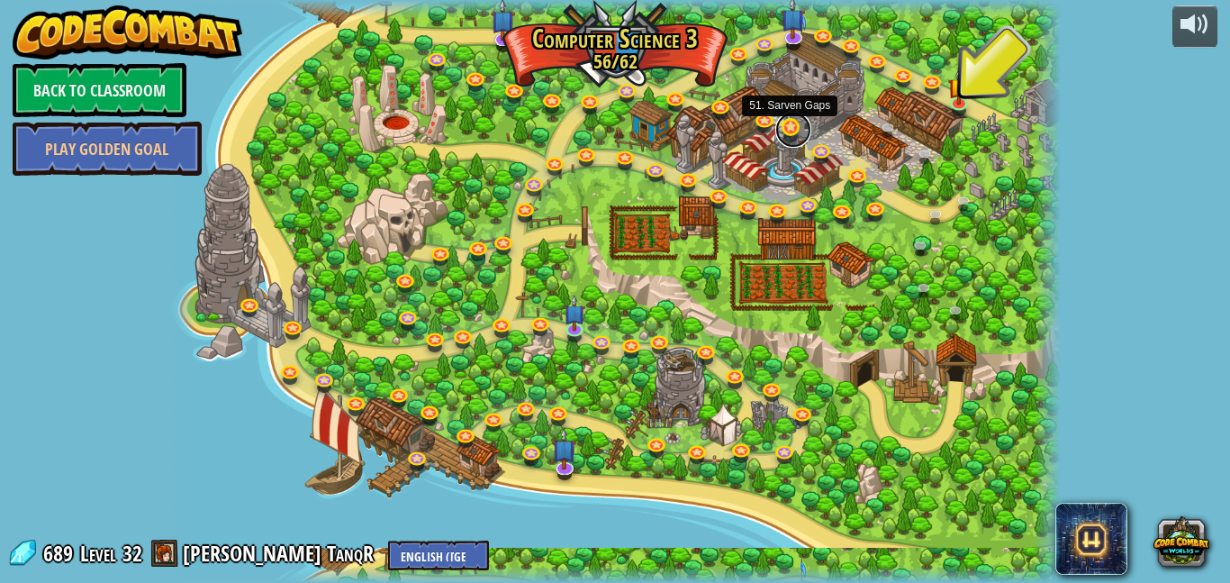
click at [791, 131] on link at bounding box center [793, 130] width 36 height 36
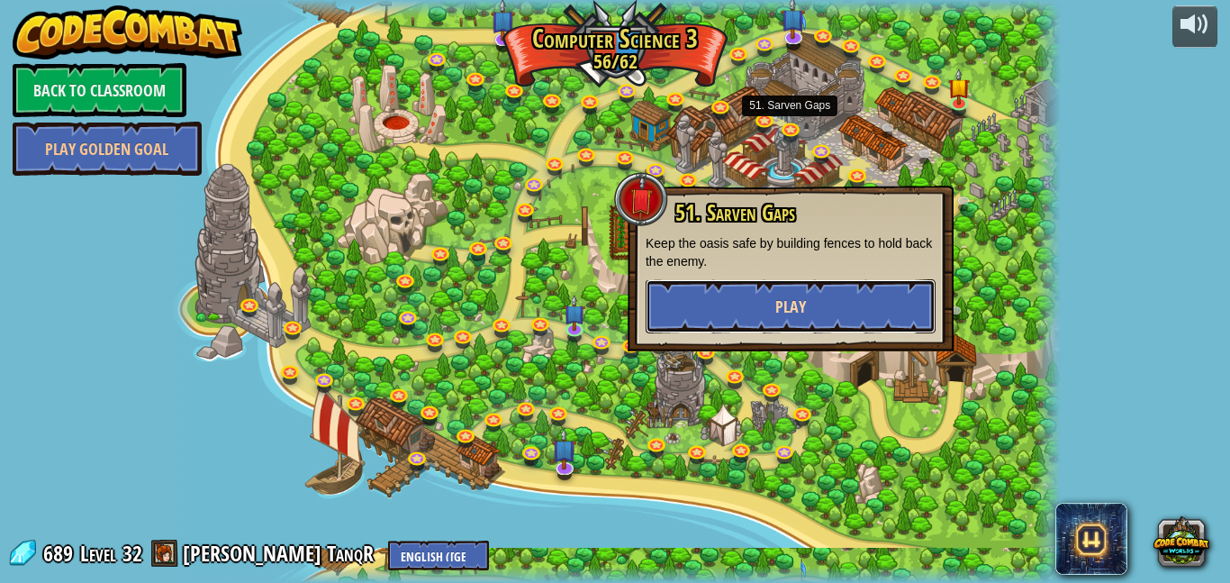
click at [872, 307] on button "Play" at bounding box center [791, 306] width 290 height 54
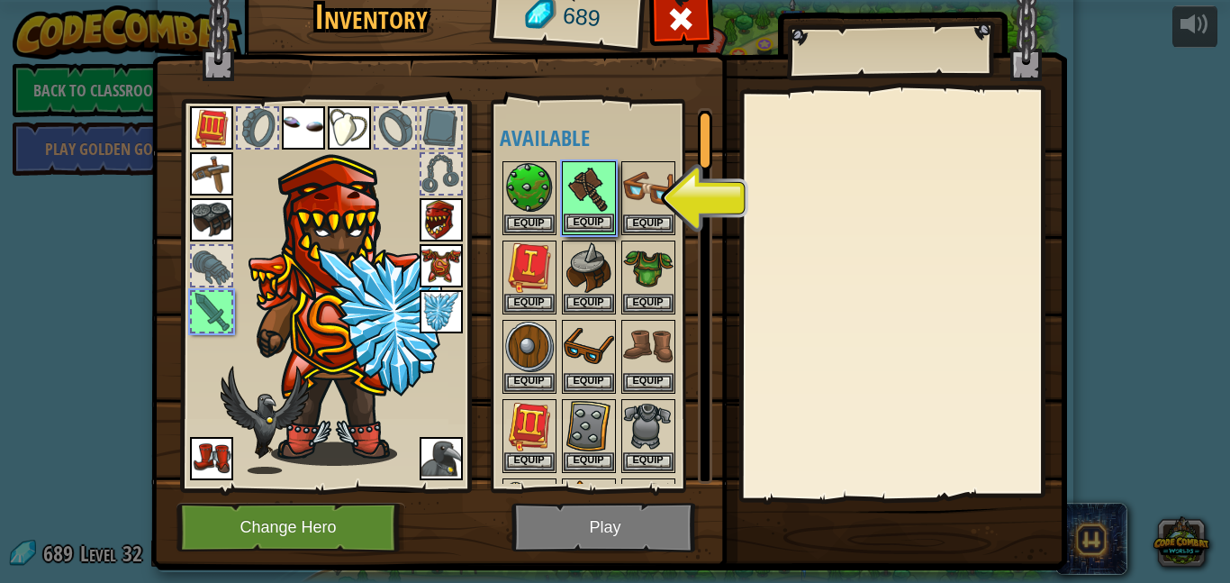
click at [594, 209] on img at bounding box center [589, 188] width 50 height 50
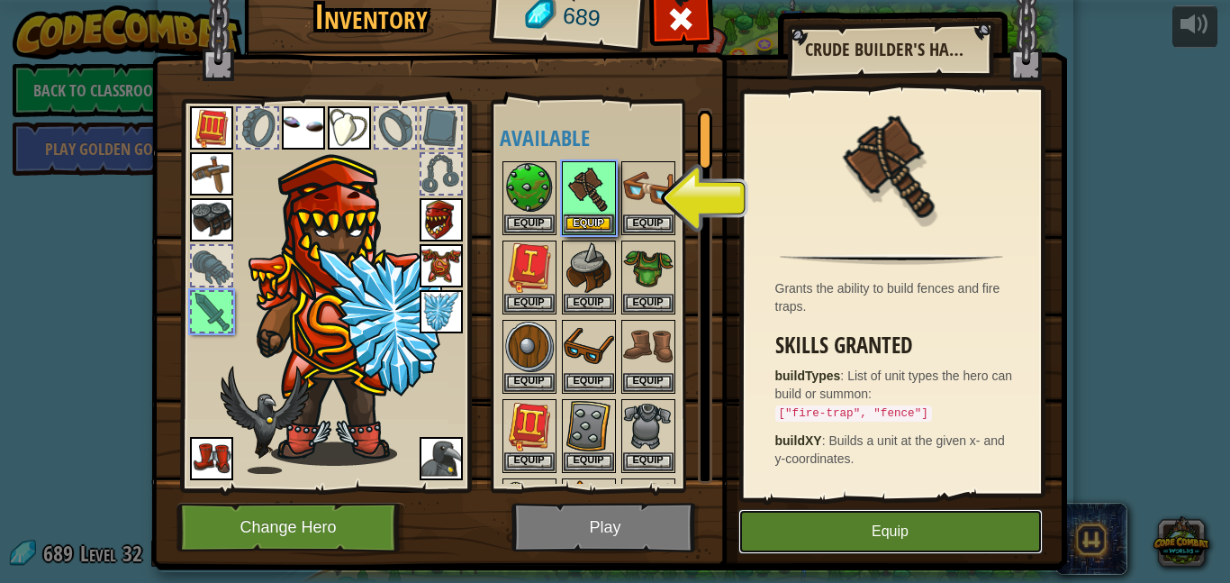
click at [769, 512] on button "Equip" at bounding box center [890, 531] width 304 height 45
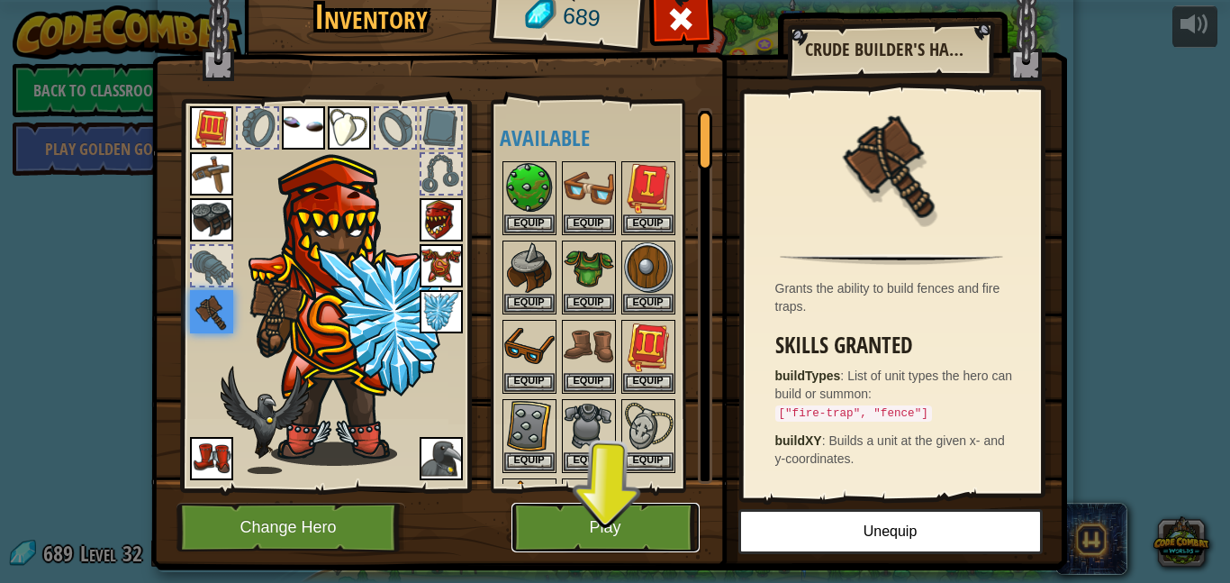
click at [668, 538] on button "Play" at bounding box center [605, 527] width 188 height 50
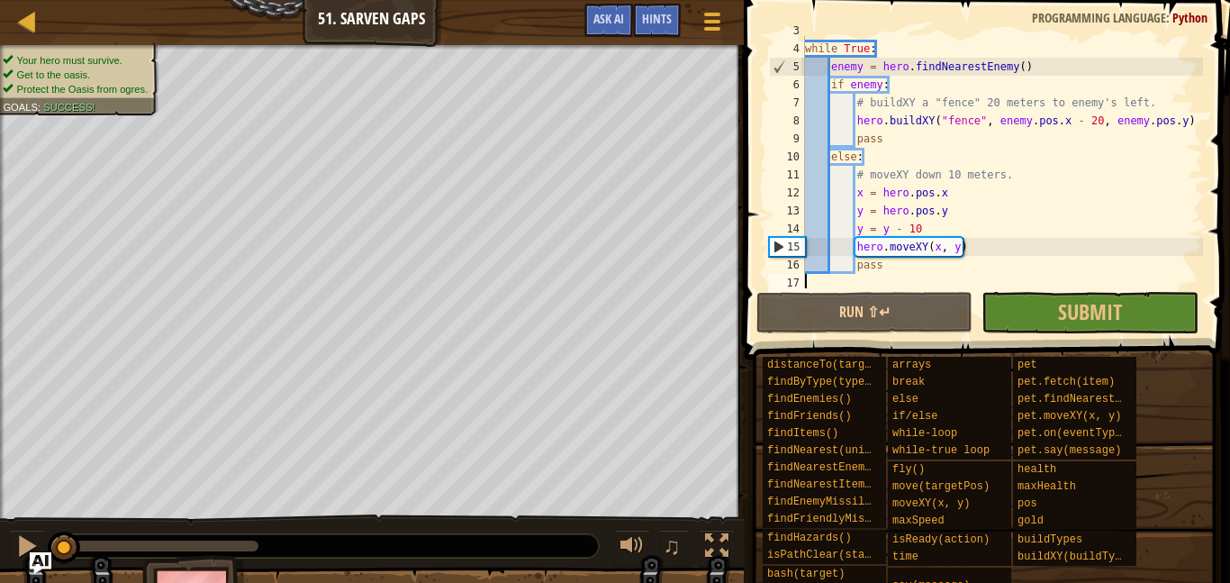
scroll to position [54, 0]
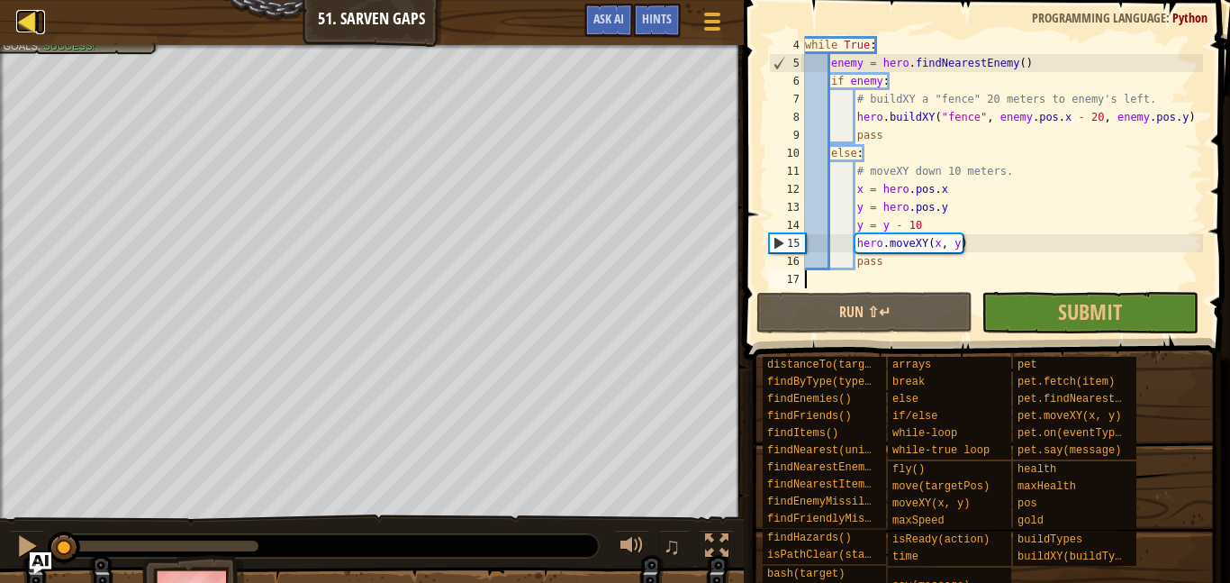
click at [31, 26] on div at bounding box center [27, 21] width 23 height 23
